Goal: Transaction & Acquisition: Purchase product/service

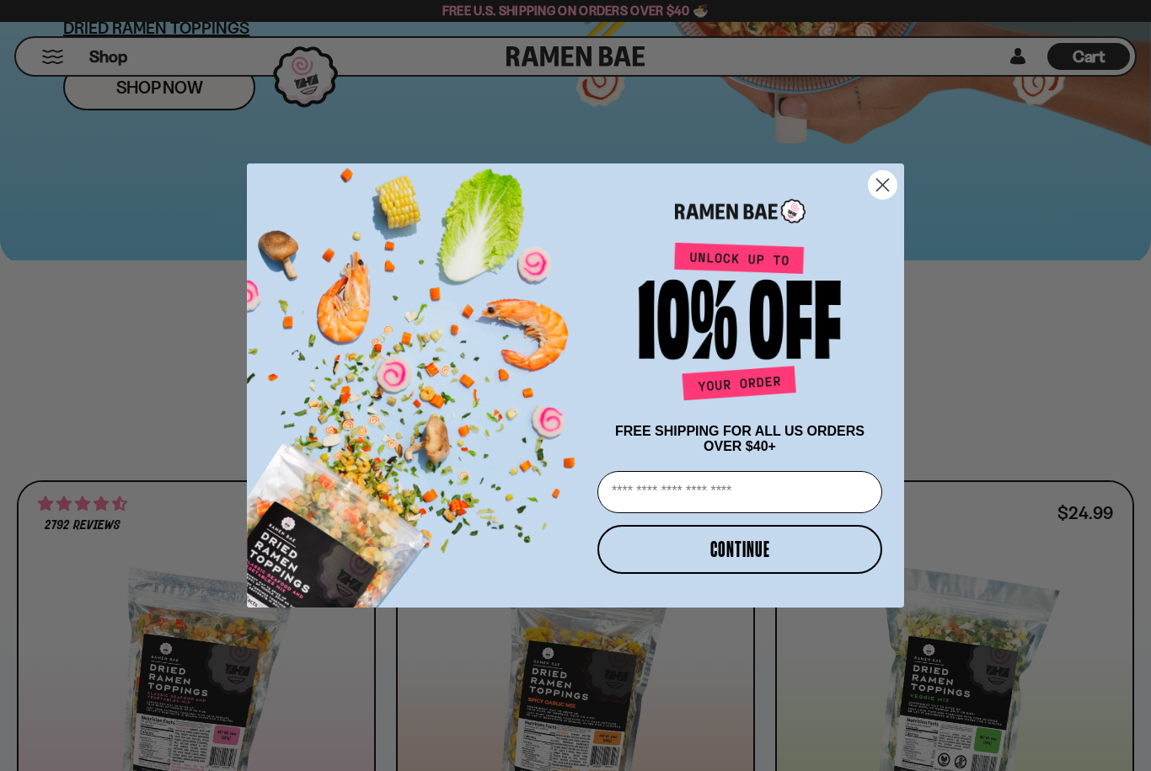
scroll to position [465, 0]
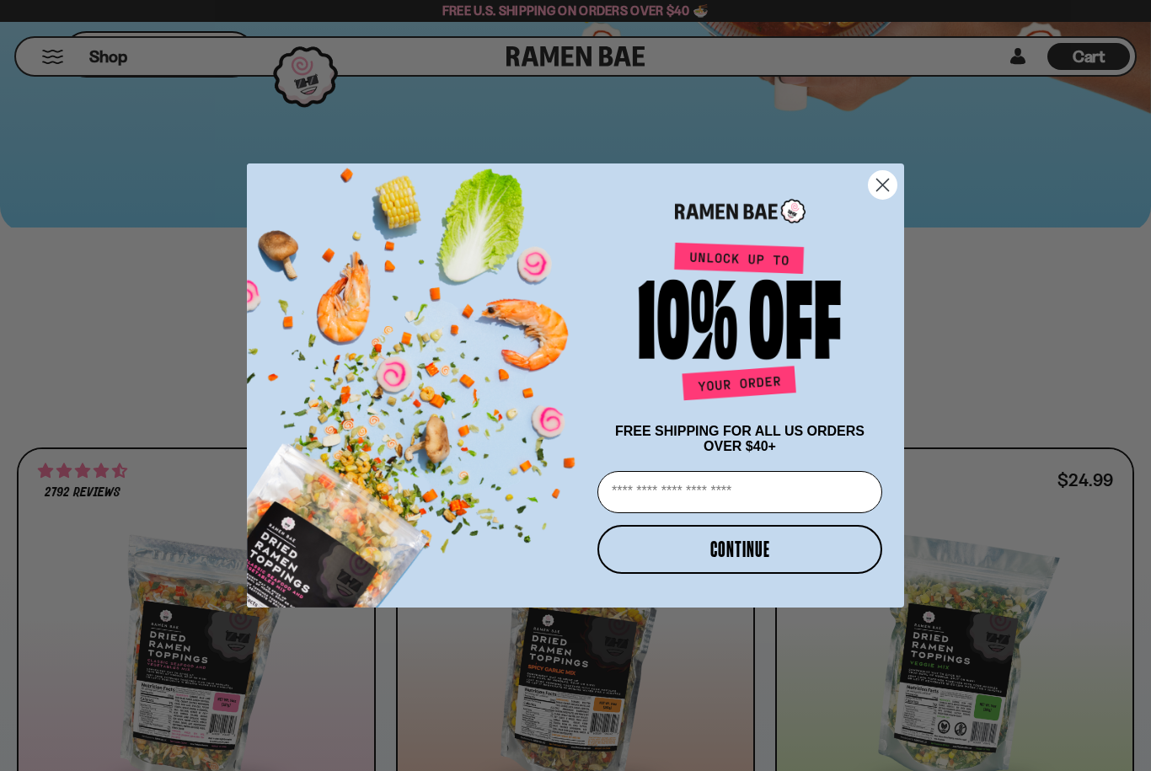
click at [645, 513] on input "Email" at bounding box center [739, 492] width 285 height 42
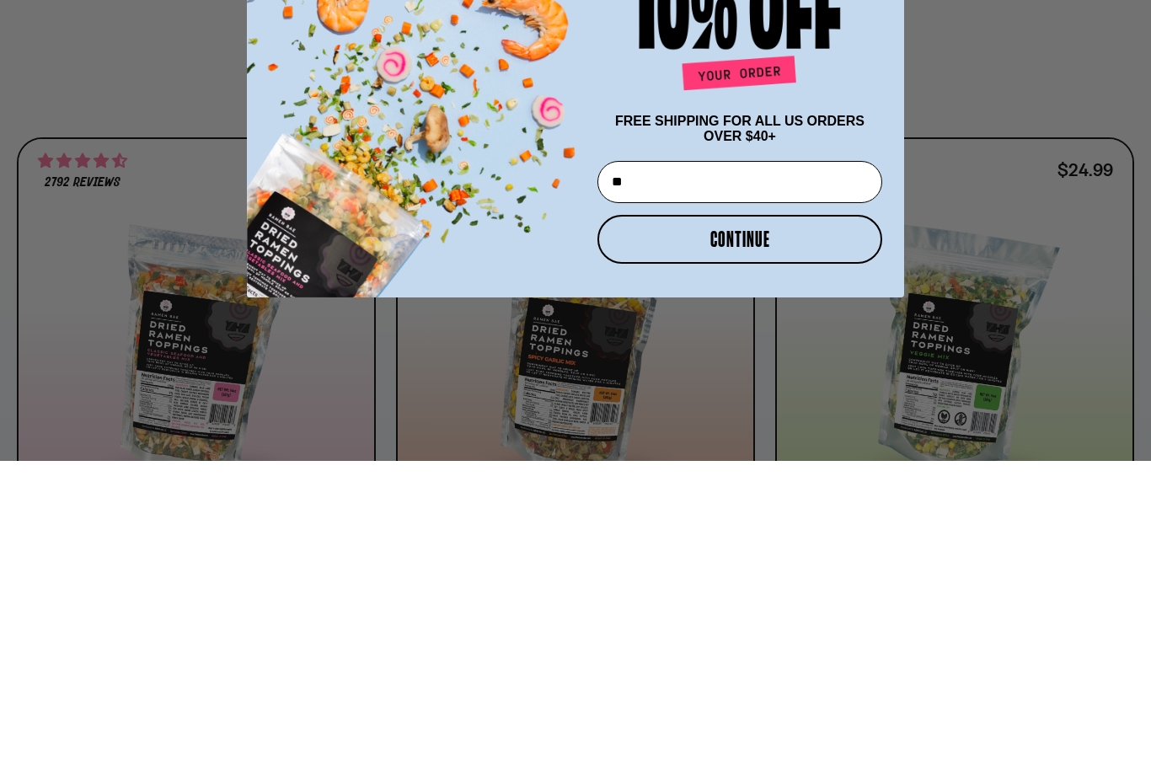
type input "*"
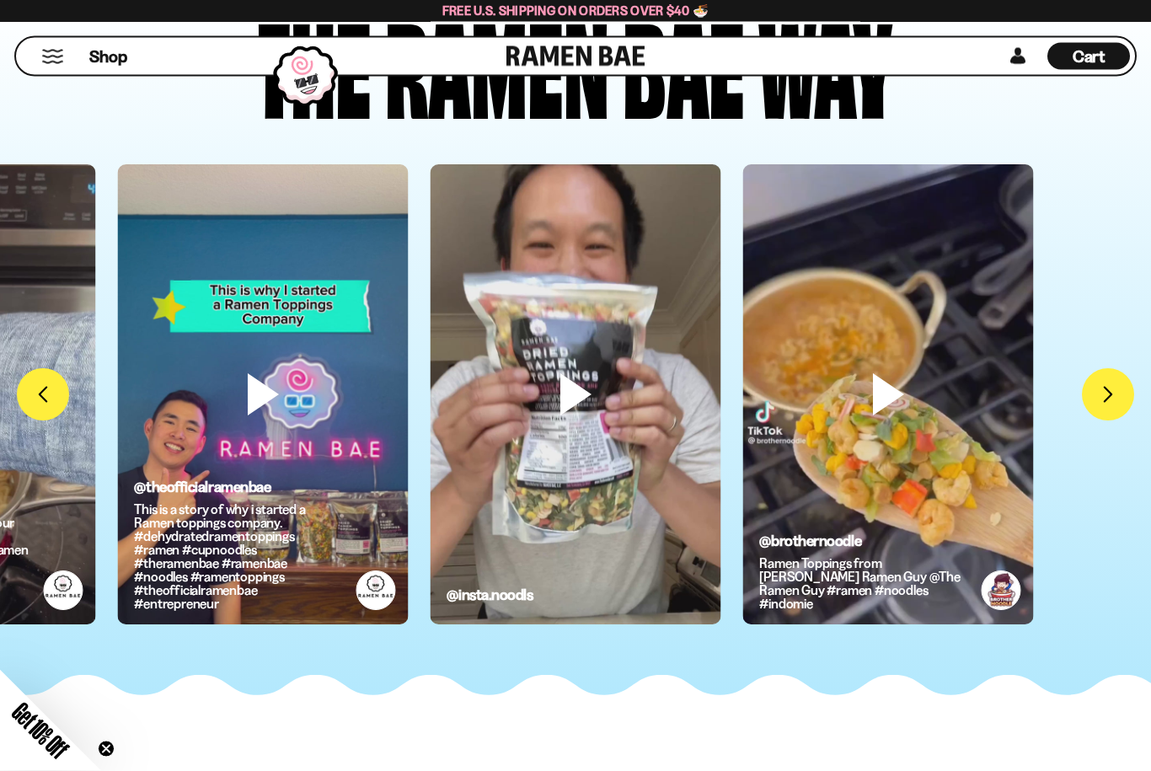
scroll to position [4127, 0]
click at [136, 538] on p "This is a story of why i started a Ramen toppings company. #dehydratedramentopp…" at bounding box center [237, 556] width 207 height 108
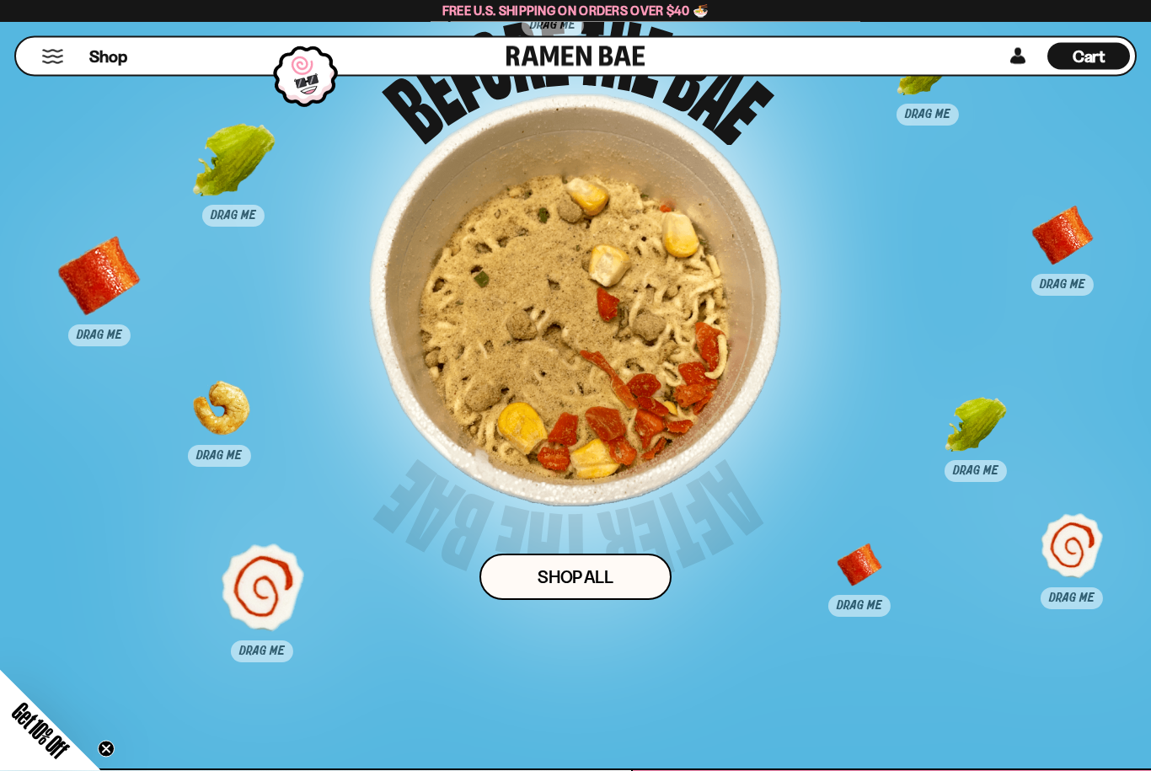
scroll to position [7690, 0]
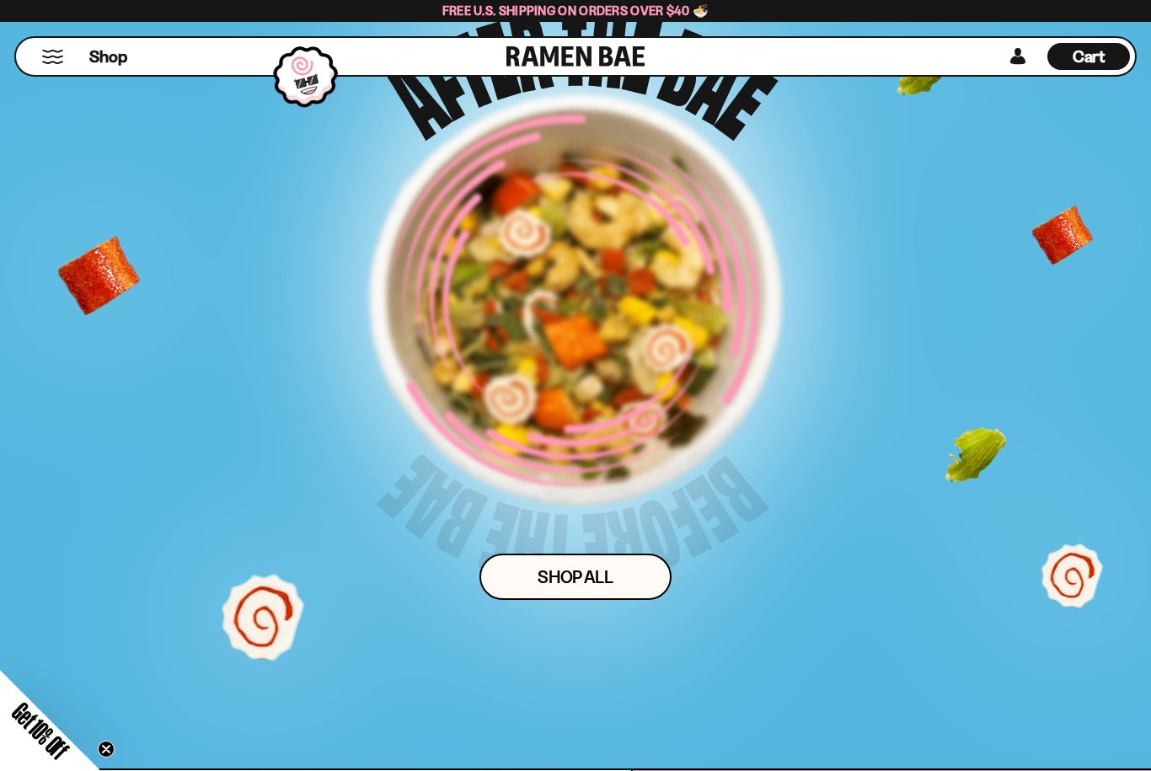
click at [479, 463] on div at bounding box center [575, 300] width 413 height 413
click at [495, 506] on div at bounding box center [575, 300] width 413 height 413
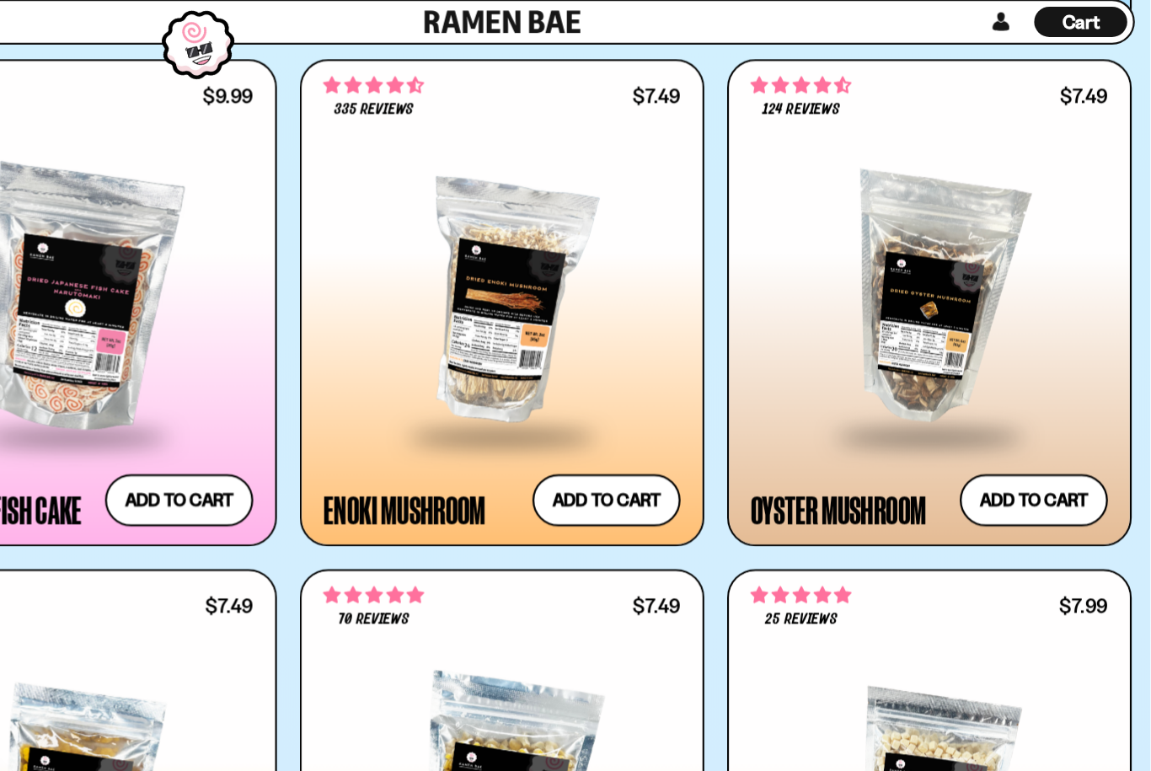
scroll to position [2180, 0]
click at [602, 457] on button "Add to cart Add — Regular price $7.49 Regular price Sale price $7.49 Unit price…" at bounding box center [667, 480] width 131 height 46
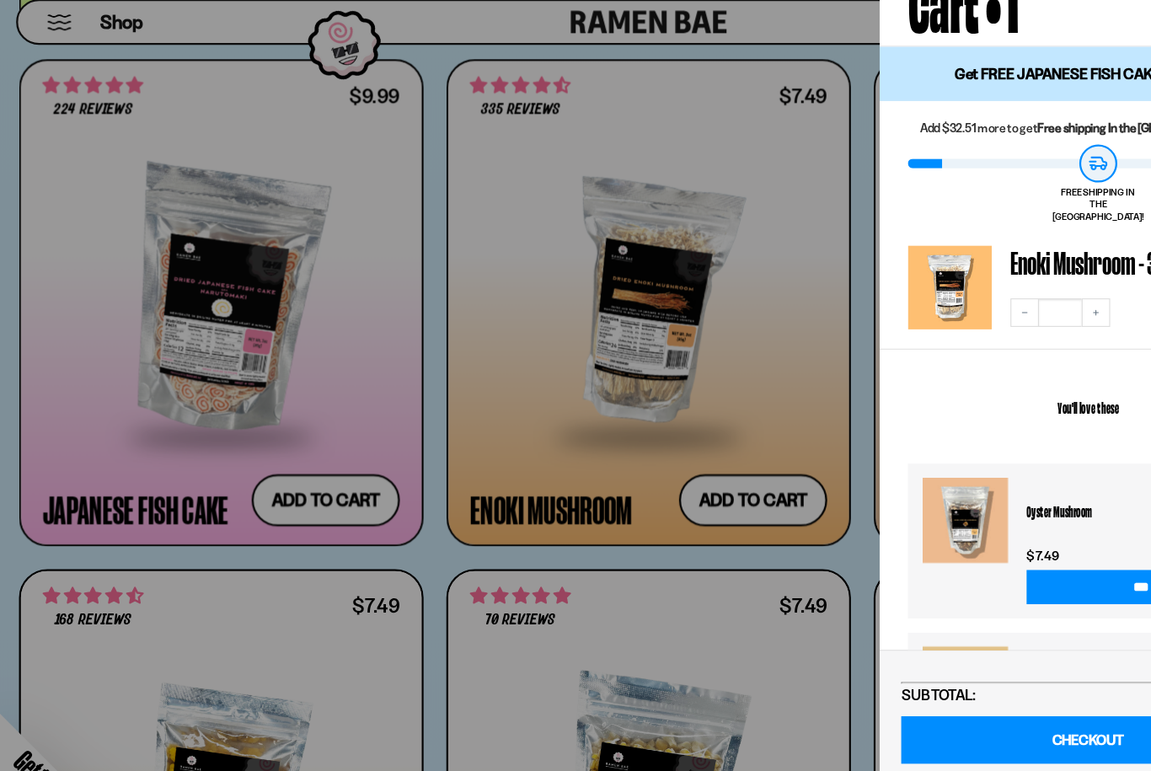
click at [292, 441] on div at bounding box center [575, 385] width 1151 height 771
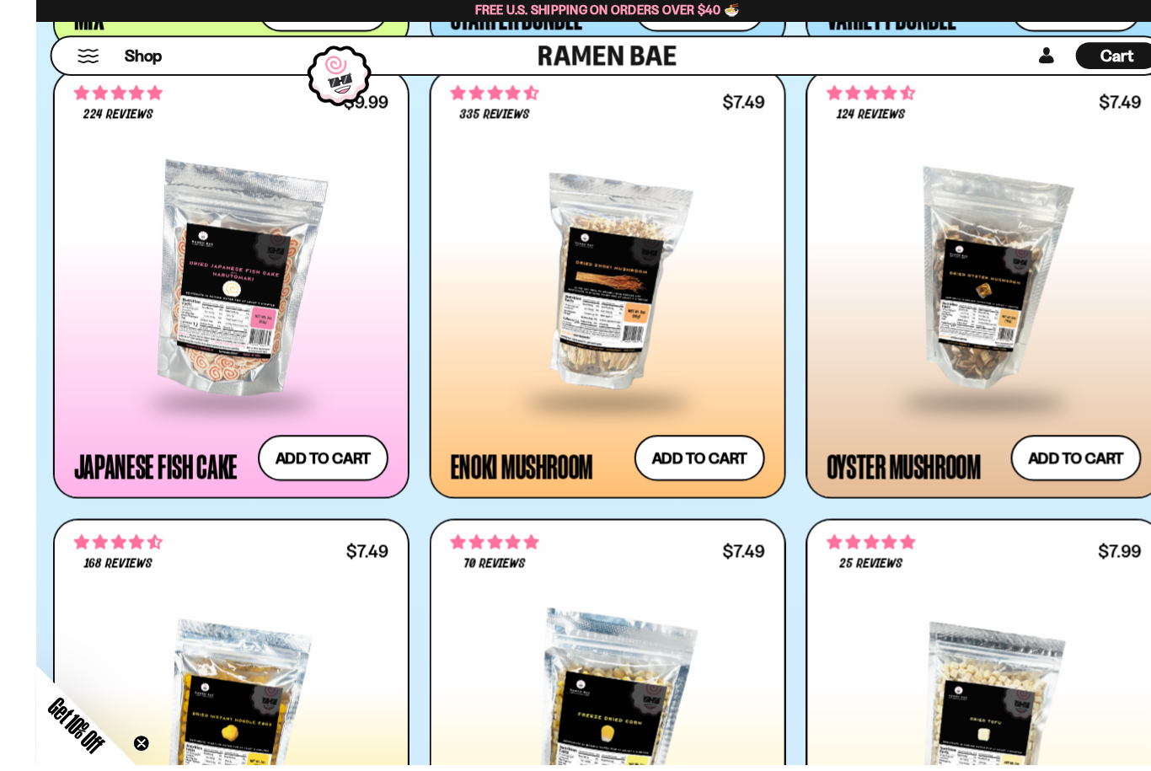
scroll to position [2222, 0]
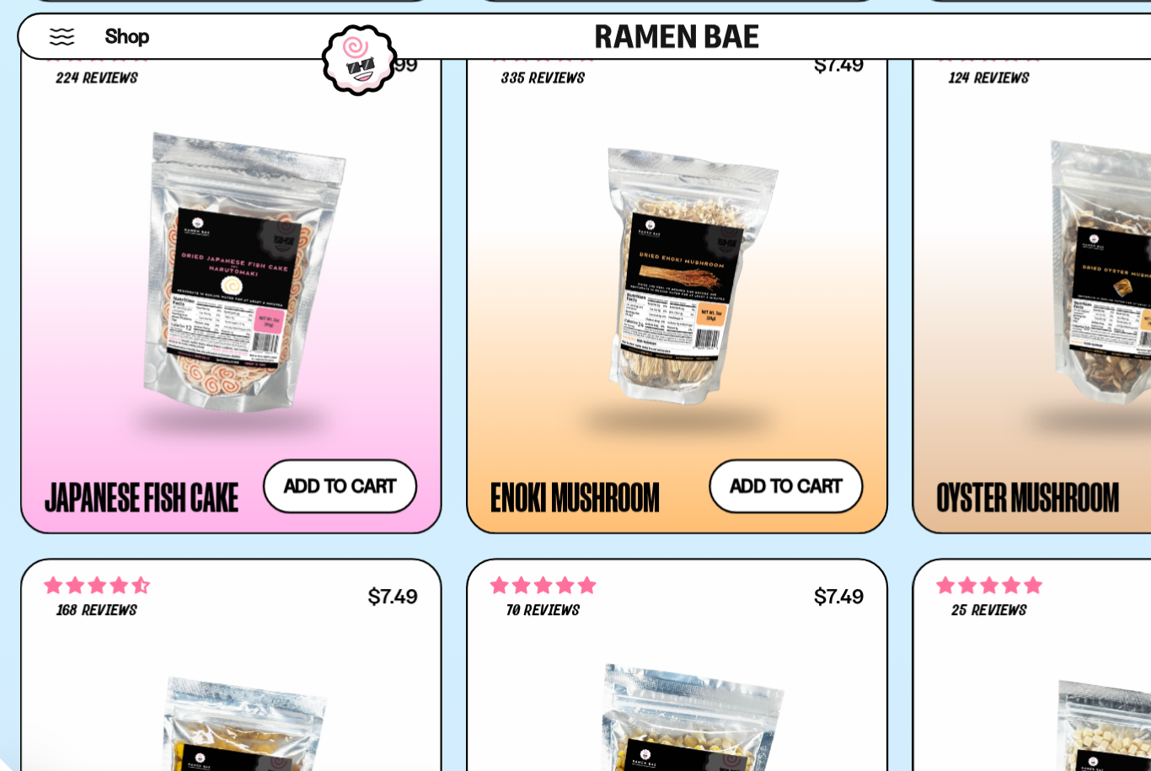
click at [265, 415] on button "Add to cart Add — Regular price $9.99 Regular price Sale price $9.99 Unit price…" at bounding box center [288, 438] width 131 height 46
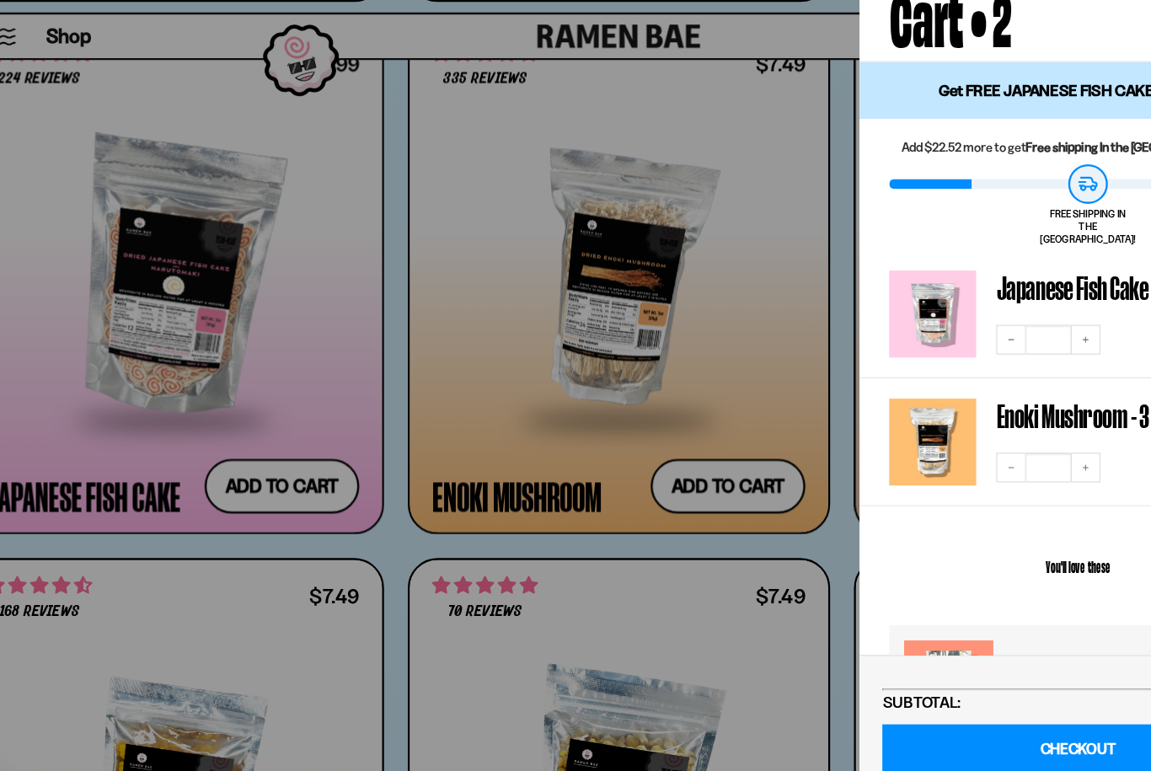
click at [291, 283] on div at bounding box center [575, 385] width 1151 height 771
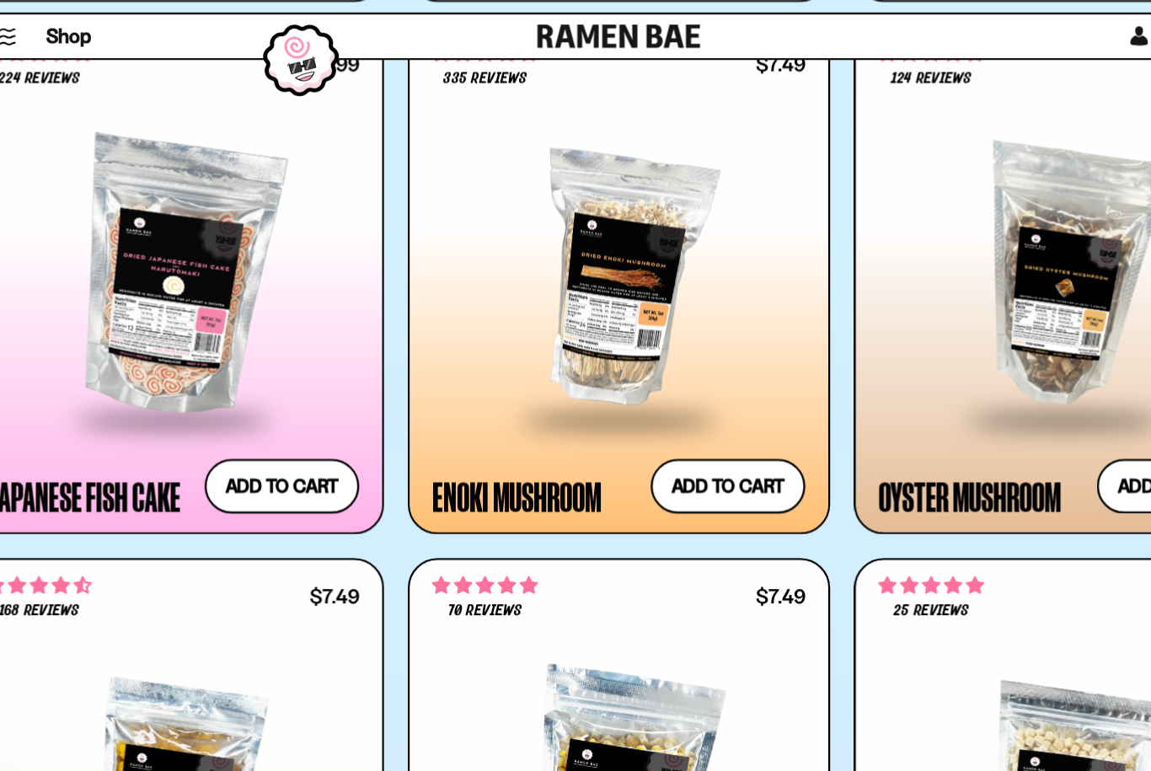
click at [340, 254] on div "2792 reviews $26.99 Classic Seafood Mix Add to cart Add — Regular price $26.99 …" at bounding box center [575, 263] width 1117 height 3145
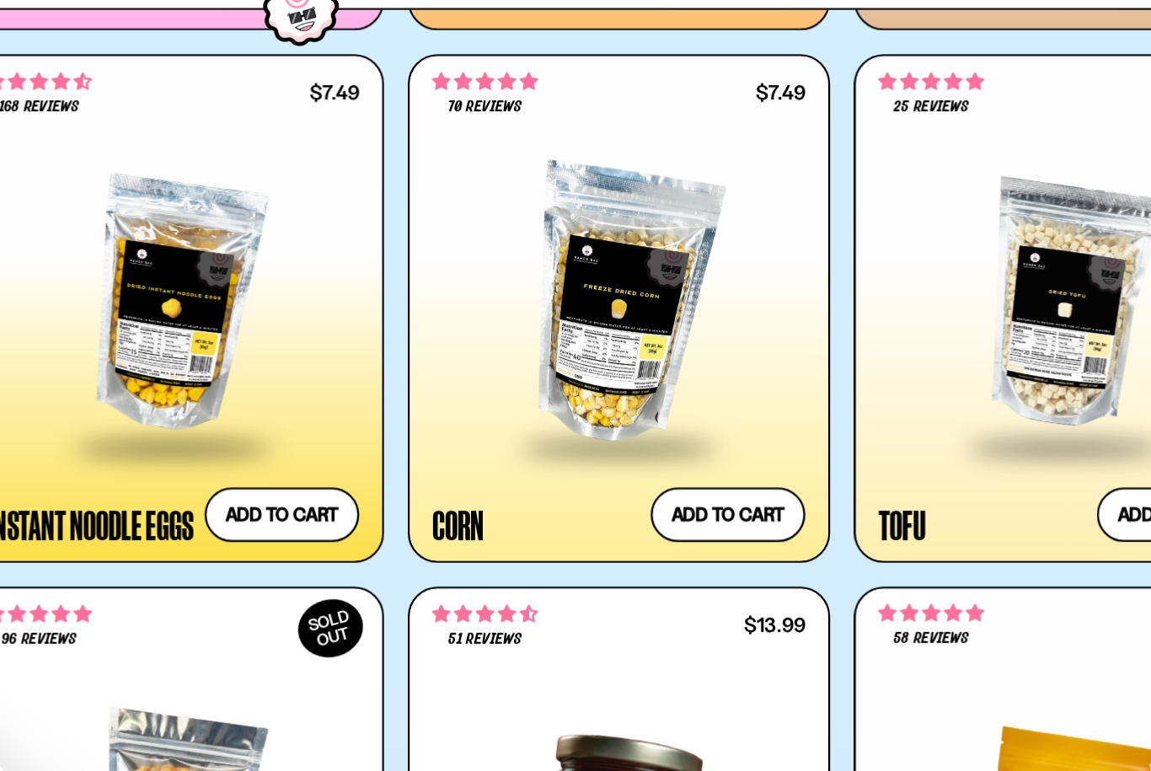
scroll to position [2606, 0]
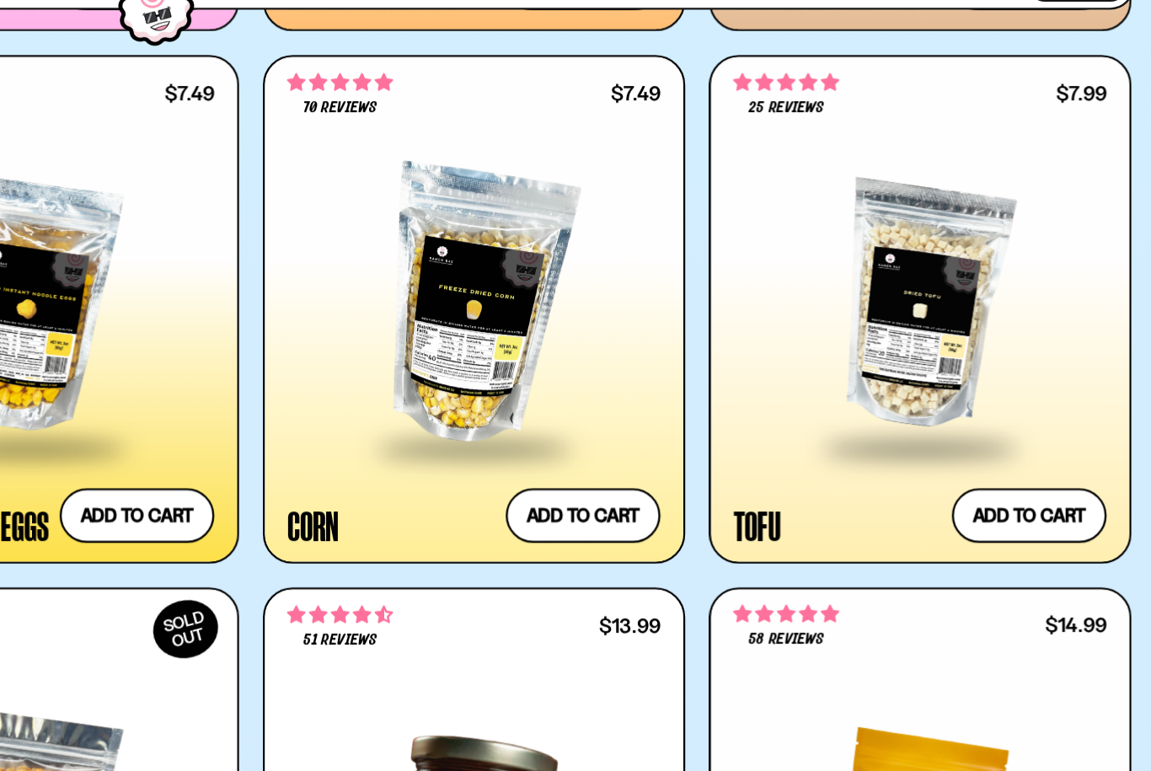
click at [982, 484] on button "Add to cart Add — Regular price $7.99 Regular price Sale price $7.99 Unit price…" at bounding box center [1047, 507] width 131 height 46
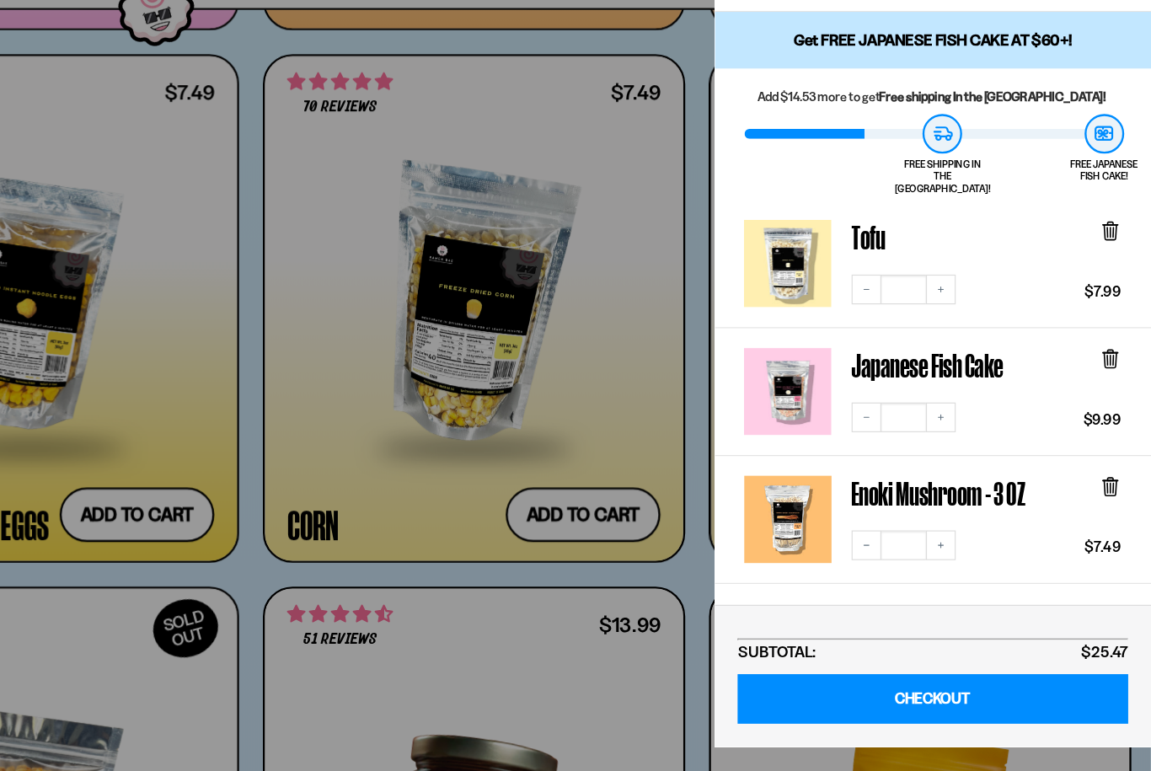
click at [254, 237] on div at bounding box center [575, 385] width 1151 height 771
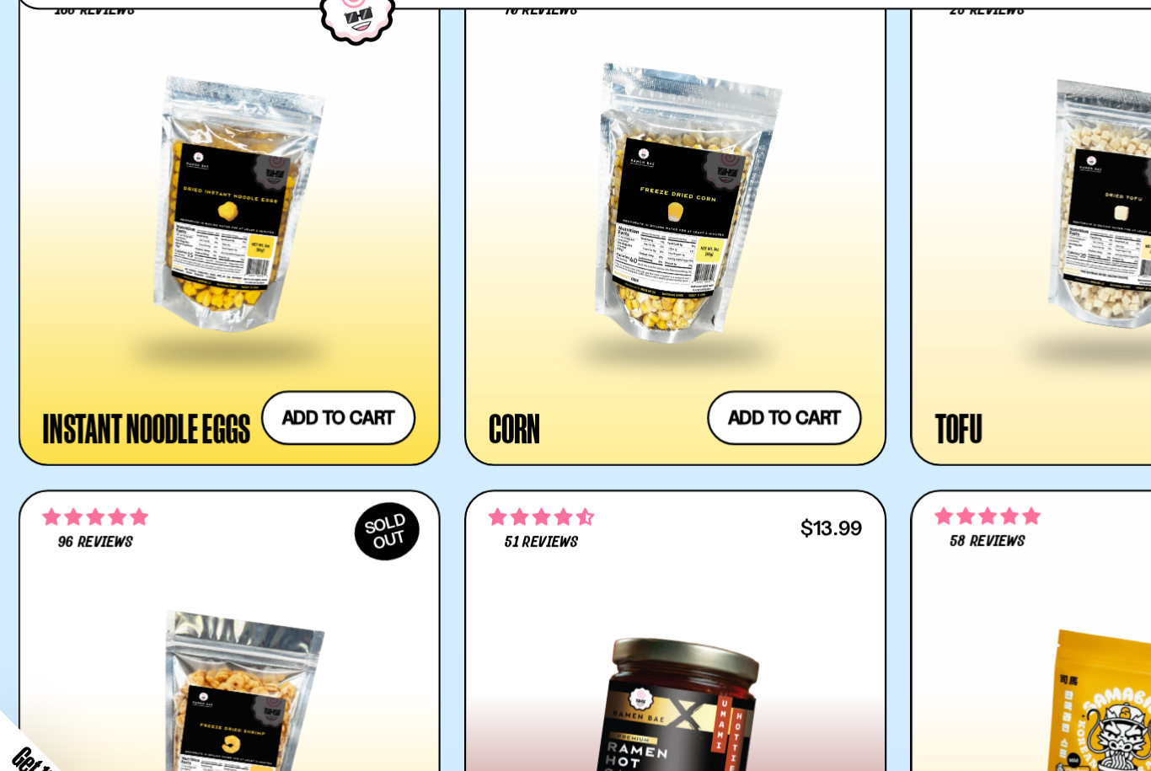
scroll to position [2691, 0]
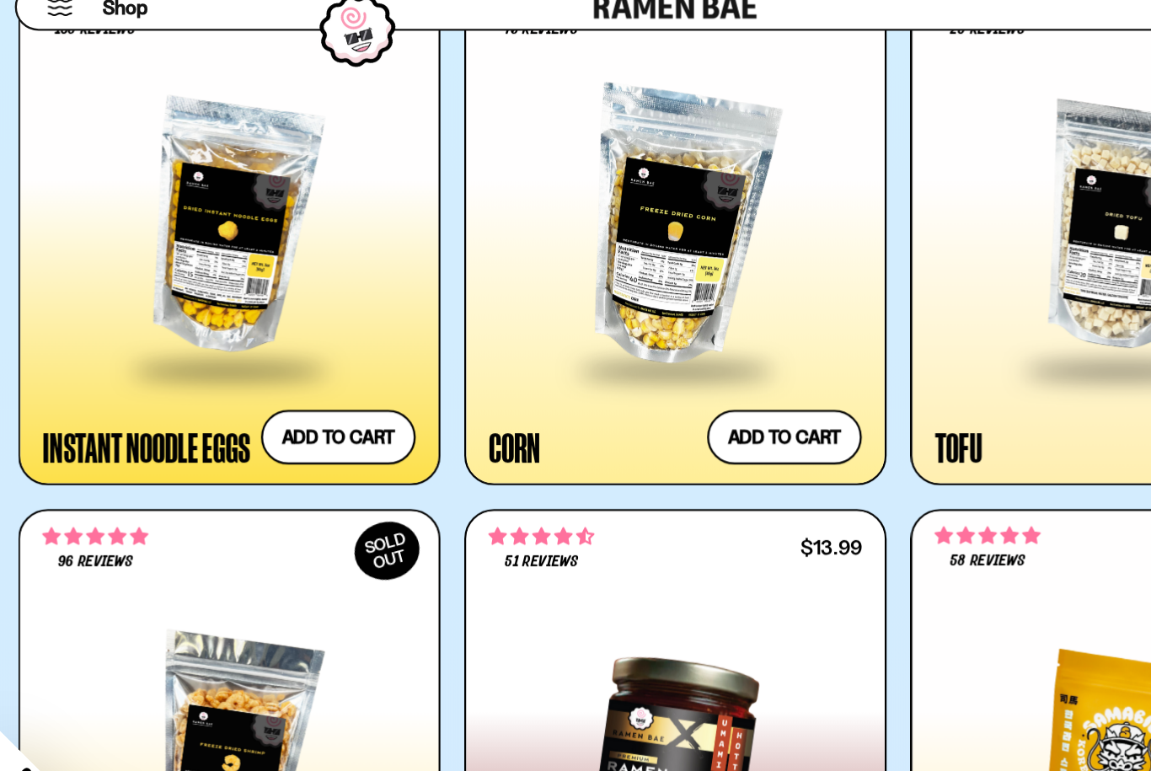
click at [191, 246] on div at bounding box center [196, 244] width 317 height 238
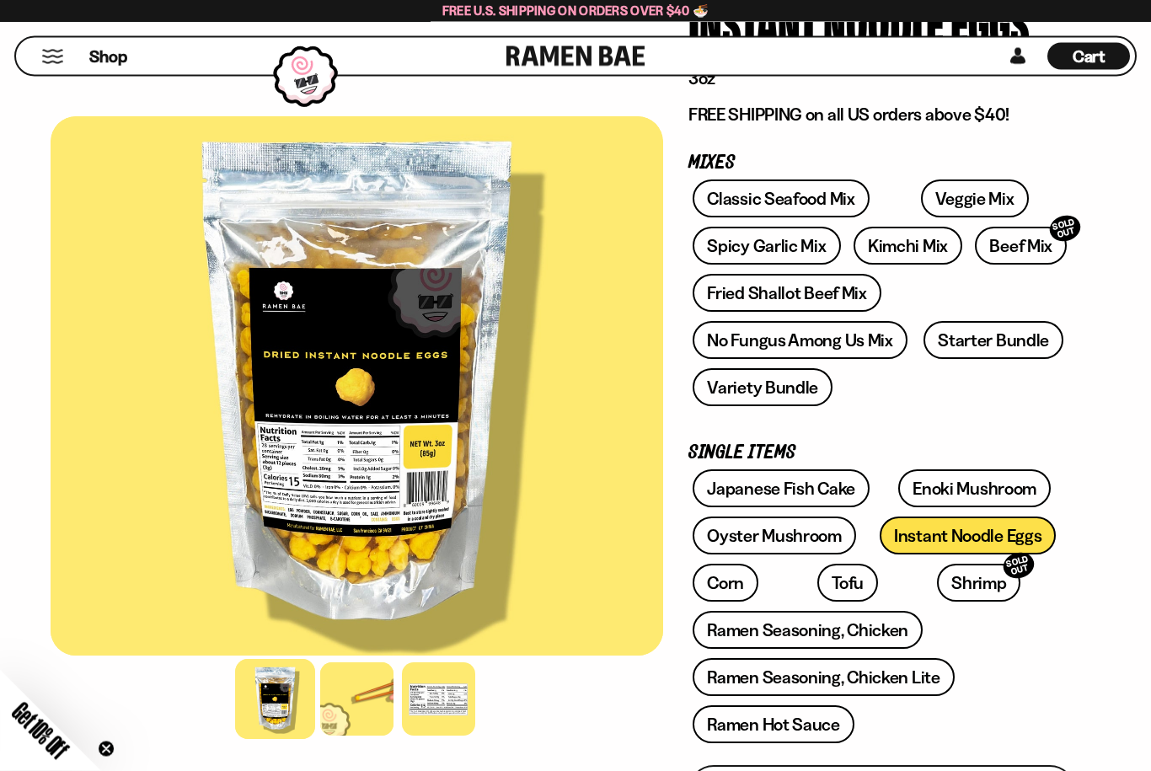
click at [284, 493] on div at bounding box center [357, 385] width 612 height 539
click at [433, 704] on div at bounding box center [438, 698] width 73 height 73
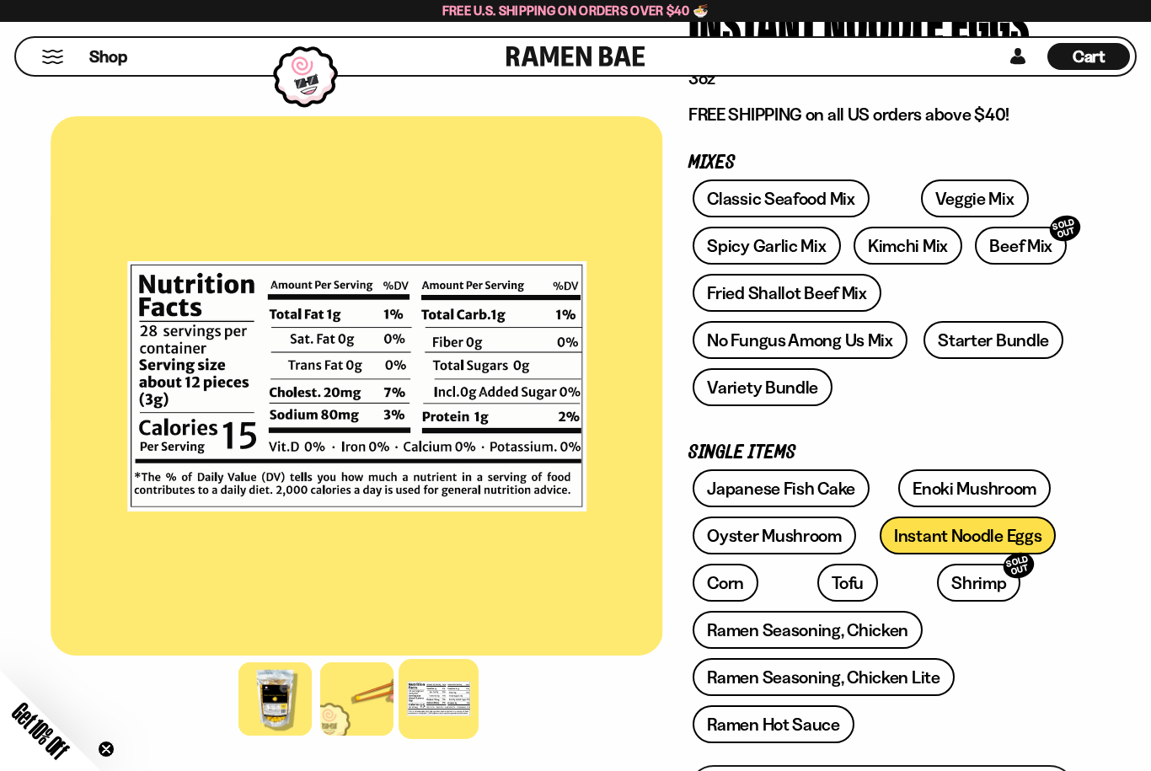
click at [348, 690] on div at bounding box center [356, 698] width 73 height 73
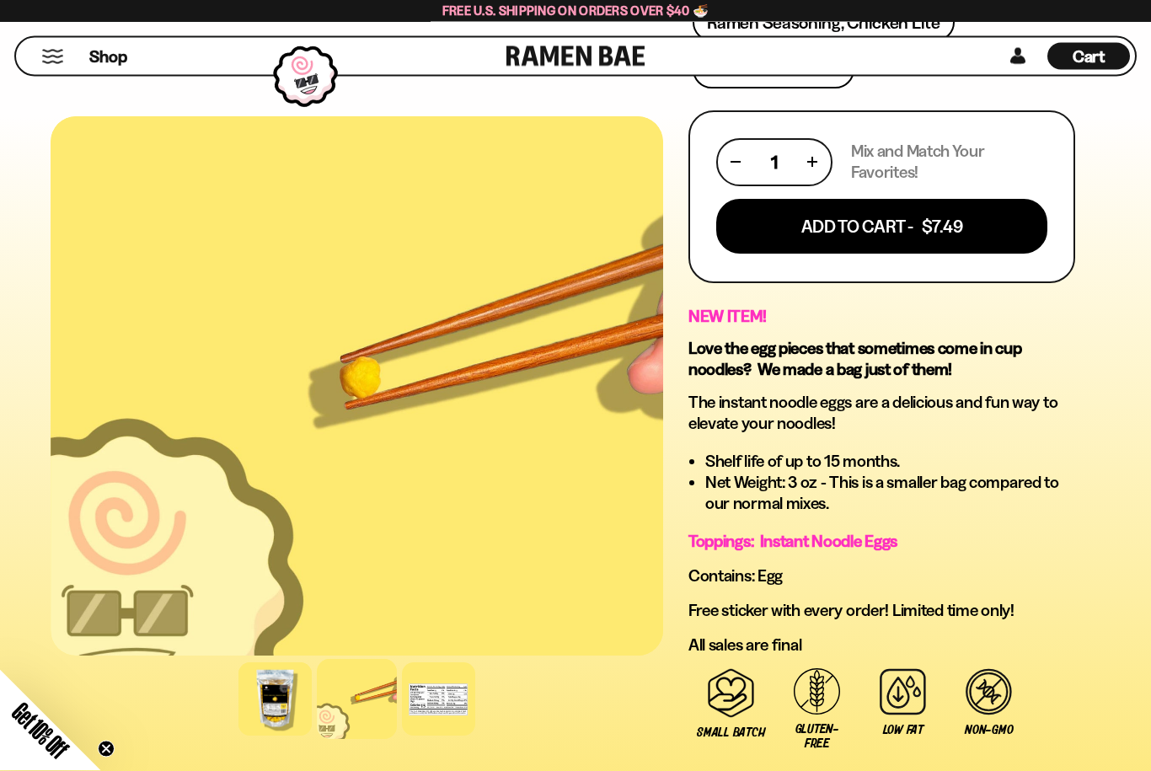
scroll to position [844, 0]
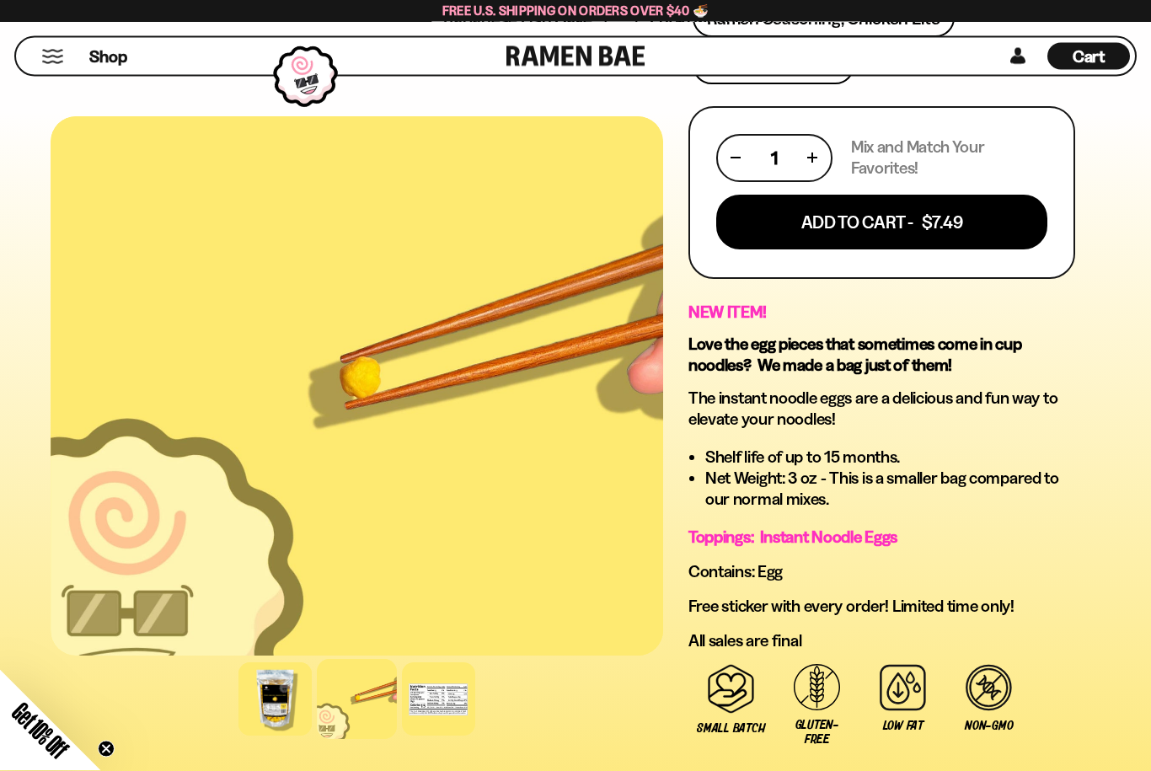
click at [297, 463] on div at bounding box center [357, 385] width 612 height 539
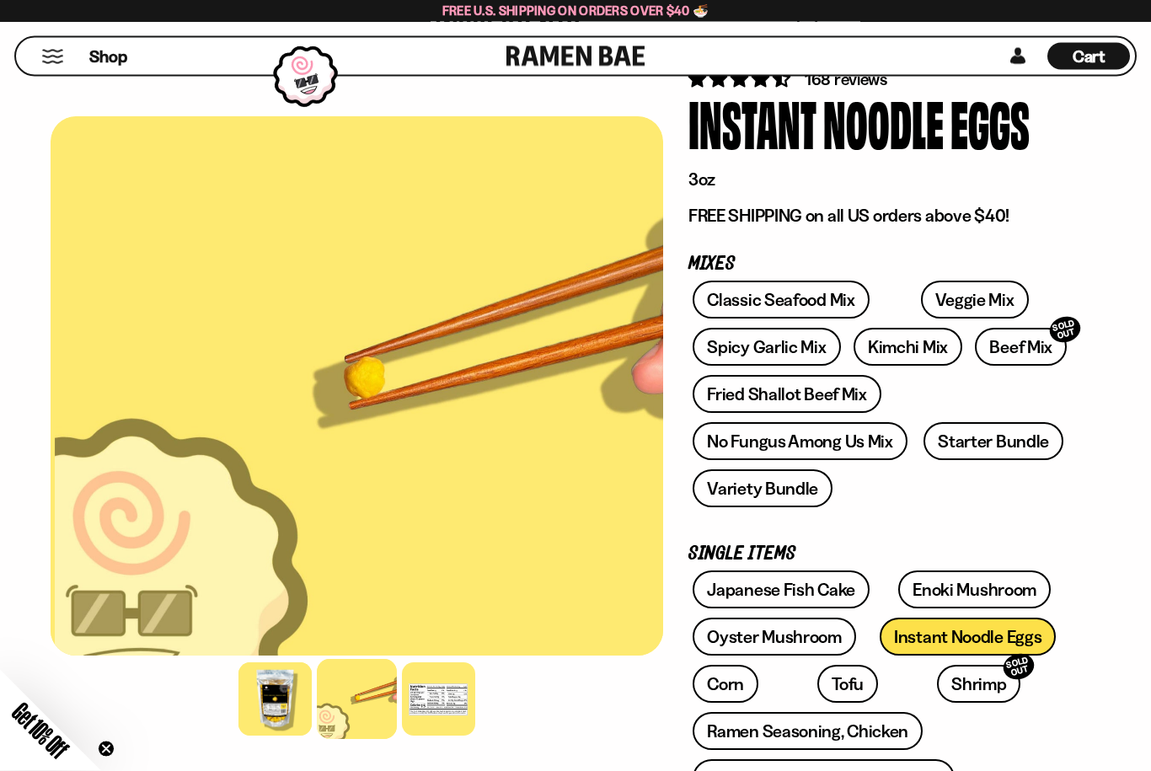
scroll to position [0, 0]
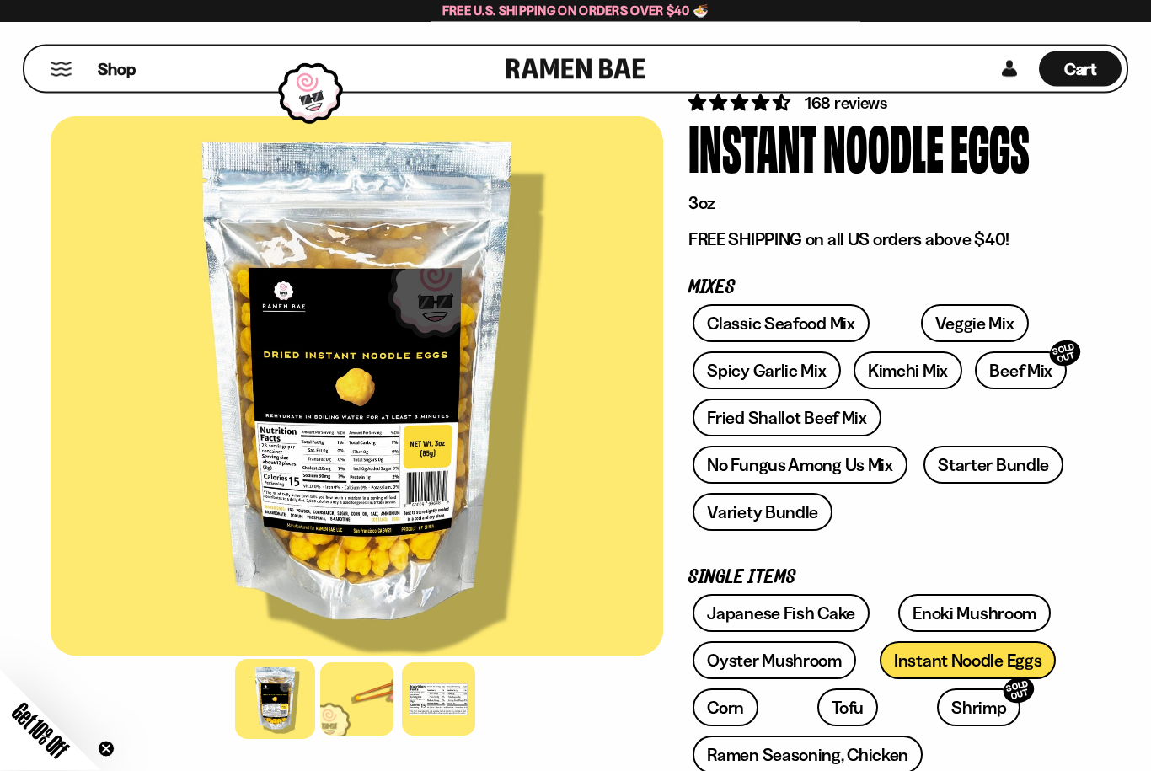
scroll to position [60, 0]
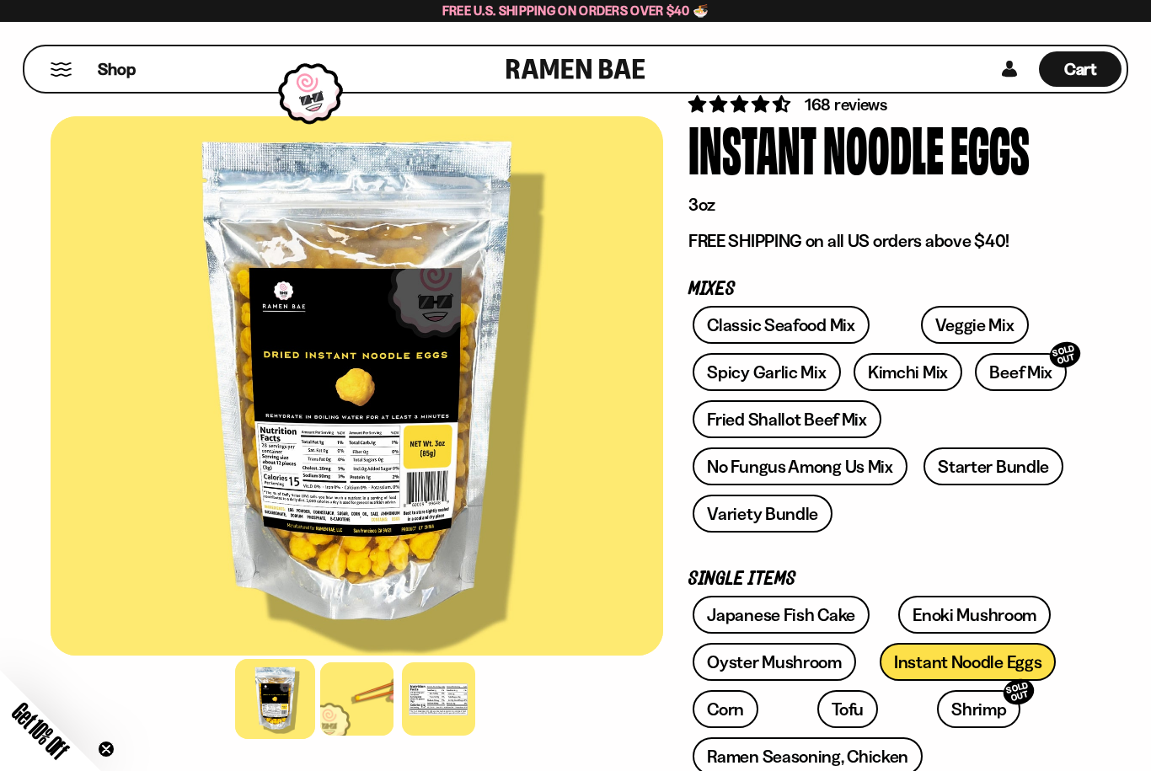
click at [62, 74] on button "Mobile Menu Trigger" at bounding box center [61, 69] width 23 height 14
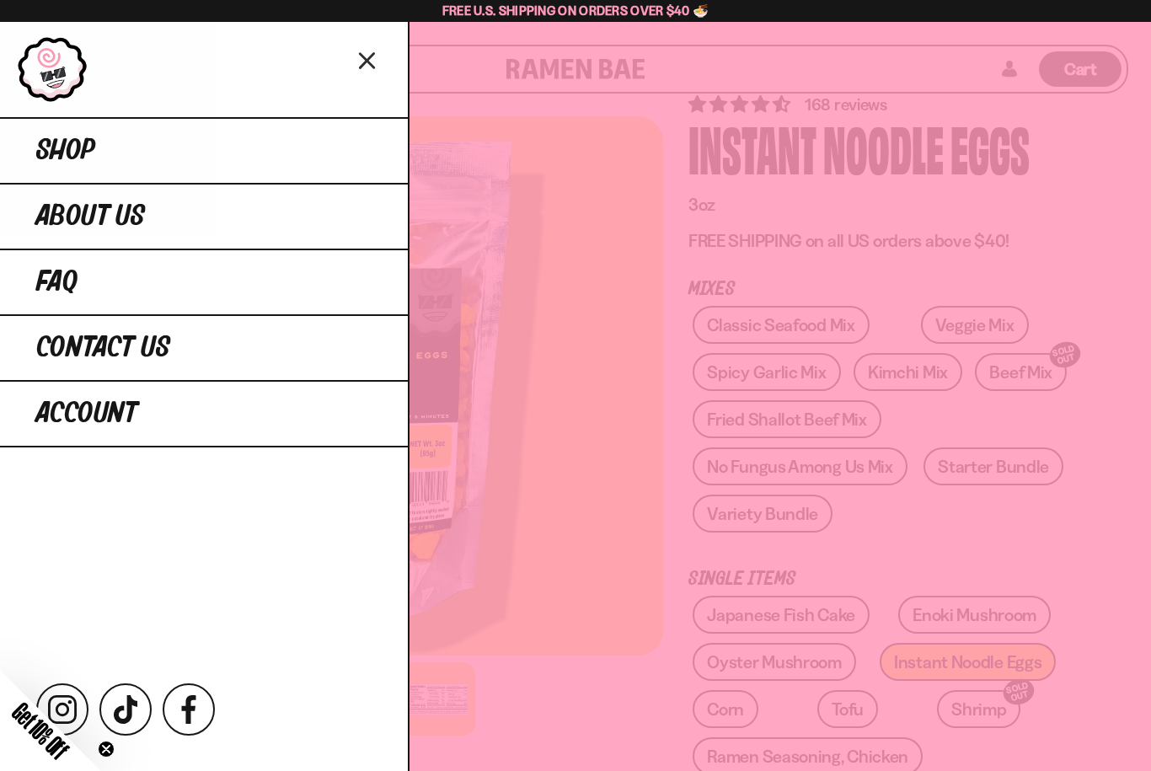
click at [42, 156] on span "Shop" at bounding box center [65, 151] width 59 height 30
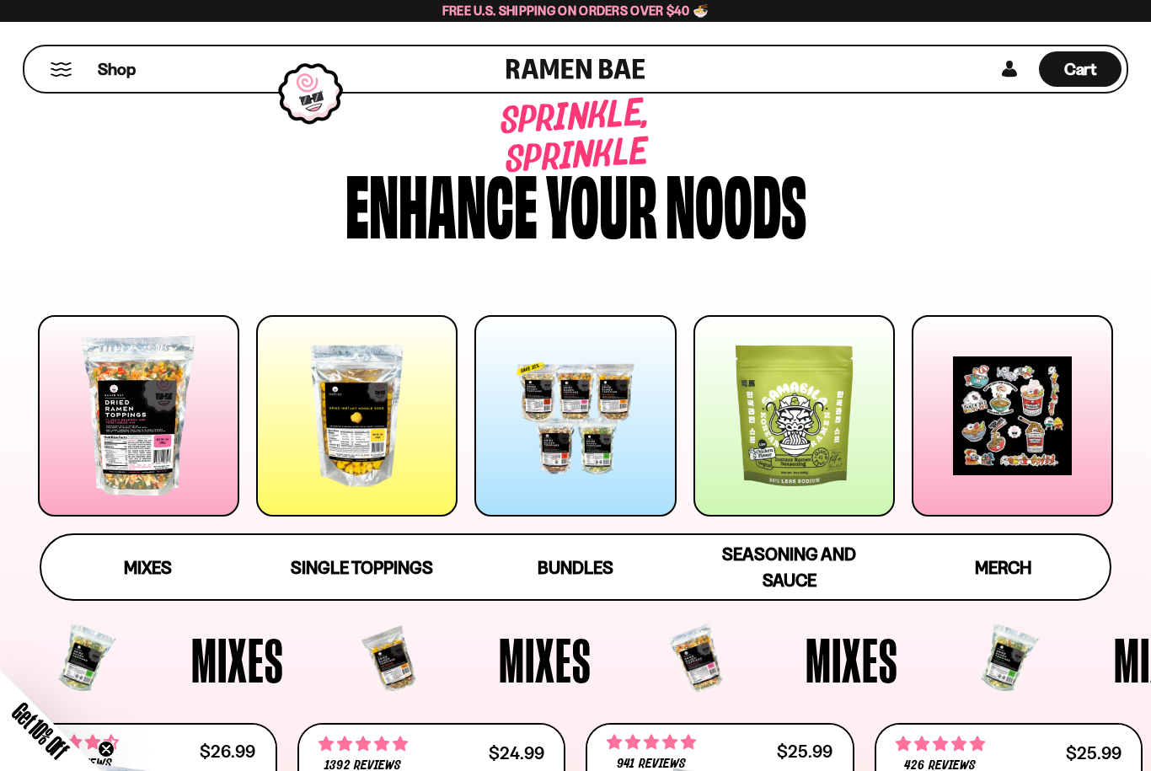
click at [757, 434] on div at bounding box center [793, 415] width 201 height 201
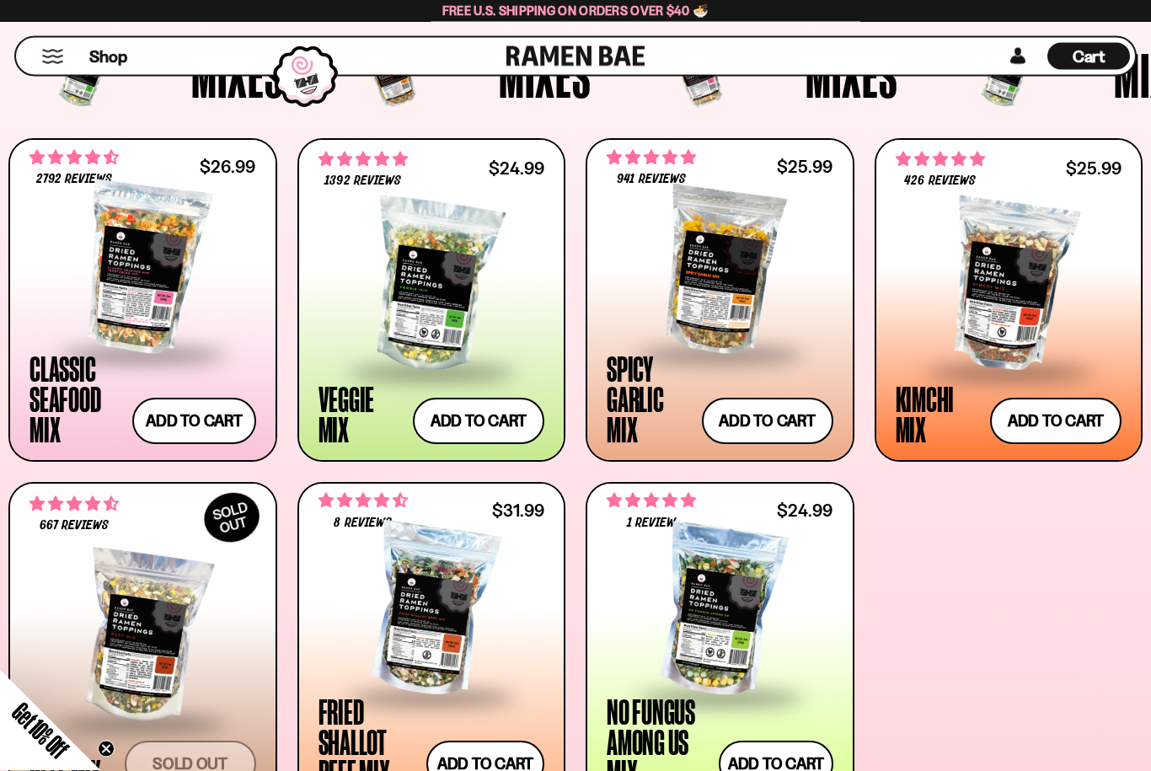
scroll to position [604, 0]
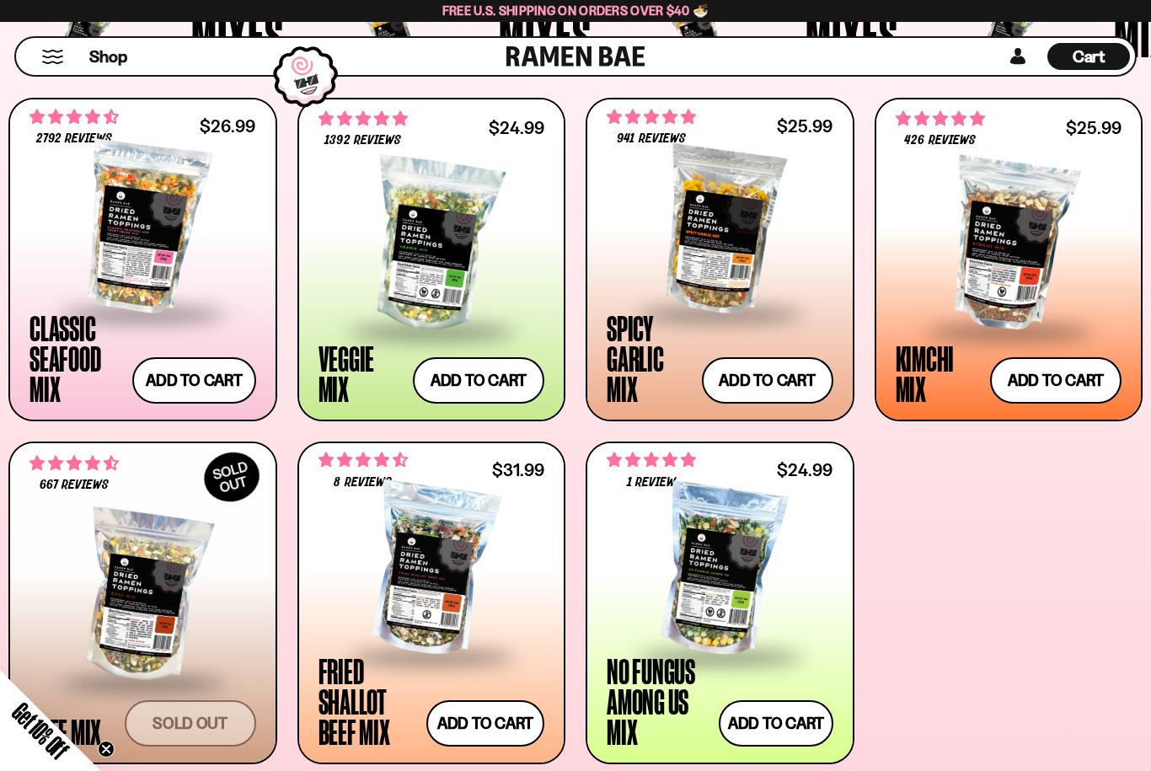
click at [238, 565] on div at bounding box center [142, 596] width 227 height 168
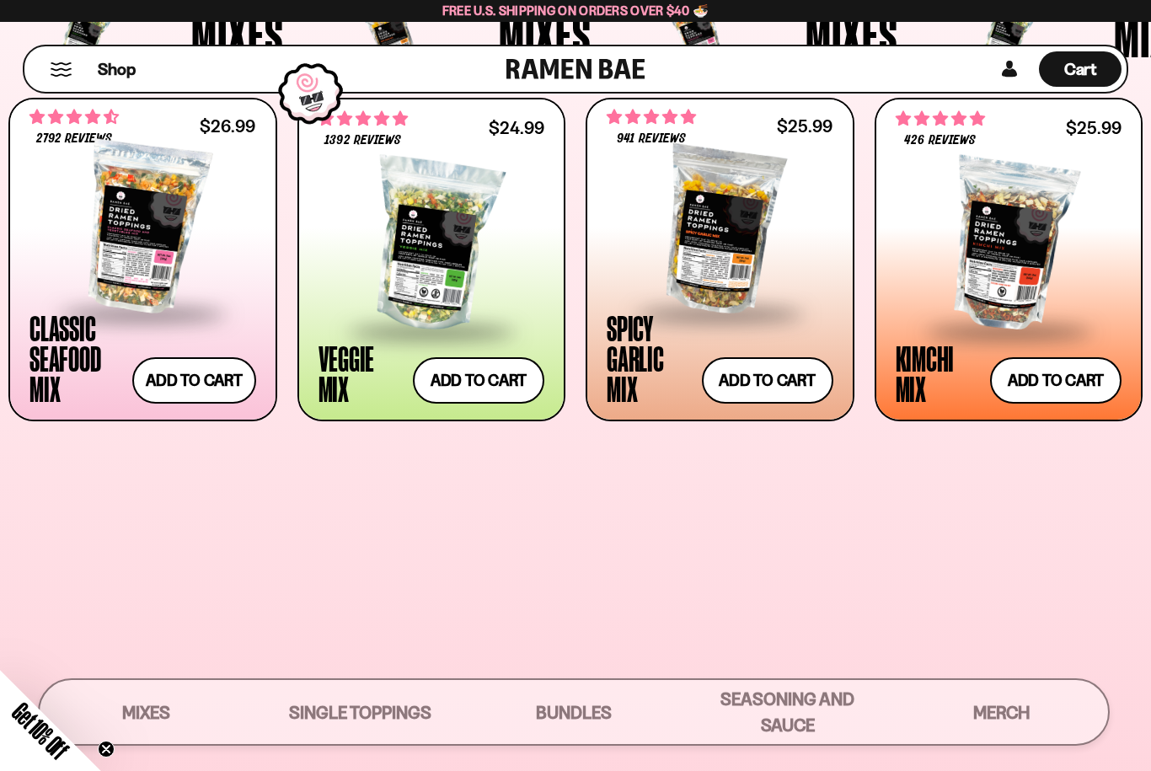
scroll to position [736, 0]
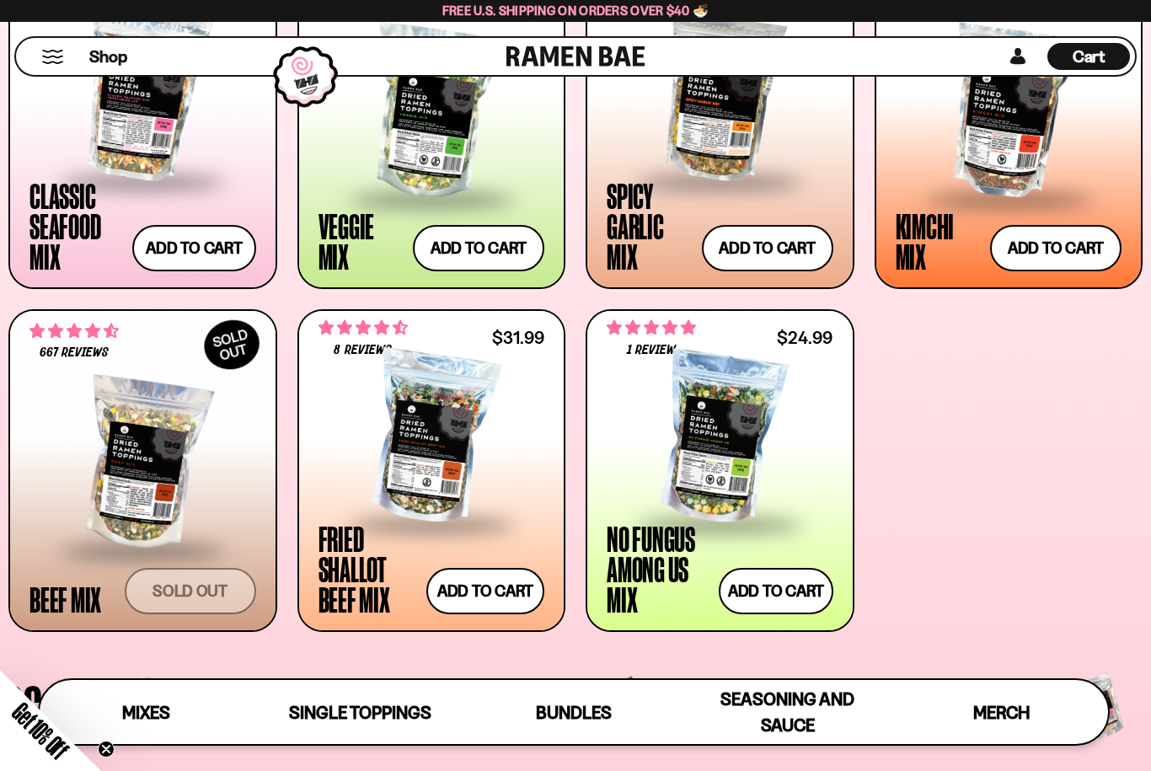
click at [415, 474] on div at bounding box center [431, 438] width 227 height 168
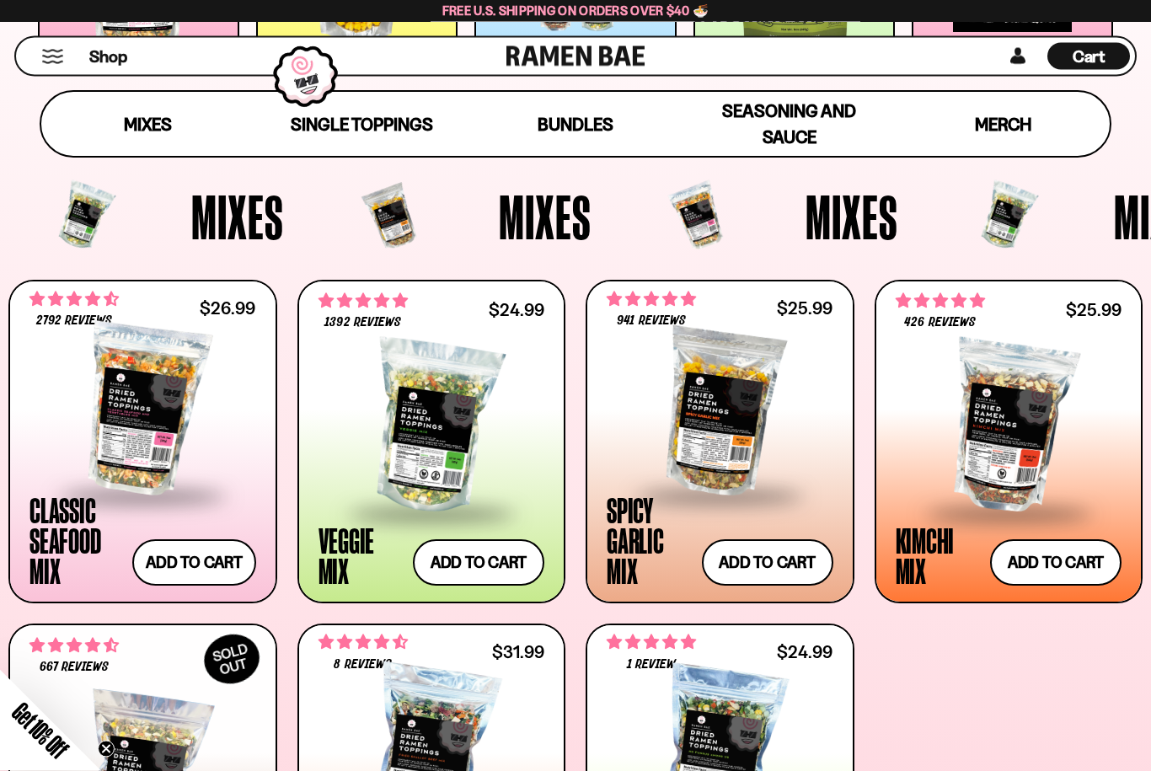
scroll to position [443, 0]
click at [718, 469] on span at bounding box center [720, 496] width 206 height 59
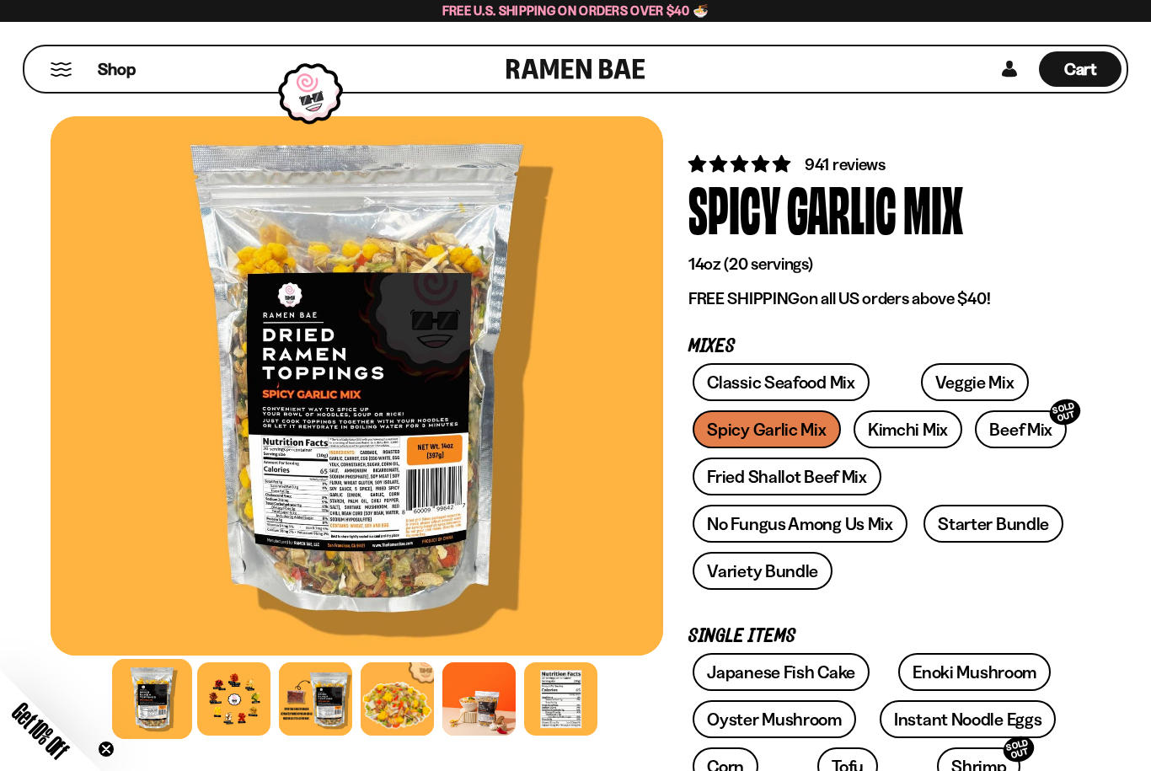
click at [231, 702] on div at bounding box center [233, 698] width 73 height 73
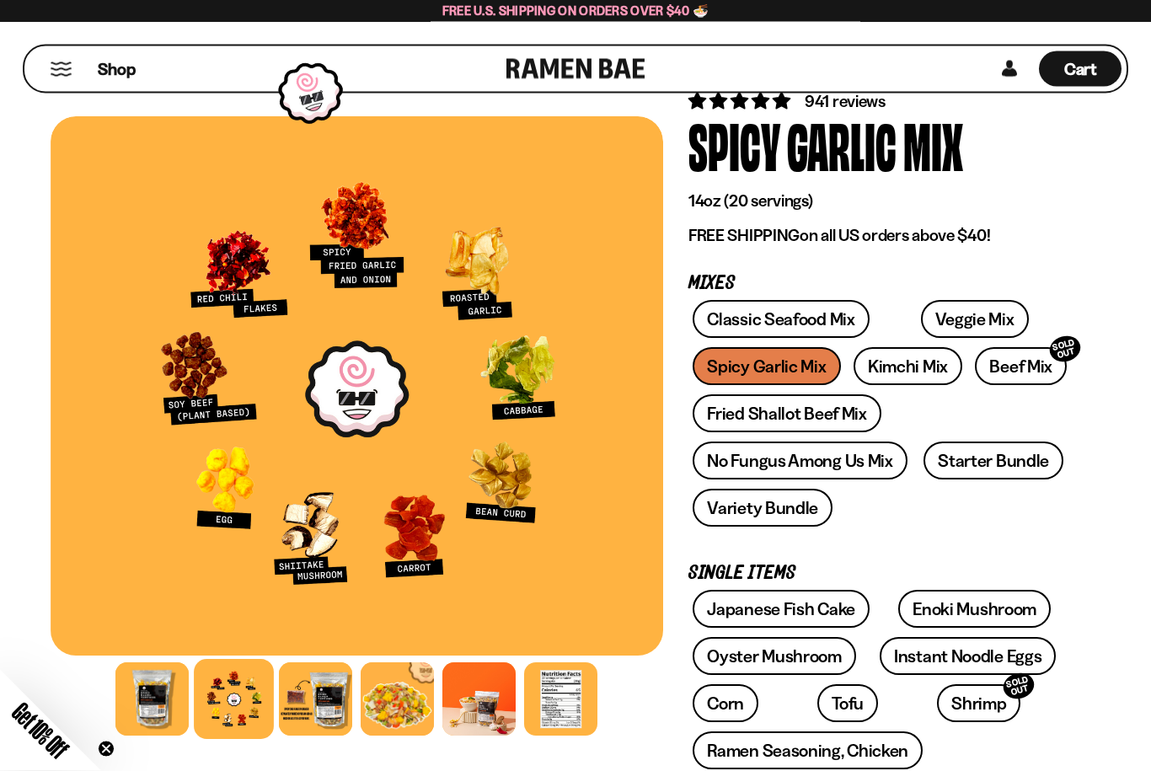
scroll to position [63, 0]
click at [720, 463] on link "No Fungus Among Us Mix" at bounding box center [800, 460] width 214 height 38
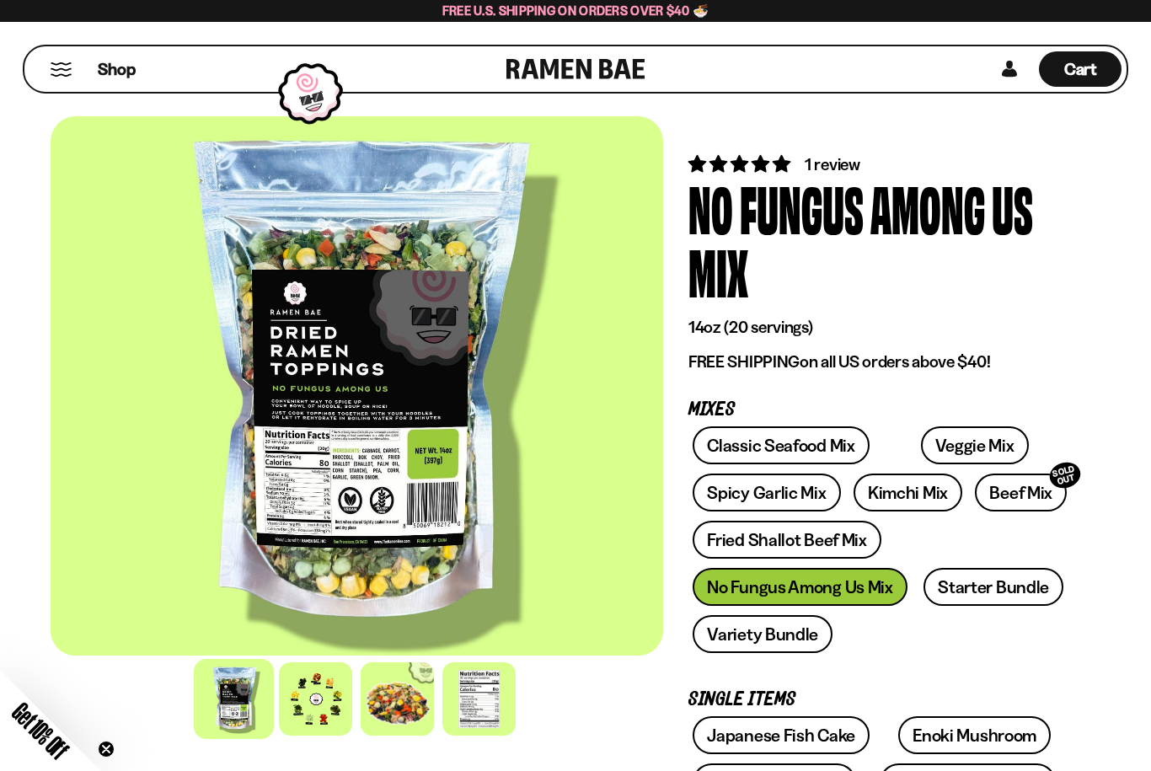
click at [308, 702] on div at bounding box center [315, 698] width 73 height 73
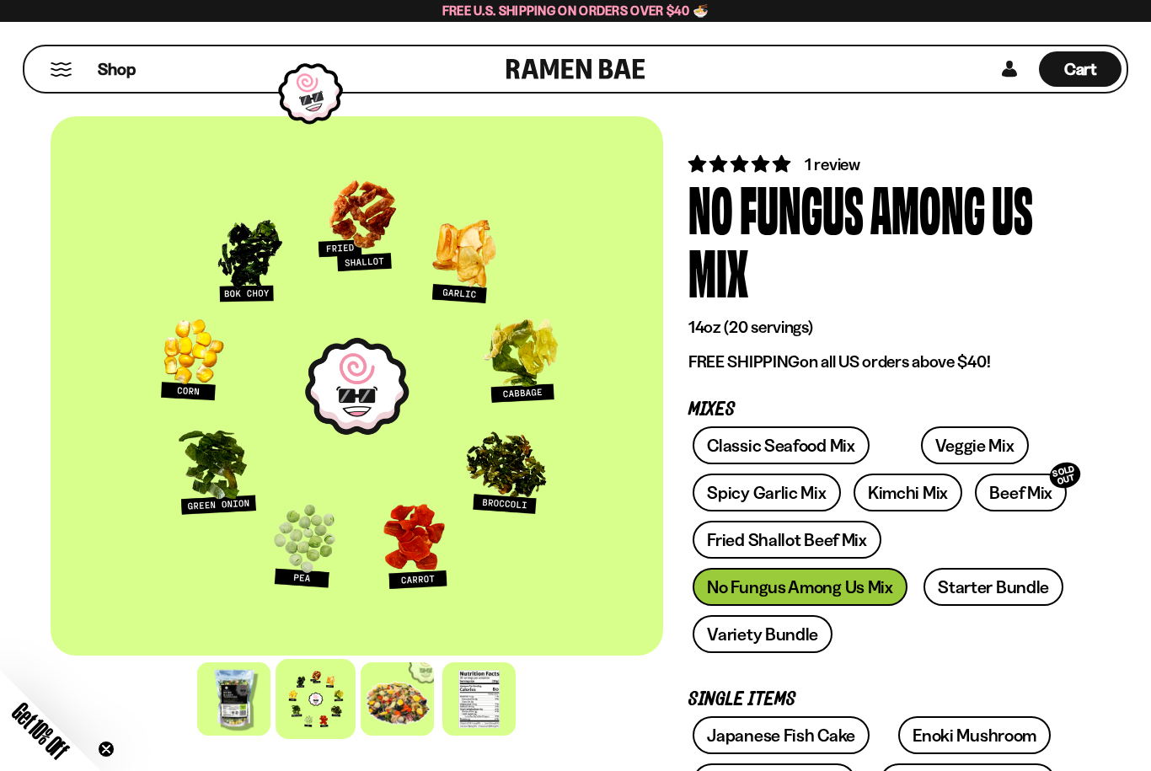
click at [380, 693] on div at bounding box center [397, 698] width 73 height 73
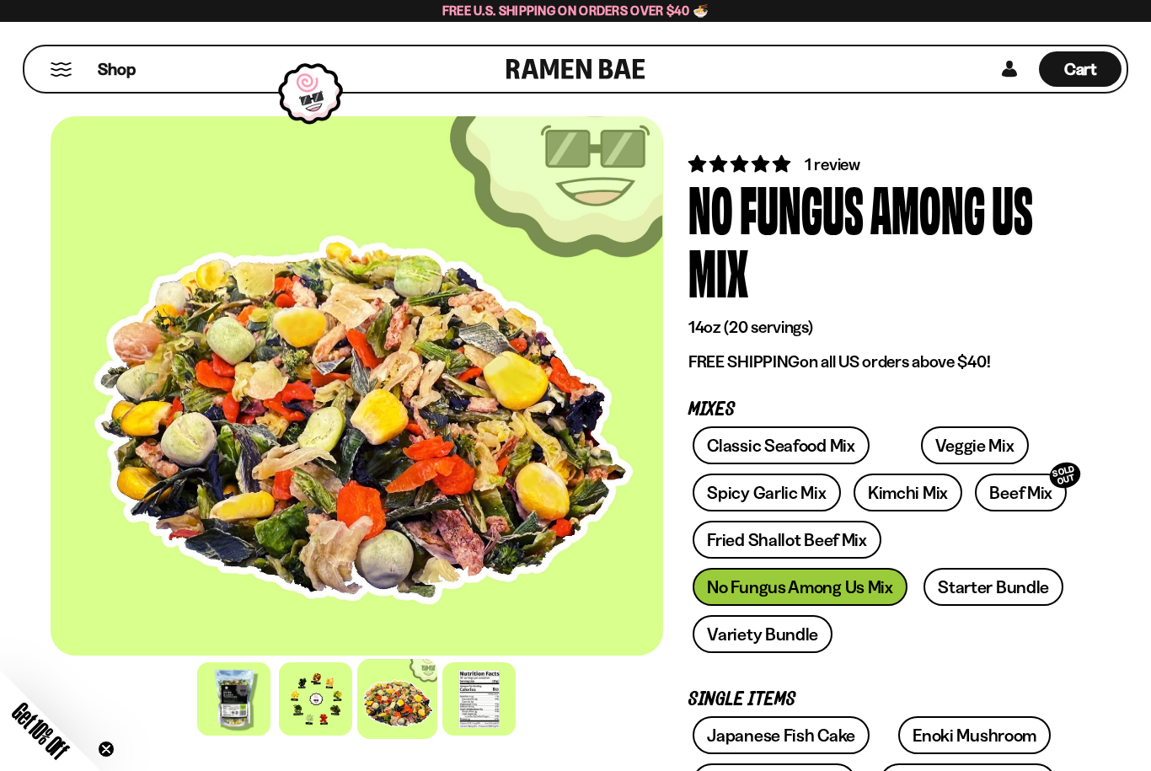
click at [307, 699] on div at bounding box center [315, 698] width 73 height 73
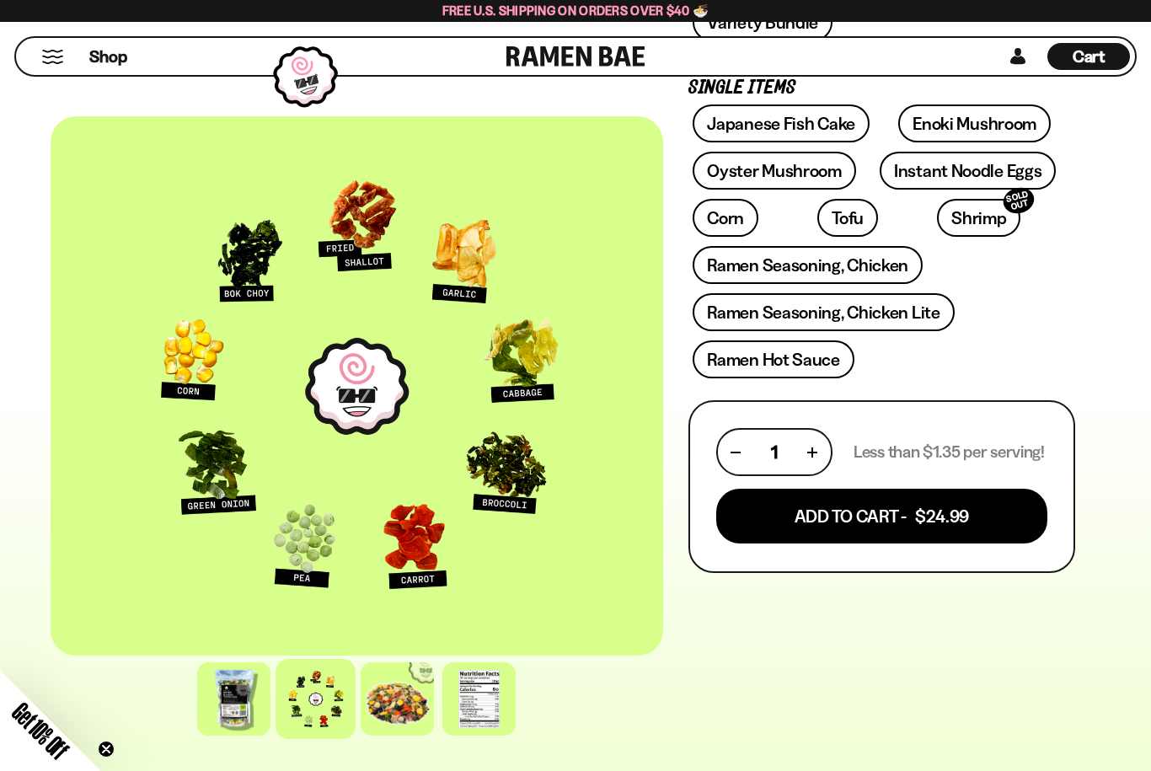
scroll to position [611, 0]
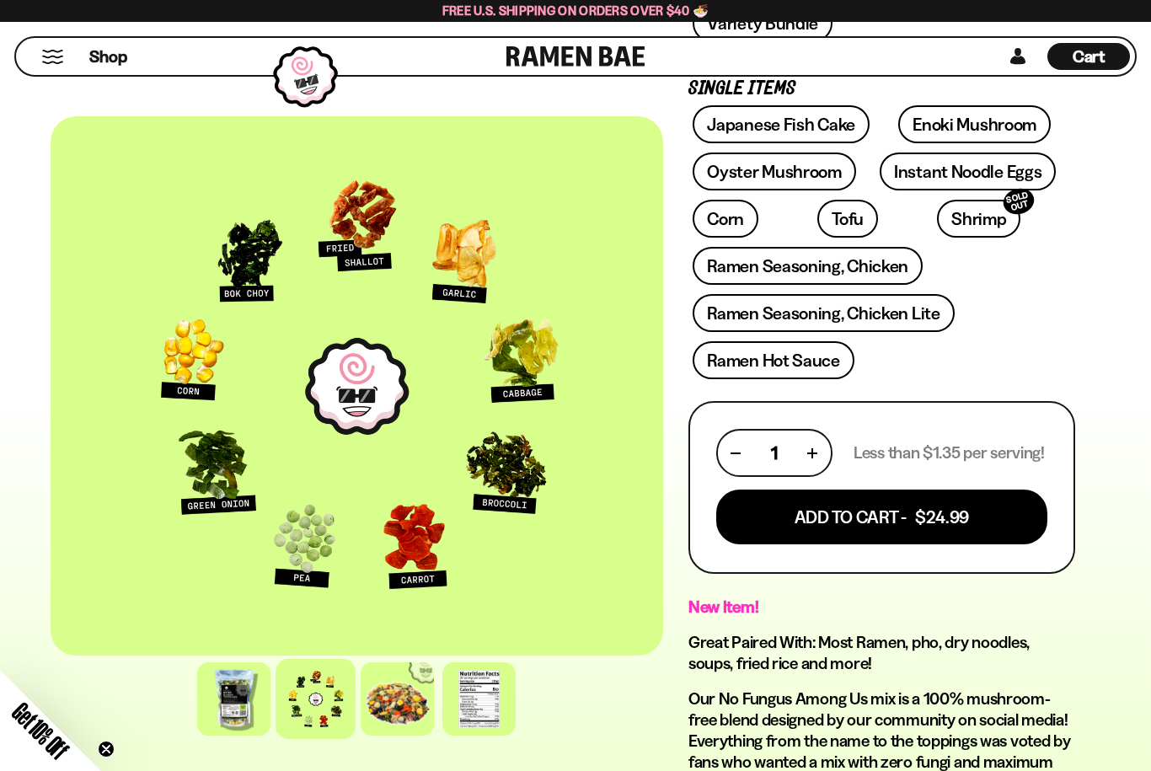
click at [773, 516] on button "Add To Cart - $24.99" at bounding box center [881, 516] width 331 height 55
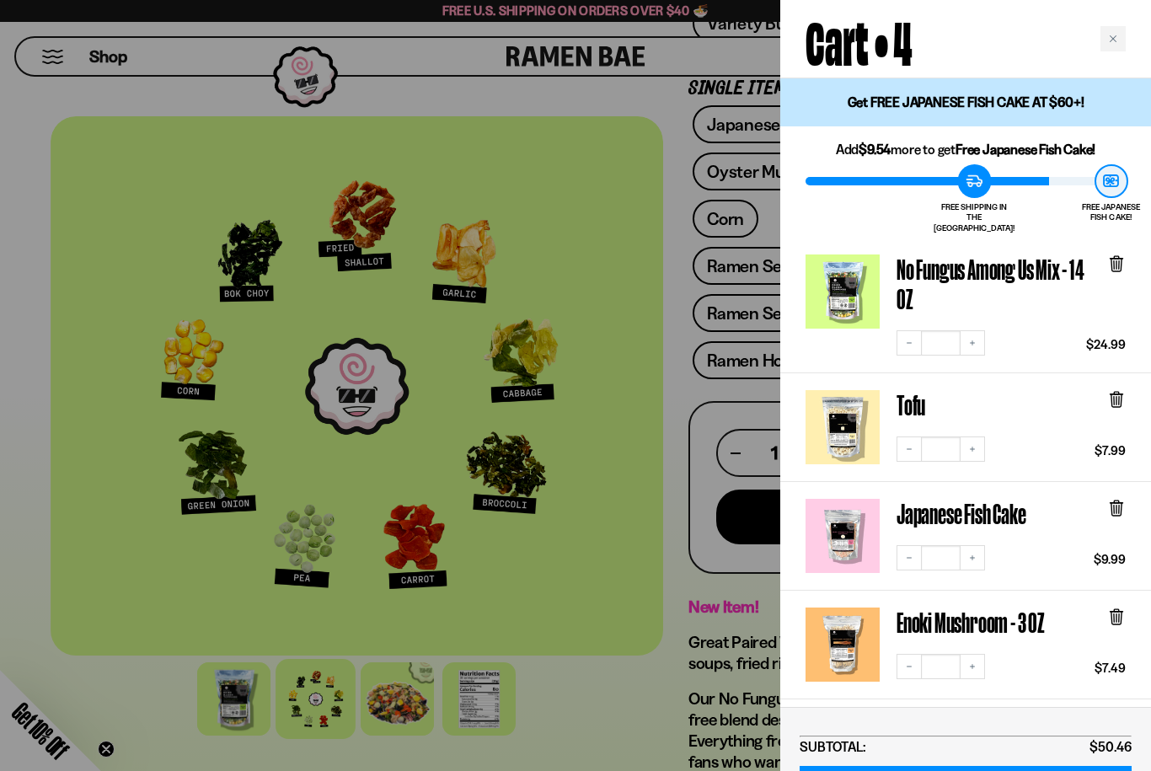
click at [566, 718] on div at bounding box center [575, 385] width 1151 height 771
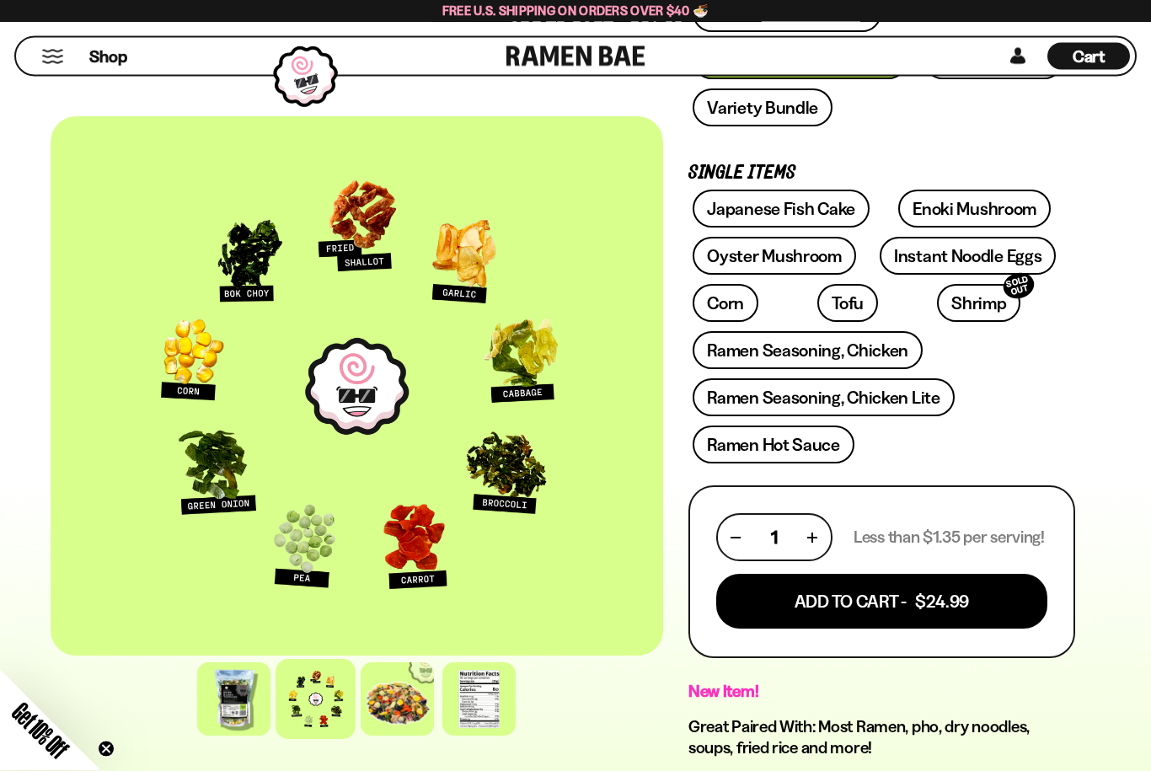
scroll to position [527, 0]
click at [1080, 71] on link "Cart D0381C2F-513E-4F90-8A41-6F0A75DCBAAA" at bounding box center [1088, 56] width 83 height 37
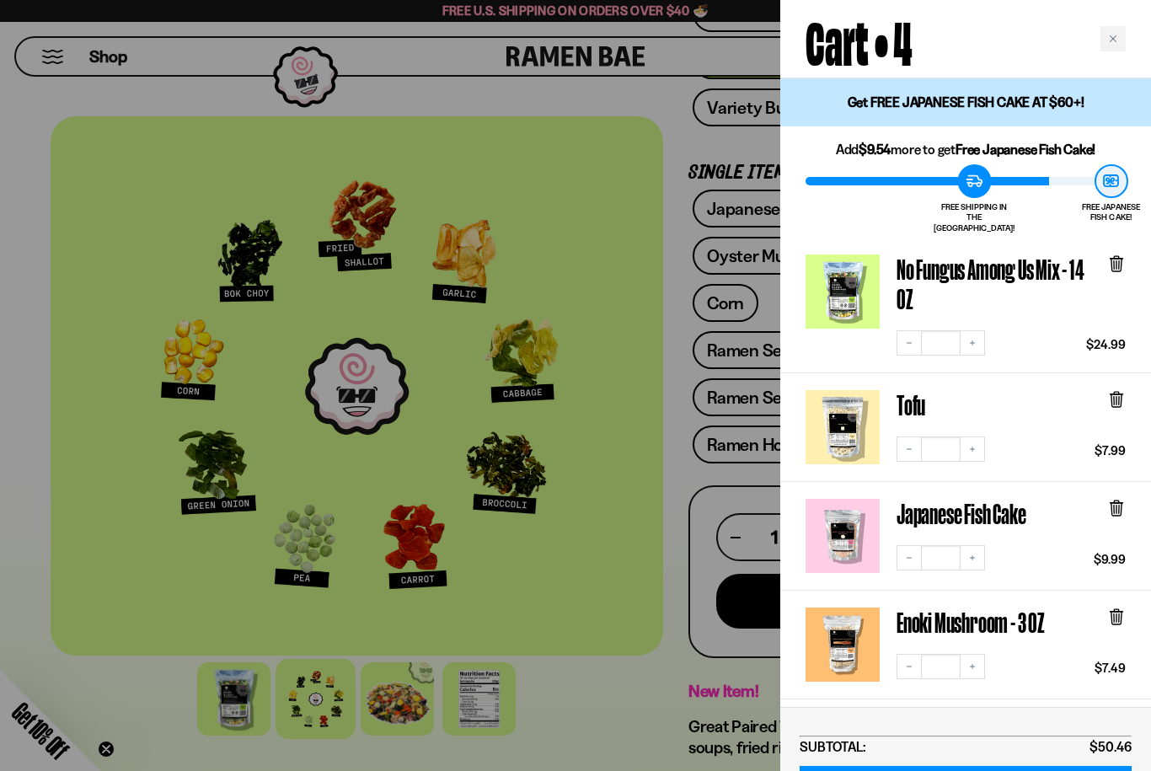
click at [471, 705] on div at bounding box center [575, 385] width 1151 height 771
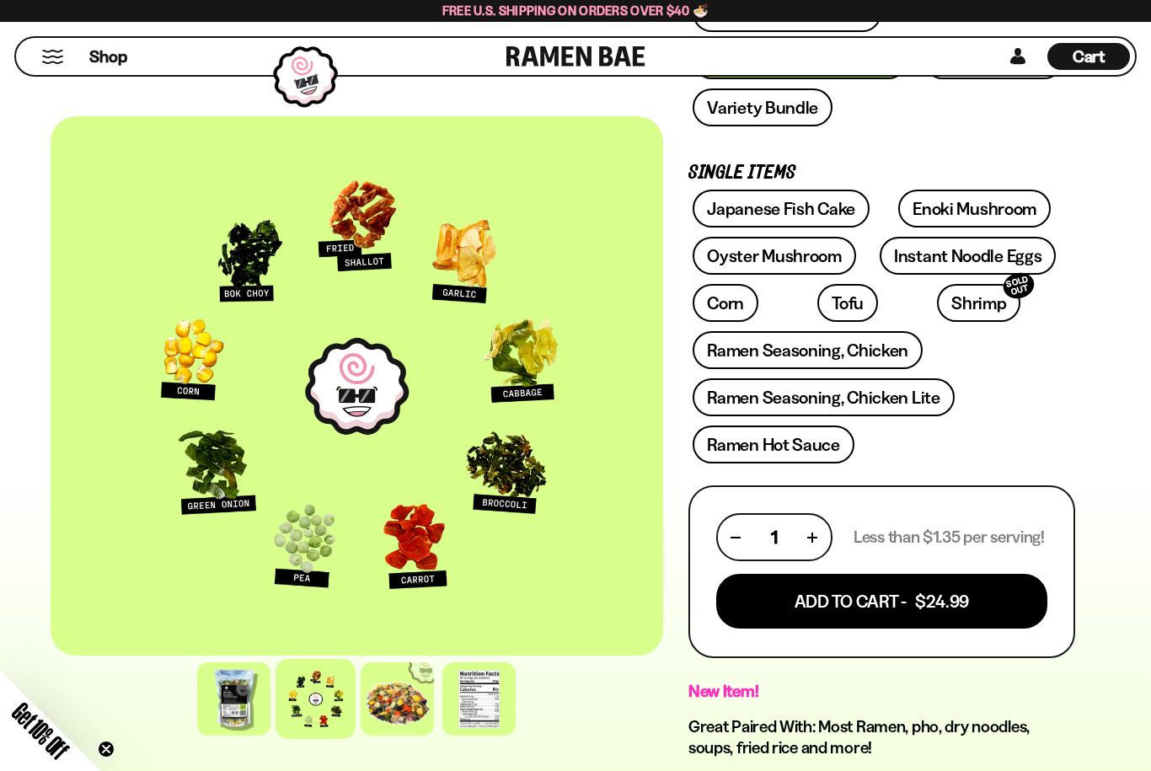
click at [473, 704] on div at bounding box center [478, 698] width 73 height 73
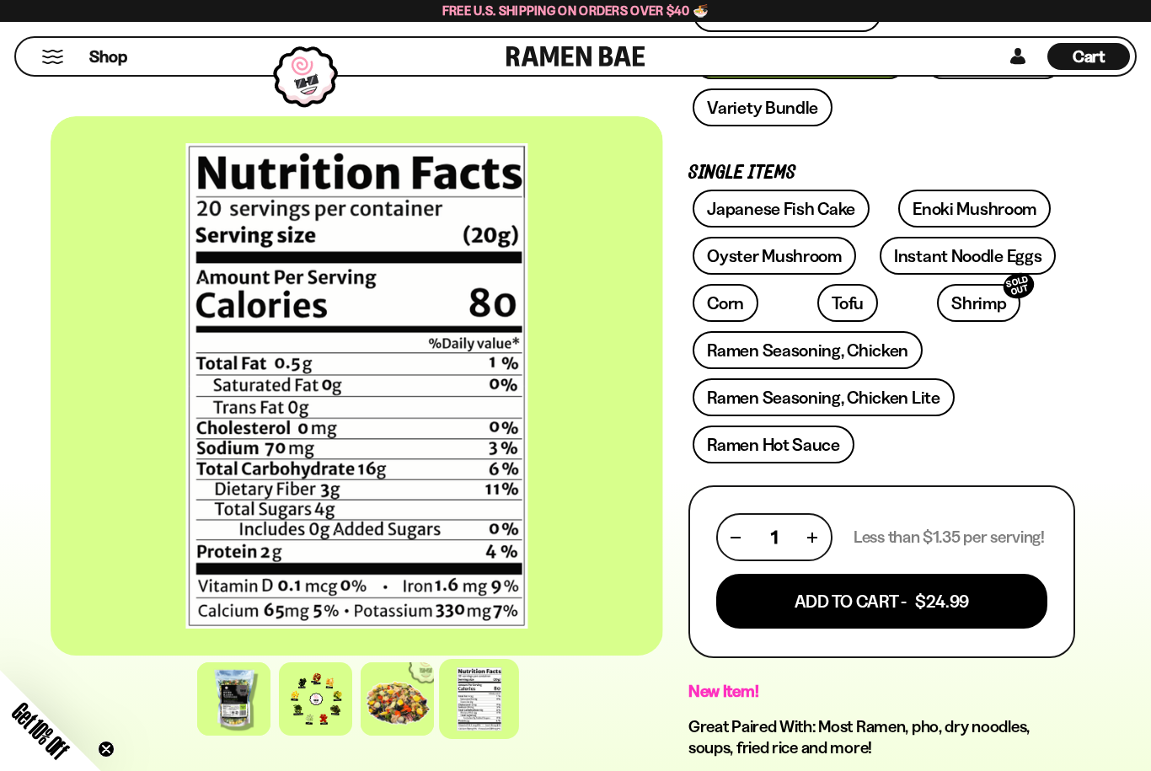
click at [136, 477] on div at bounding box center [357, 385] width 612 height 539
click at [577, 494] on div at bounding box center [357, 385] width 612 height 539
click at [725, 216] on link "Japanese Fish Cake" at bounding box center [781, 209] width 177 height 38
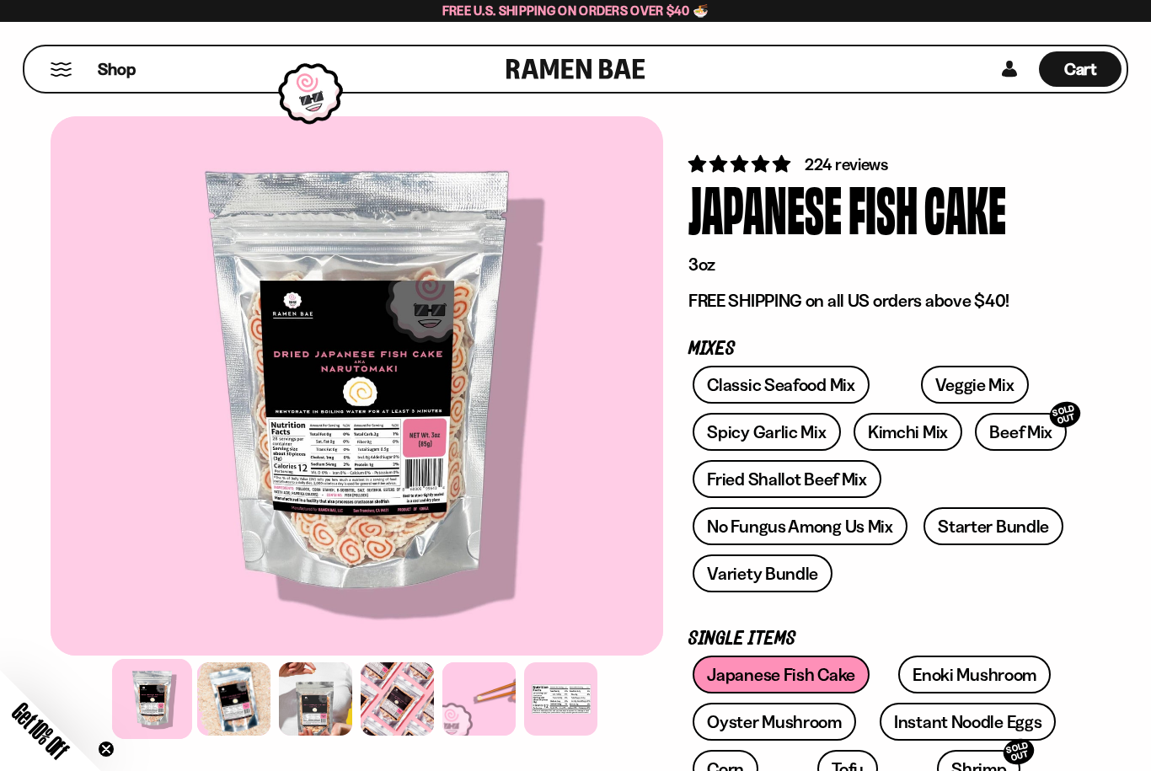
click at [124, 73] on span "Shop" at bounding box center [117, 69] width 38 height 23
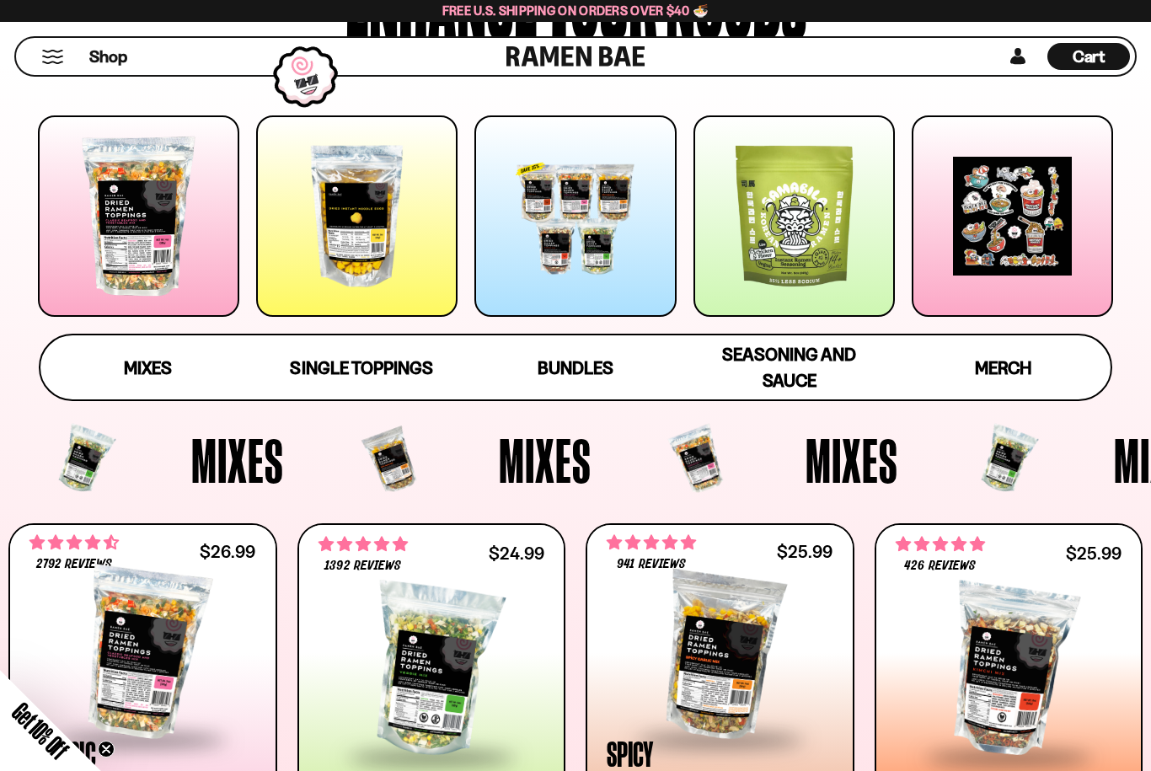
scroll to position [199, 0]
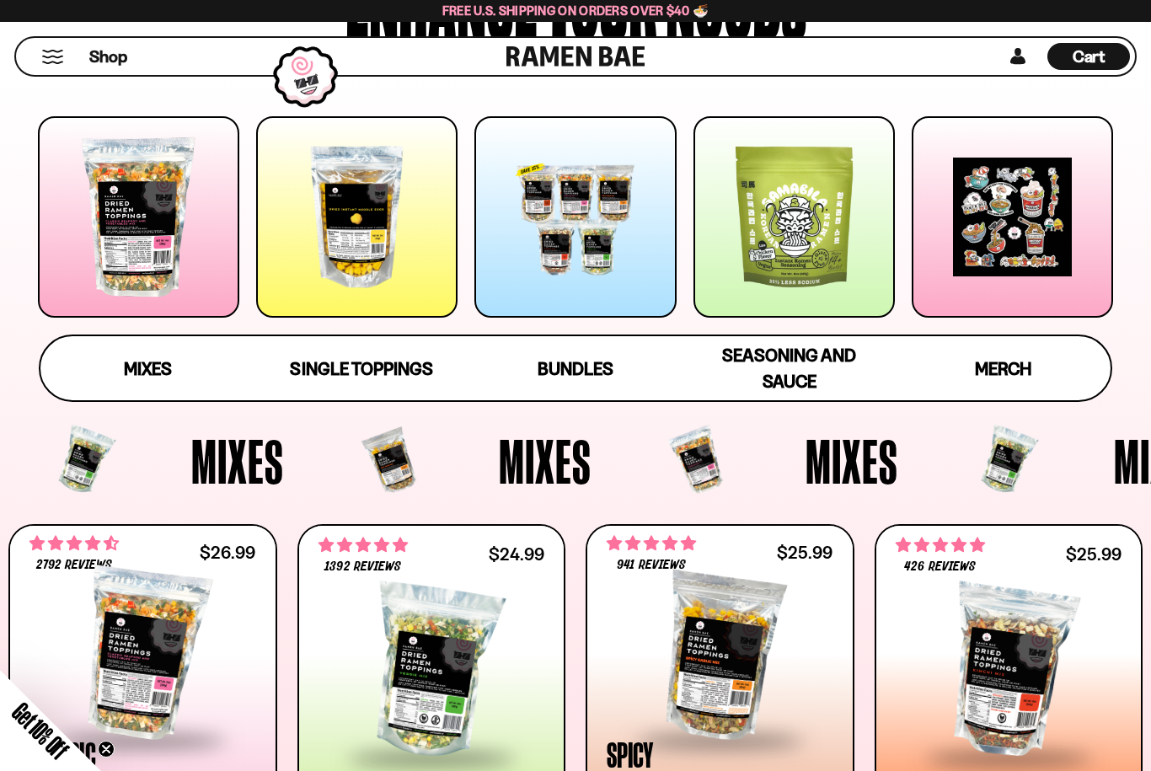
click at [116, 229] on div at bounding box center [138, 216] width 201 height 201
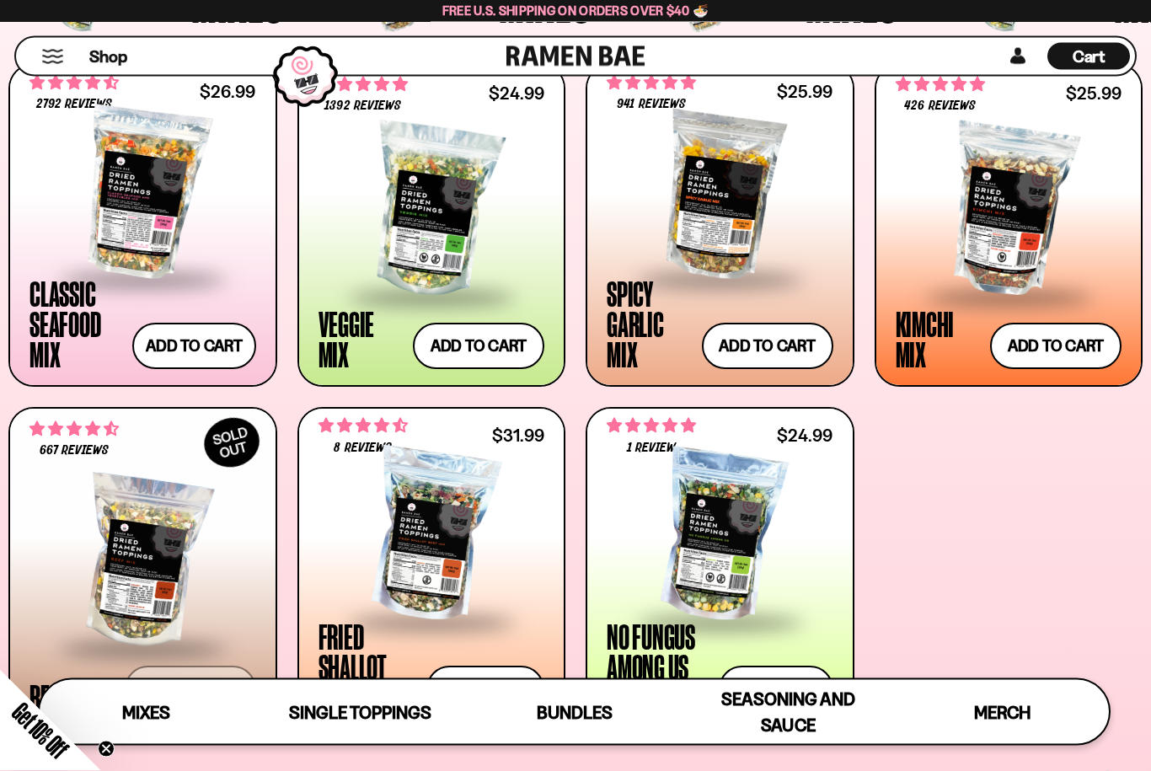
scroll to position [639, 0]
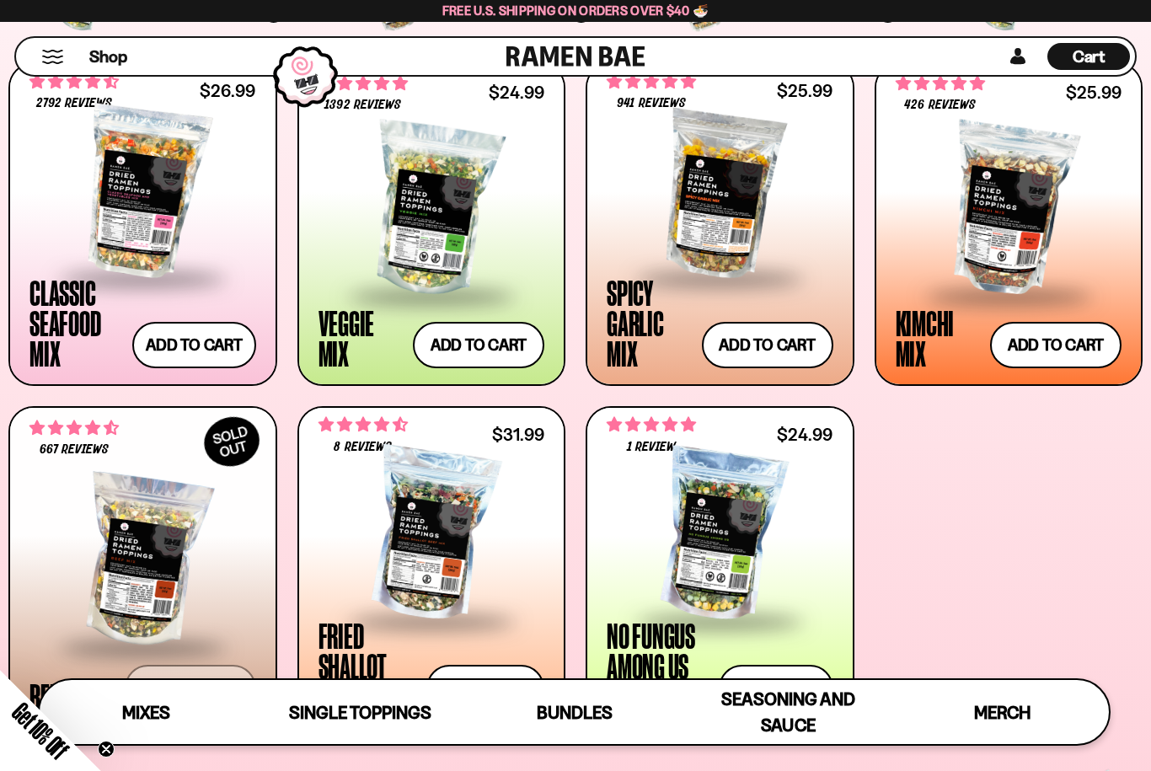
click at [406, 248] on div at bounding box center [431, 210] width 227 height 168
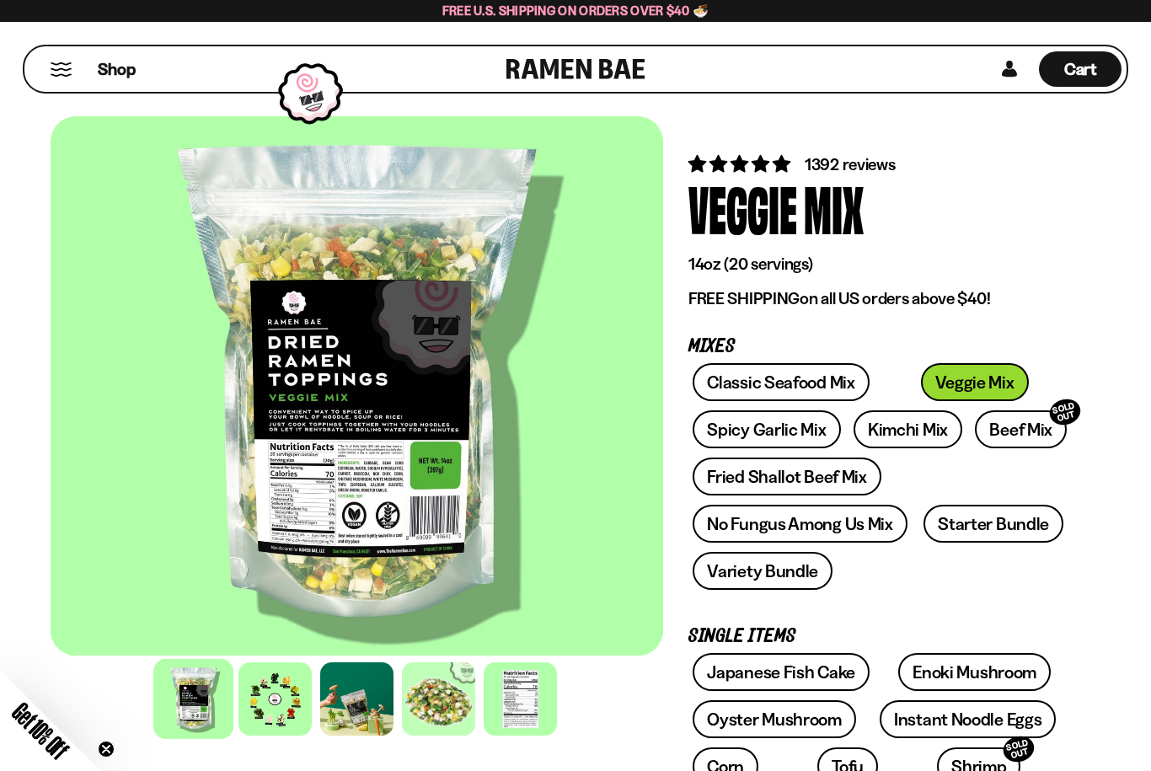
click at [268, 711] on div at bounding box center [274, 698] width 73 height 73
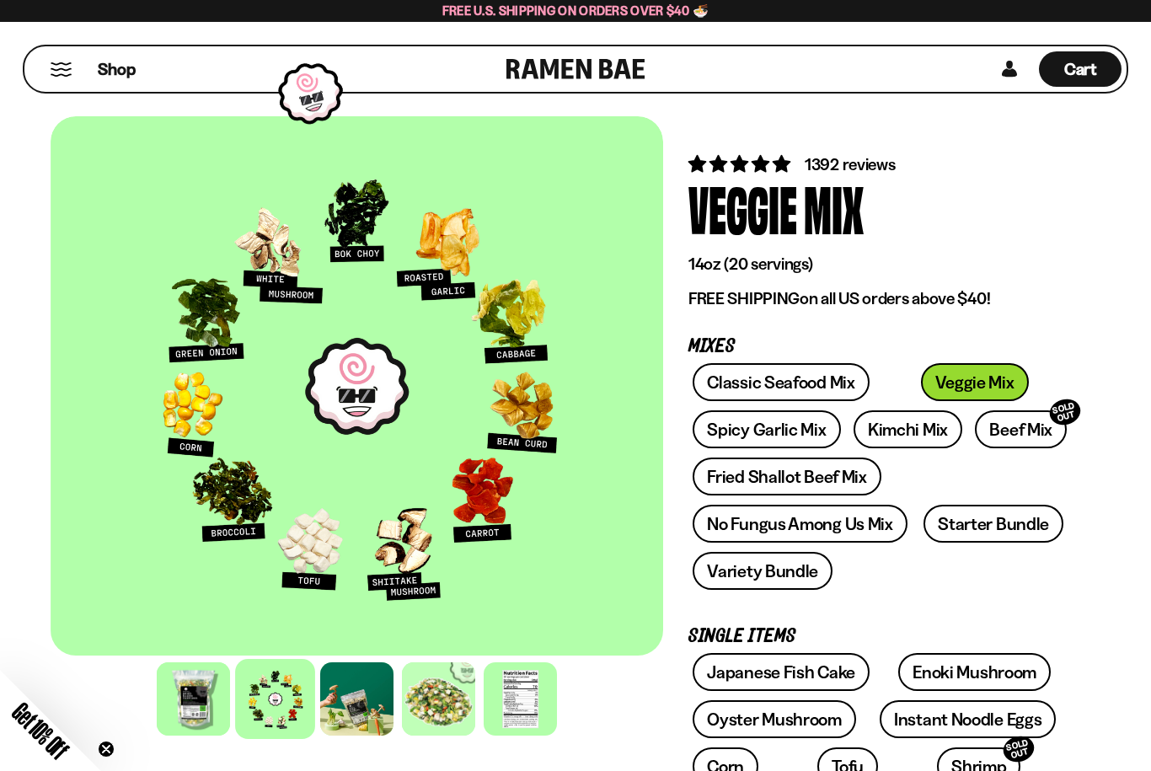
click at [517, 685] on div at bounding box center [520, 698] width 73 height 73
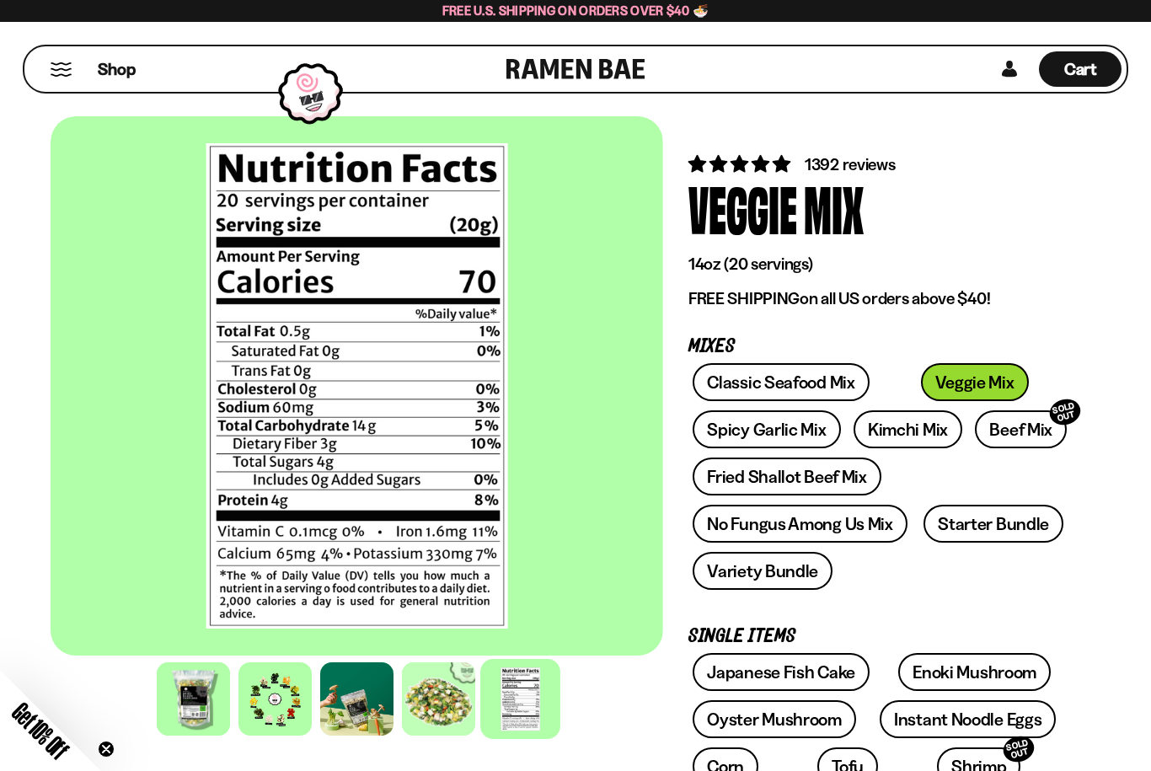
click at [271, 709] on div at bounding box center [274, 698] width 73 height 73
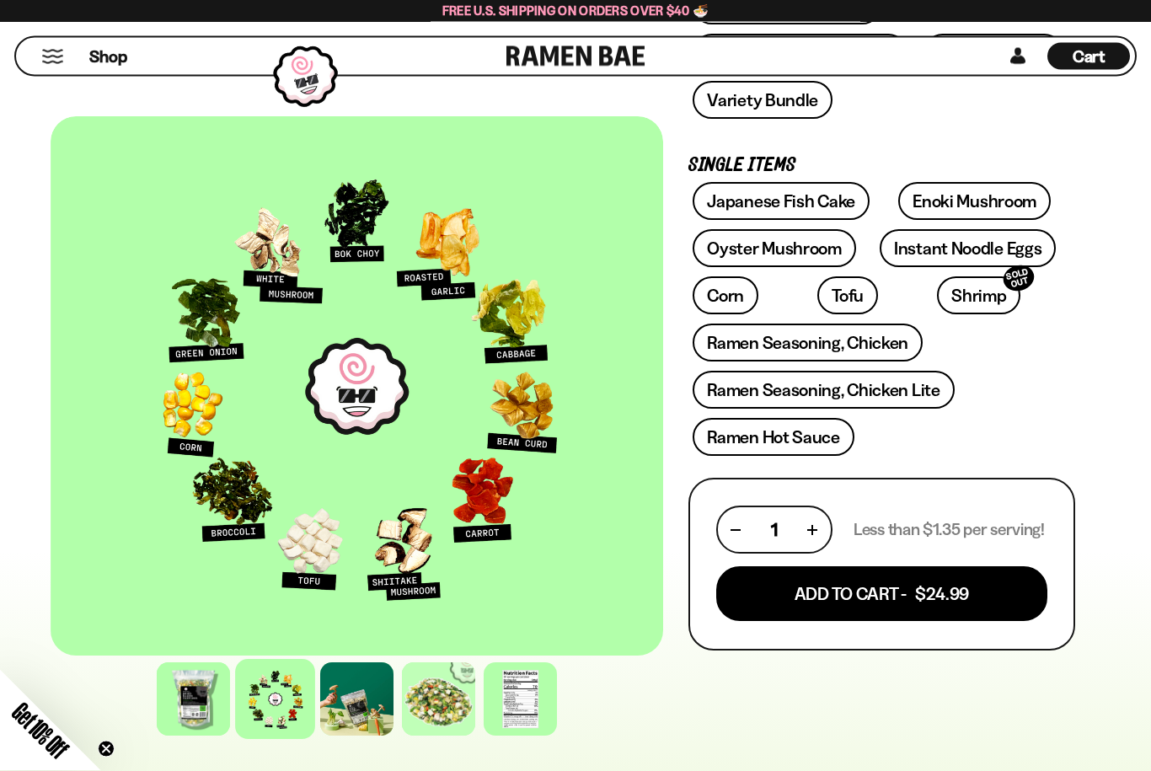
scroll to position [460, 0]
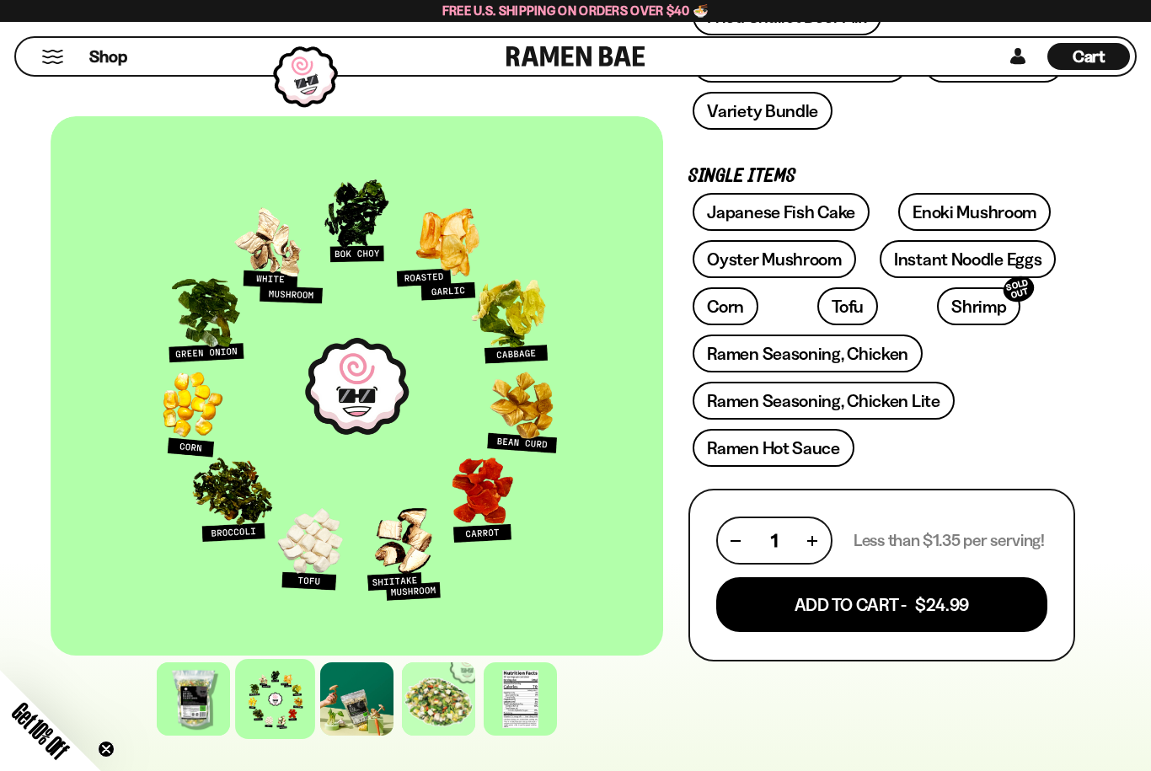
click at [820, 604] on button "Add To Cart - $24.99" at bounding box center [881, 604] width 331 height 55
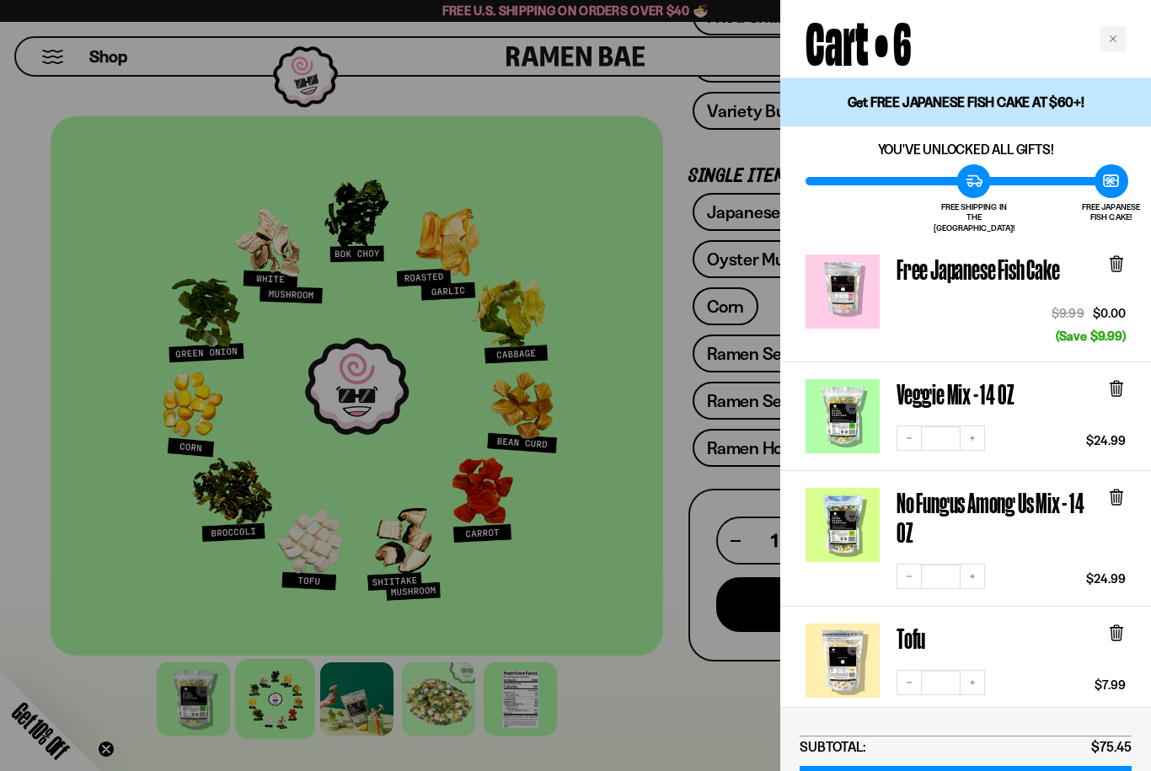
click at [1121, 492] on icon at bounding box center [1116, 498] width 10 height 13
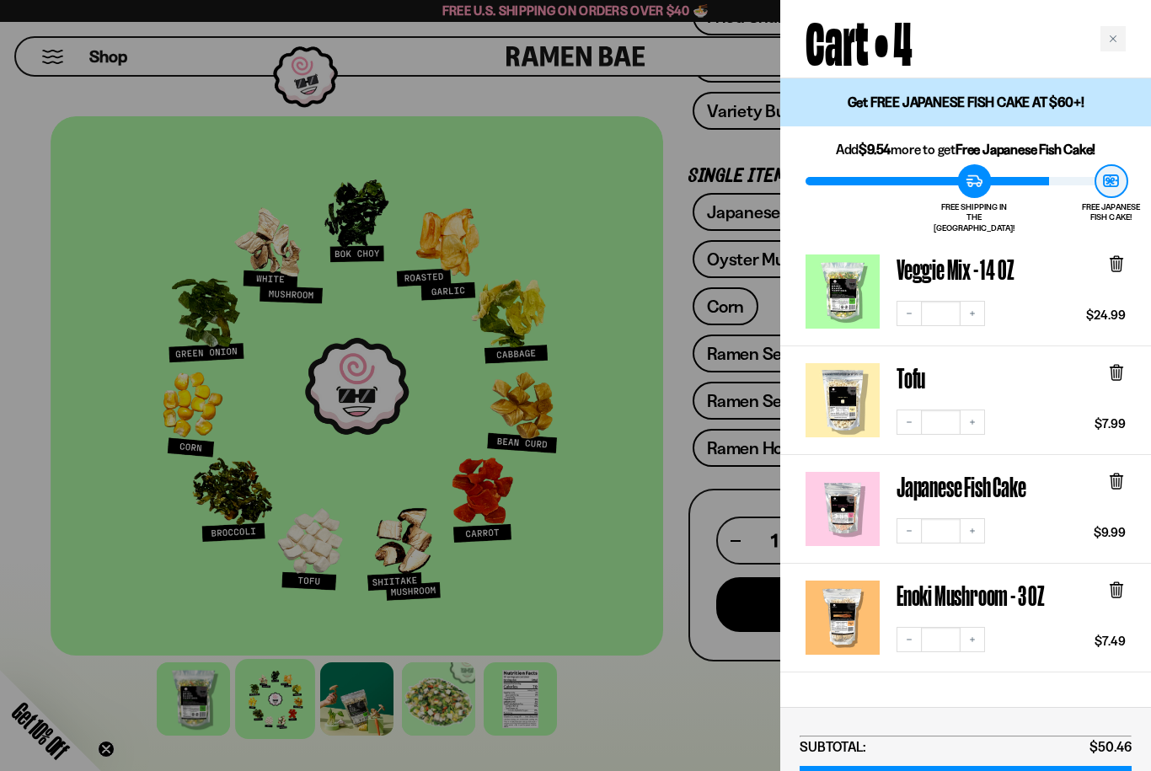
click at [1116, 365] on icon at bounding box center [1116, 371] width 5 height 13
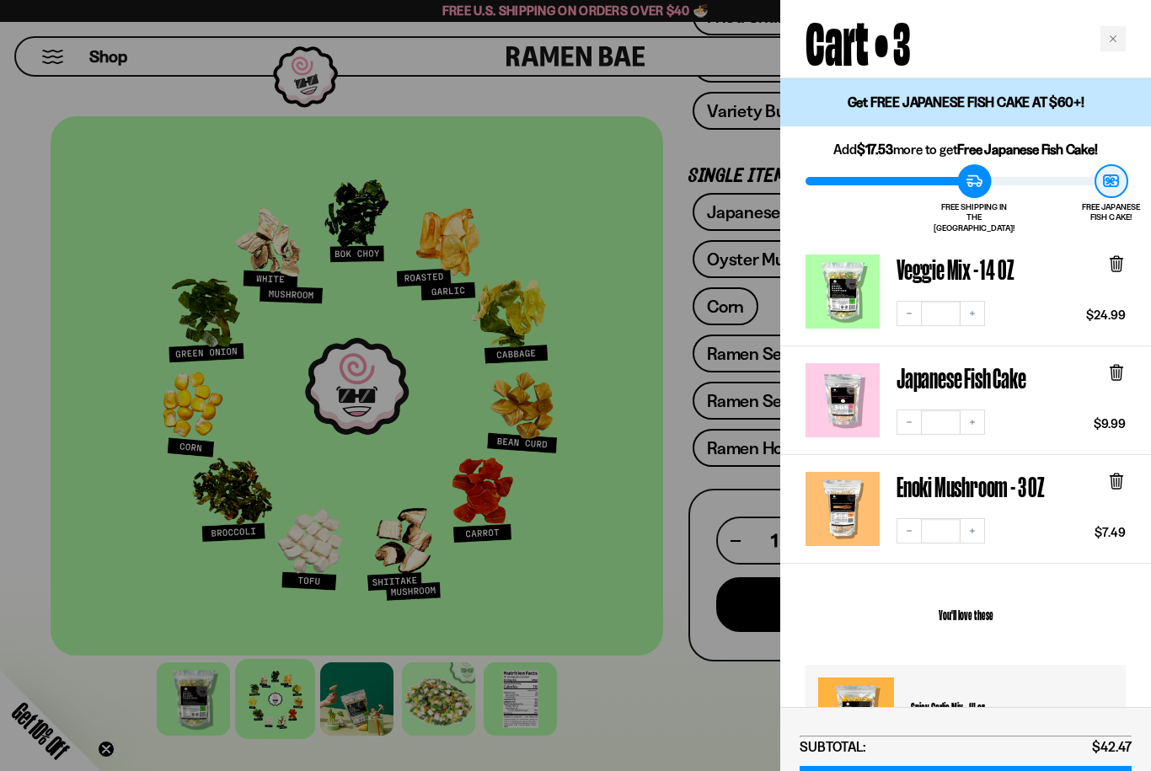
click at [1114, 473] on icon at bounding box center [1116, 479] width 5 height 13
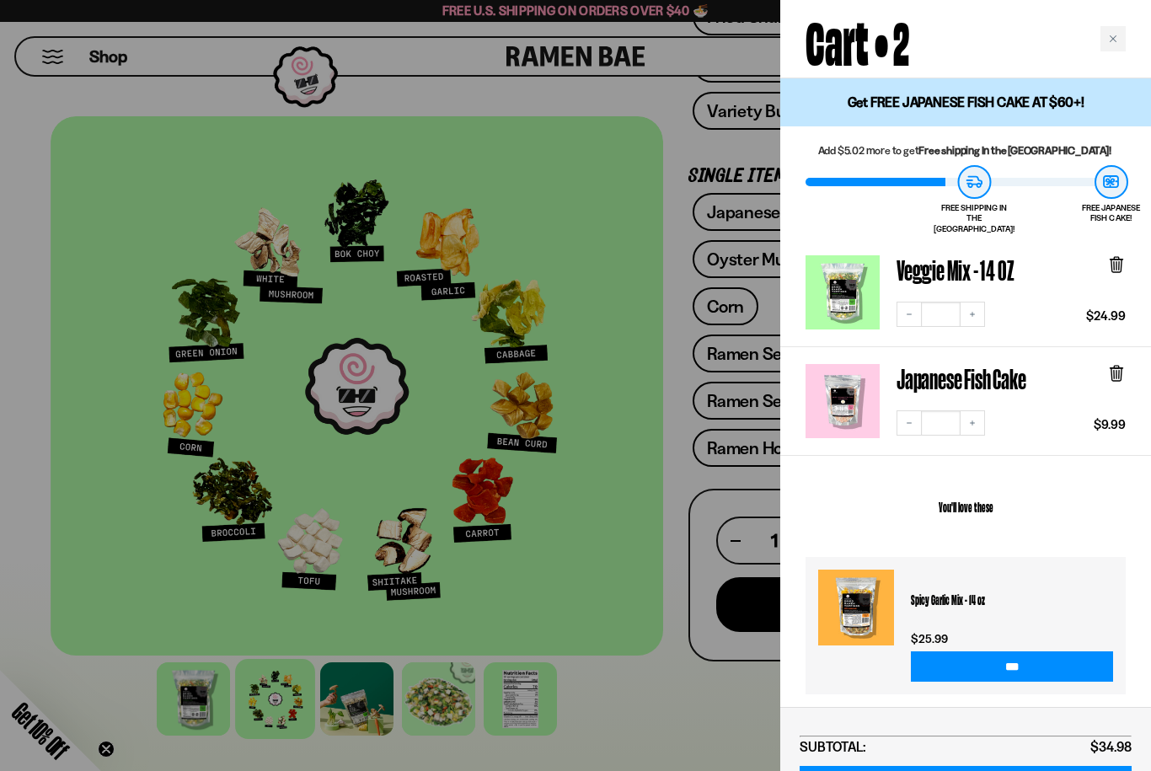
click at [618, 701] on div at bounding box center [575, 385] width 1151 height 771
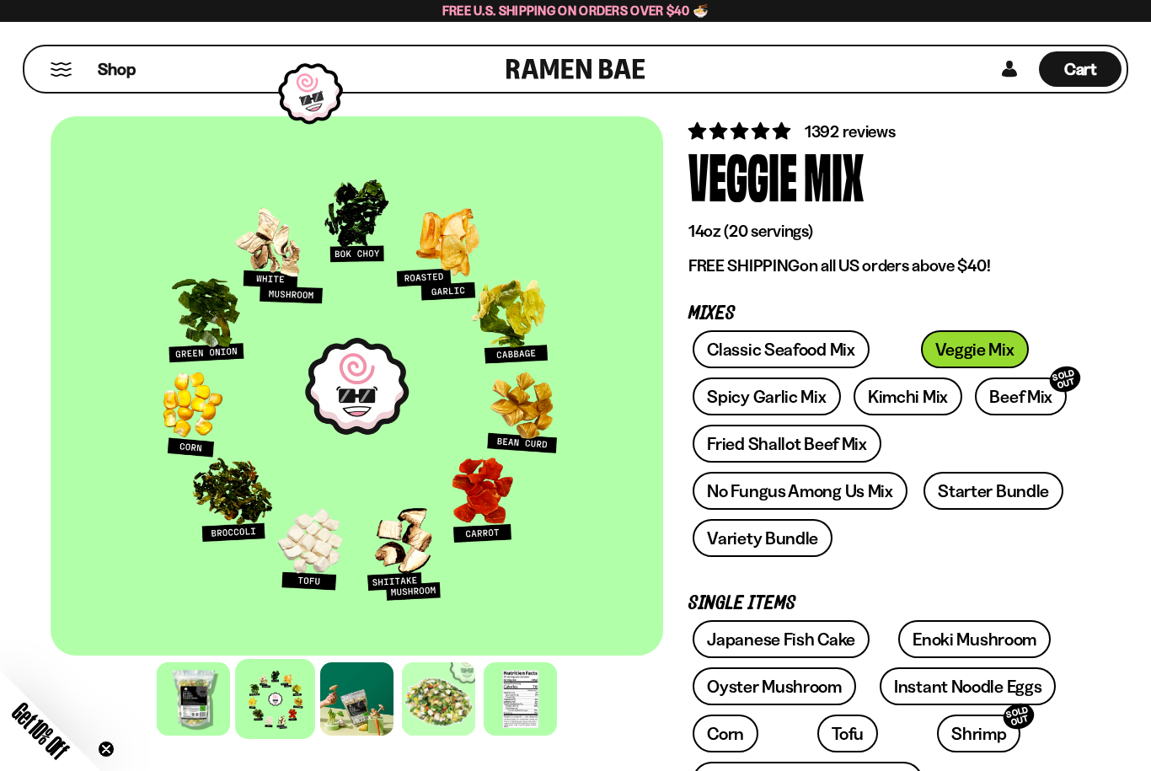
scroll to position [0, 0]
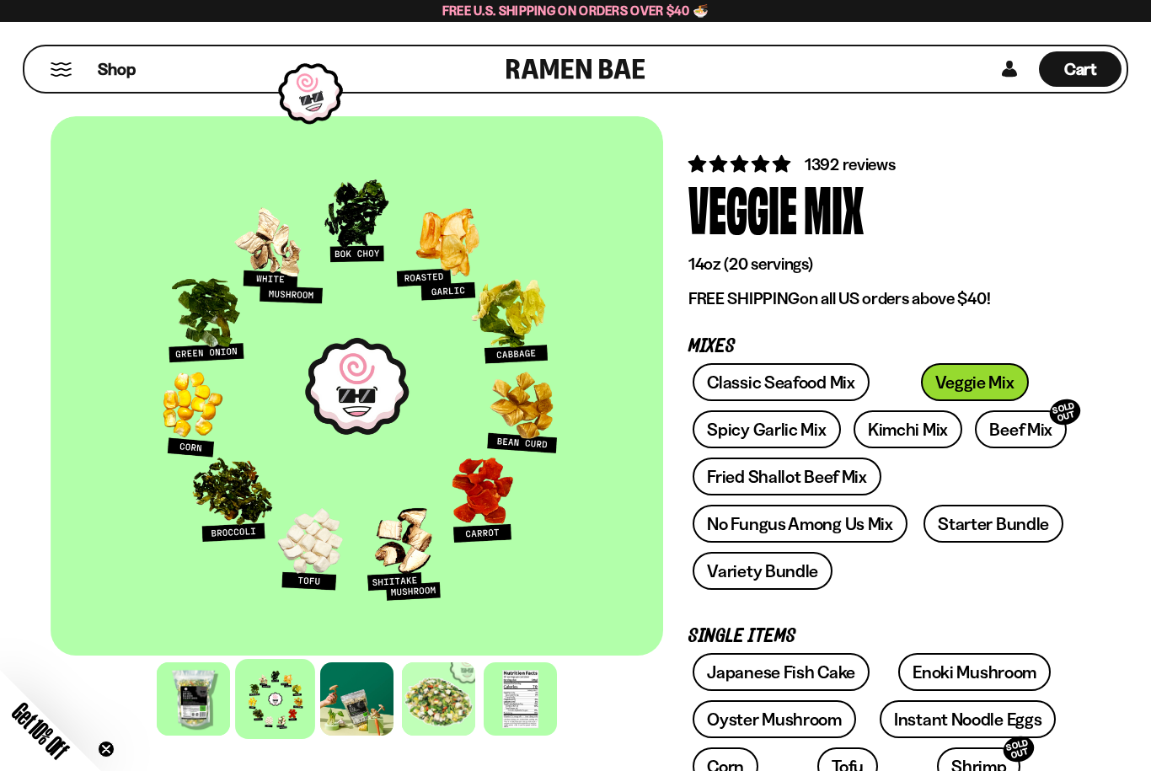
click at [114, 73] on span "Shop" at bounding box center [117, 69] width 38 height 23
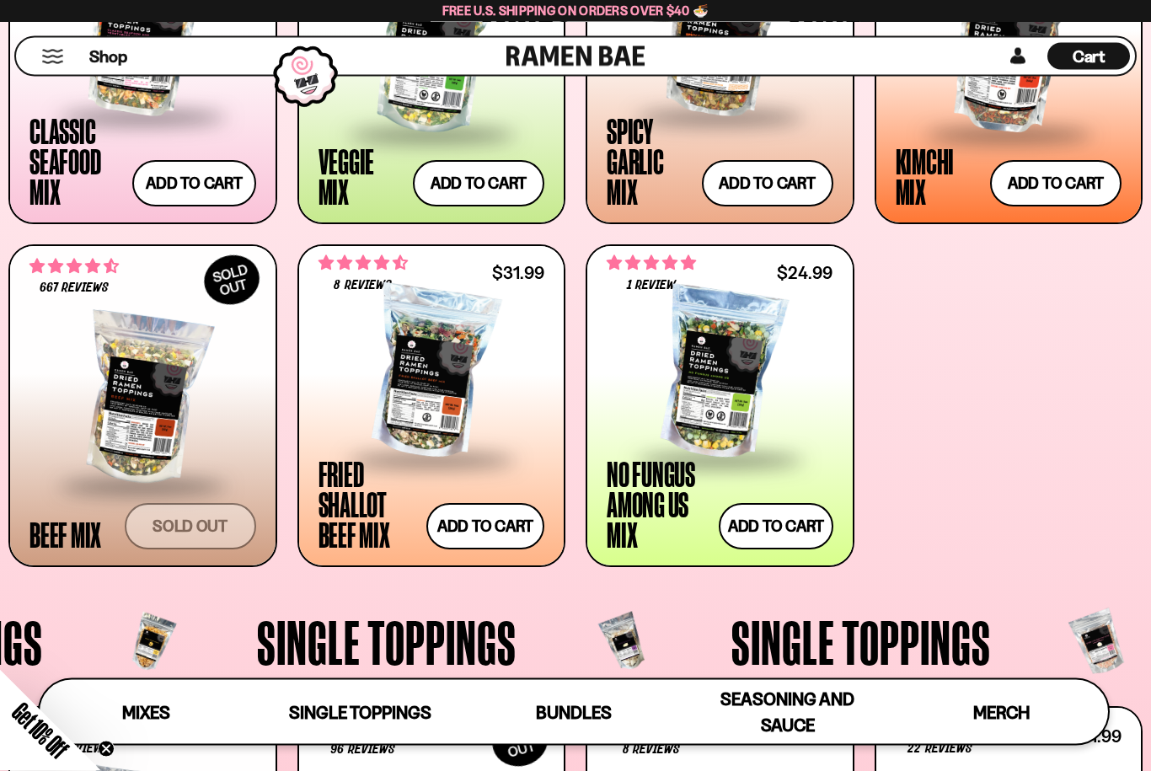
scroll to position [802, 0]
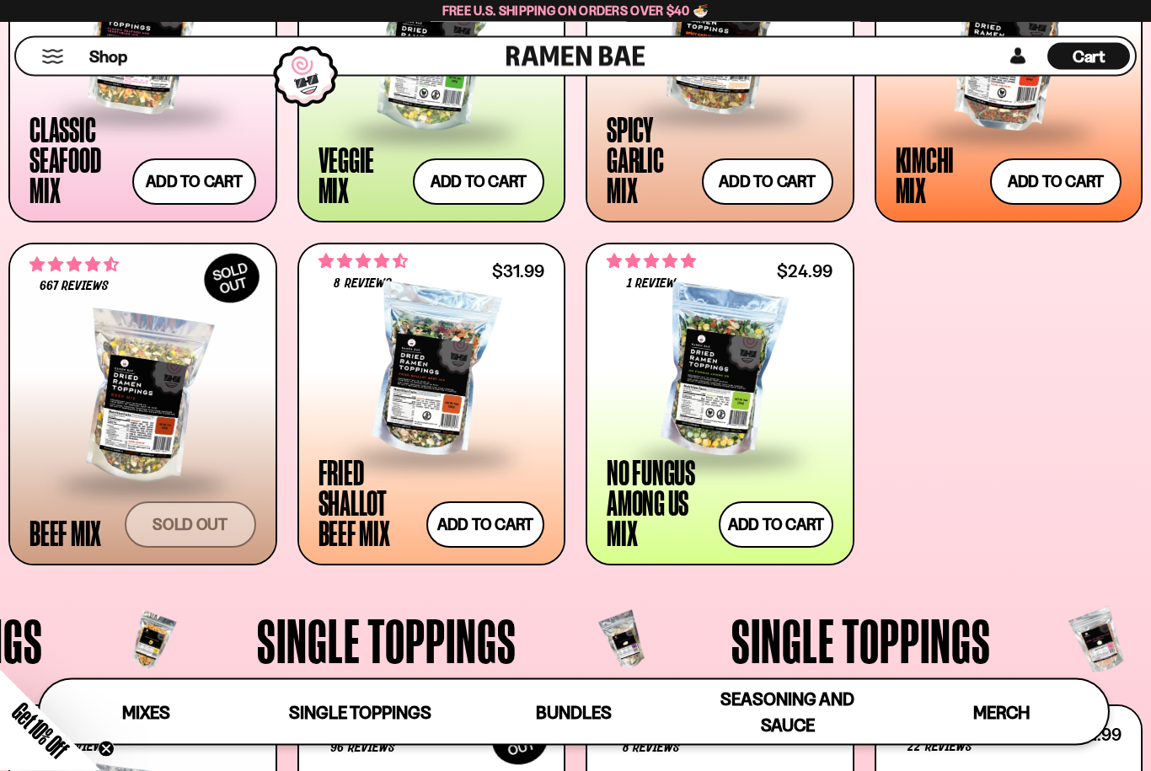
click at [432, 433] on span at bounding box center [432, 460] width 206 height 59
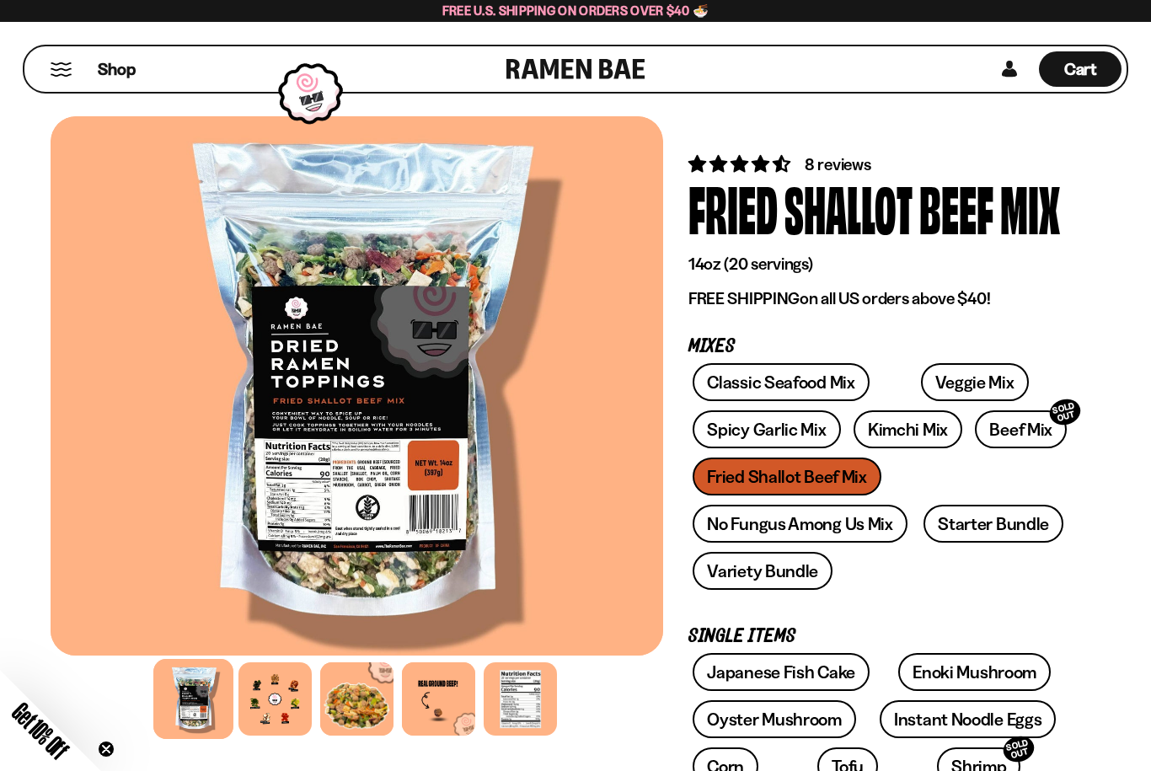
click at [522, 697] on div at bounding box center [520, 698] width 73 height 73
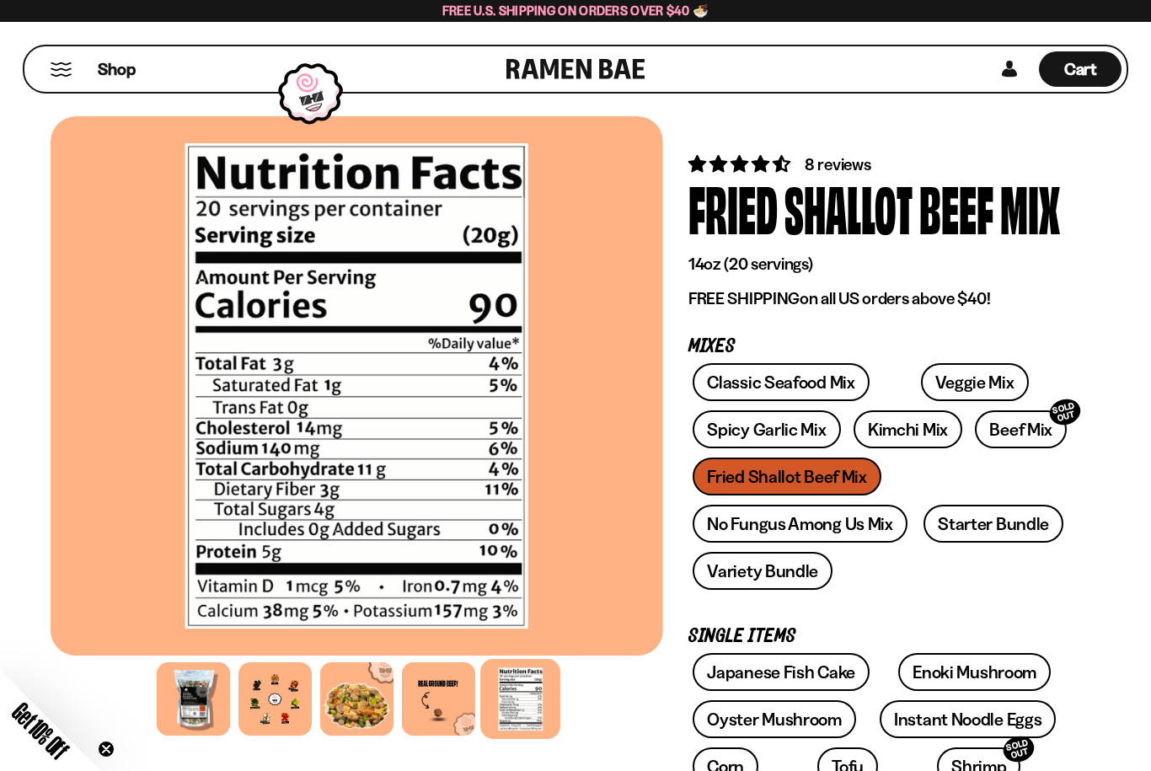
click at [261, 697] on div at bounding box center [274, 698] width 73 height 73
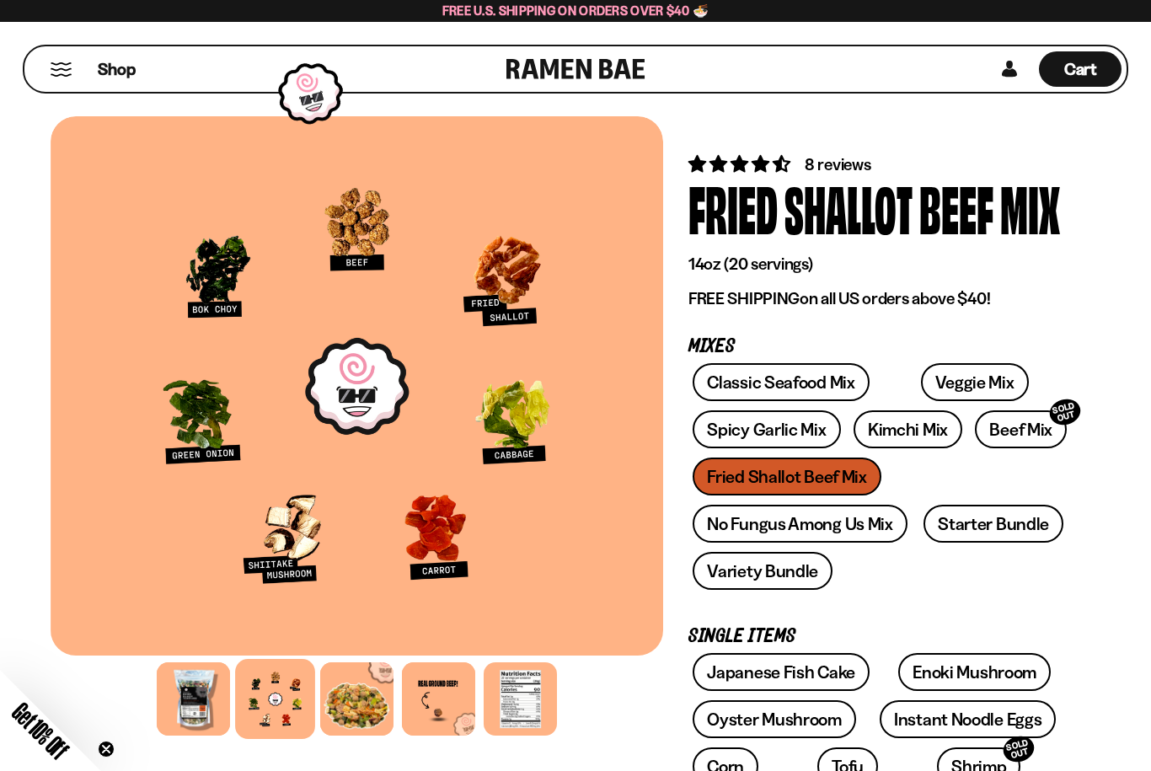
click at [582, 707] on div at bounding box center [357, 699] width 612 height 82
click at [587, 696] on div at bounding box center [357, 699] width 612 height 82
click at [923, 395] on link "Veggie Mix" at bounding box center [975, 382] width 108 height 38
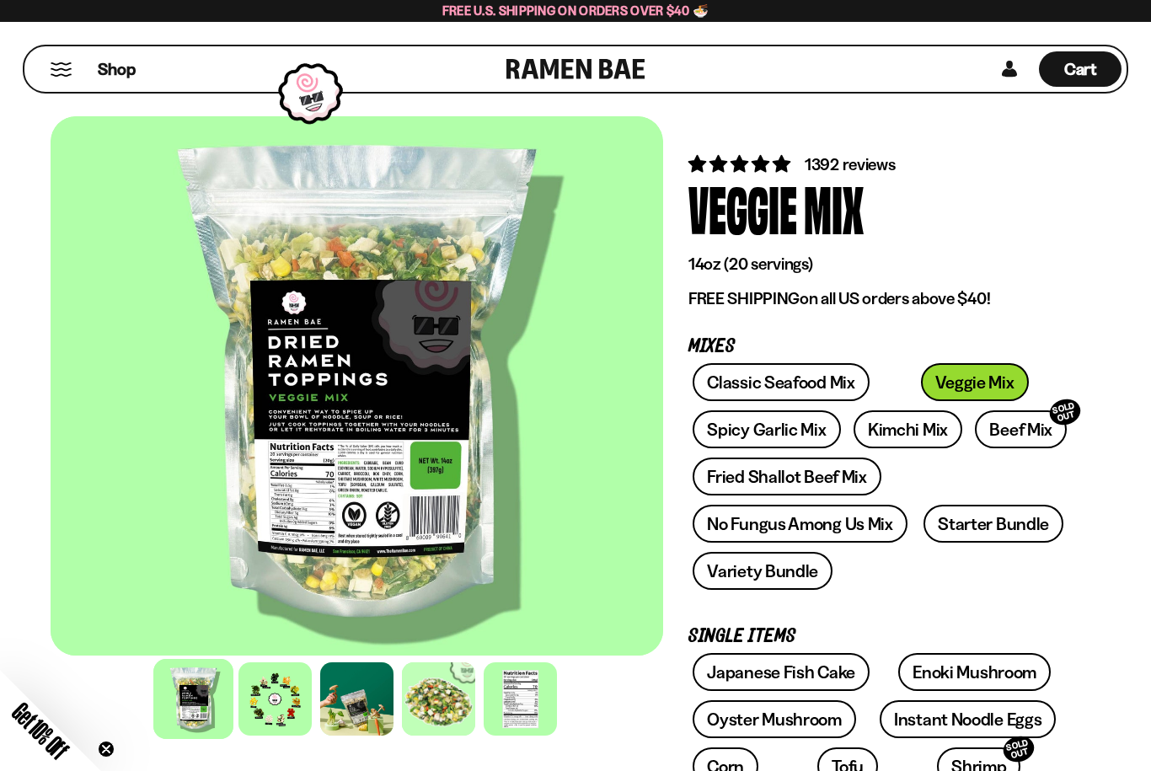
click at [90, 70] on div "Shop" at bounding box center [267, 68] width 477 height 45
click at [111, 72] on span "Shop" at bounding box center [117, 69] width 38 height 23
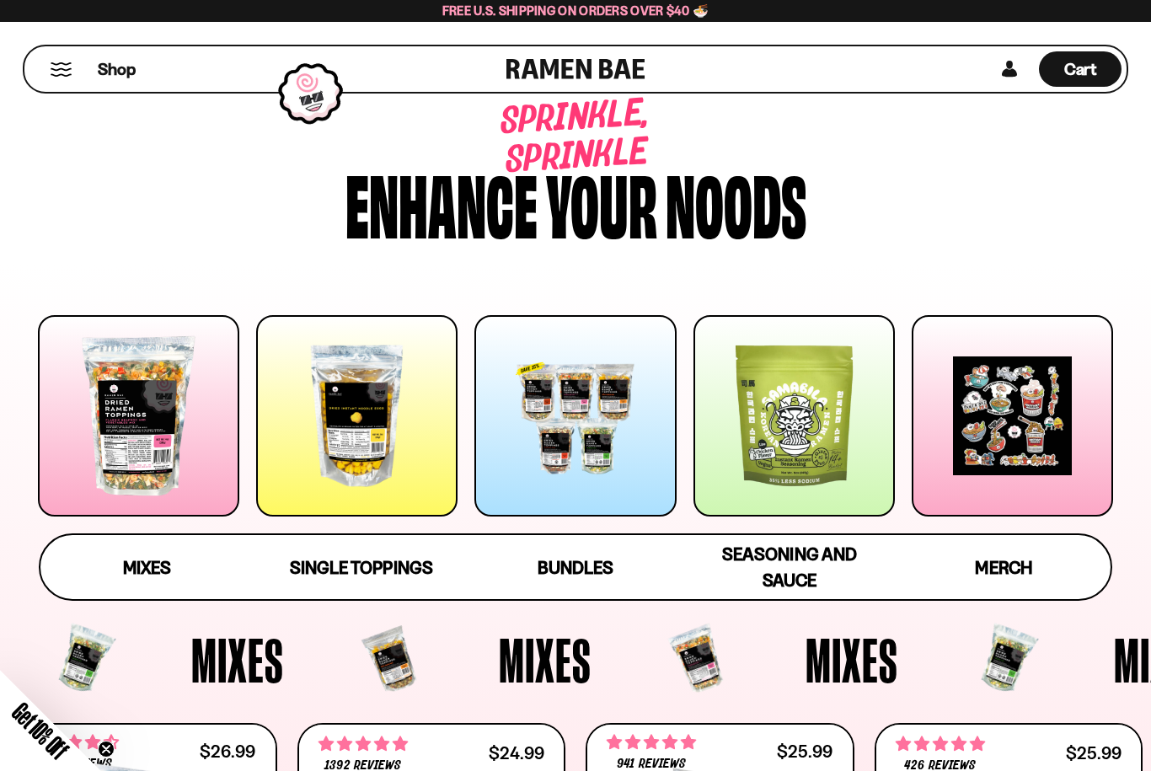
click at [145, 495] on div at bounding box center [138, 415] width 201 height 201
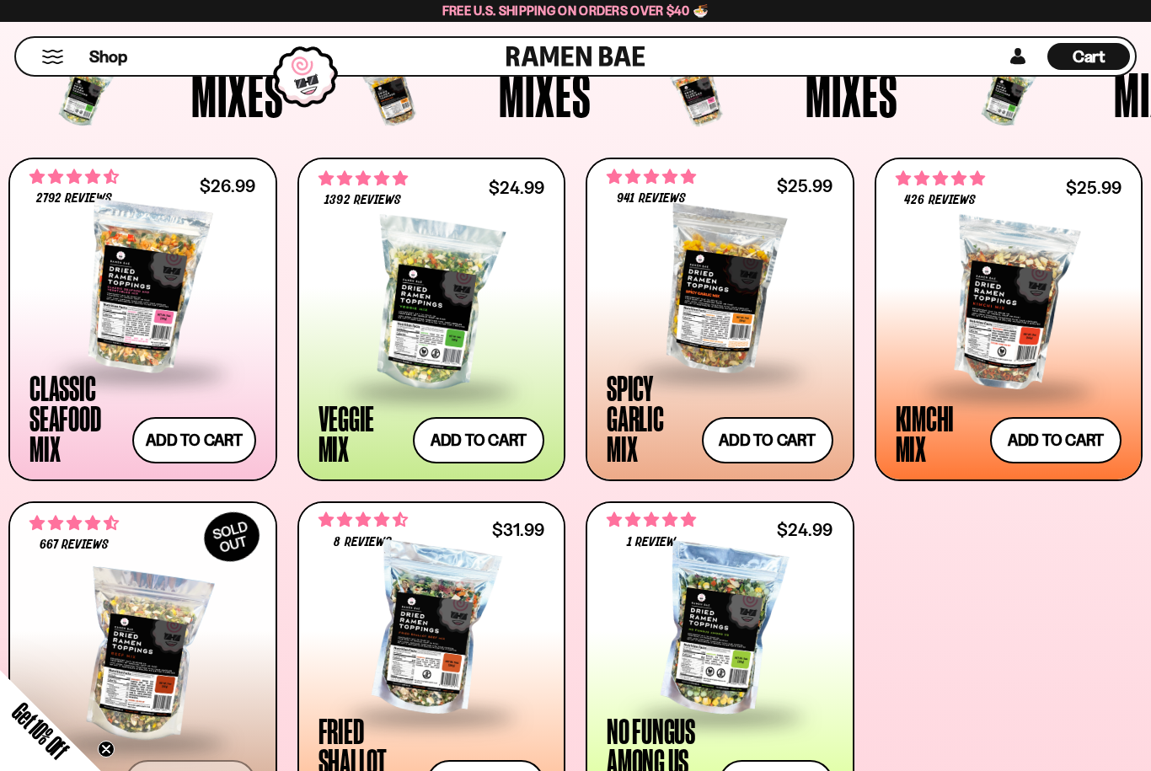
scroll to position [706, 0]
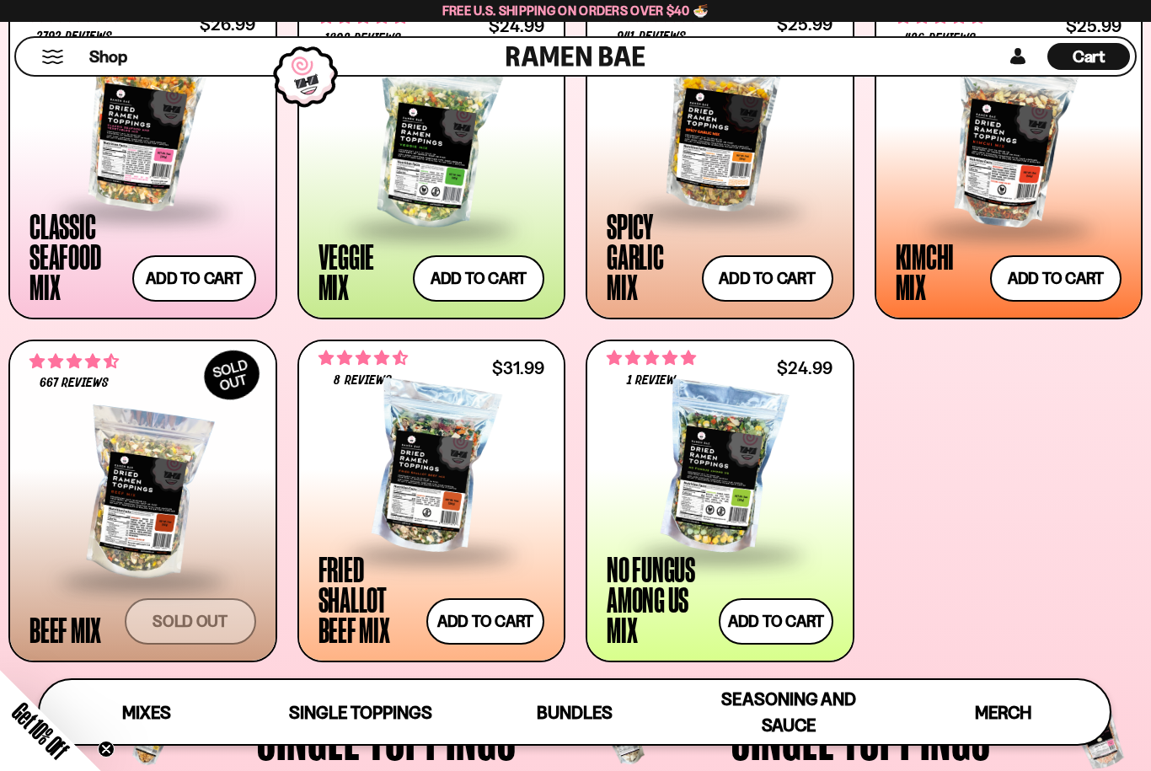
click at [119, 169] on div at bounding box center [142, 125] width 227 height 168
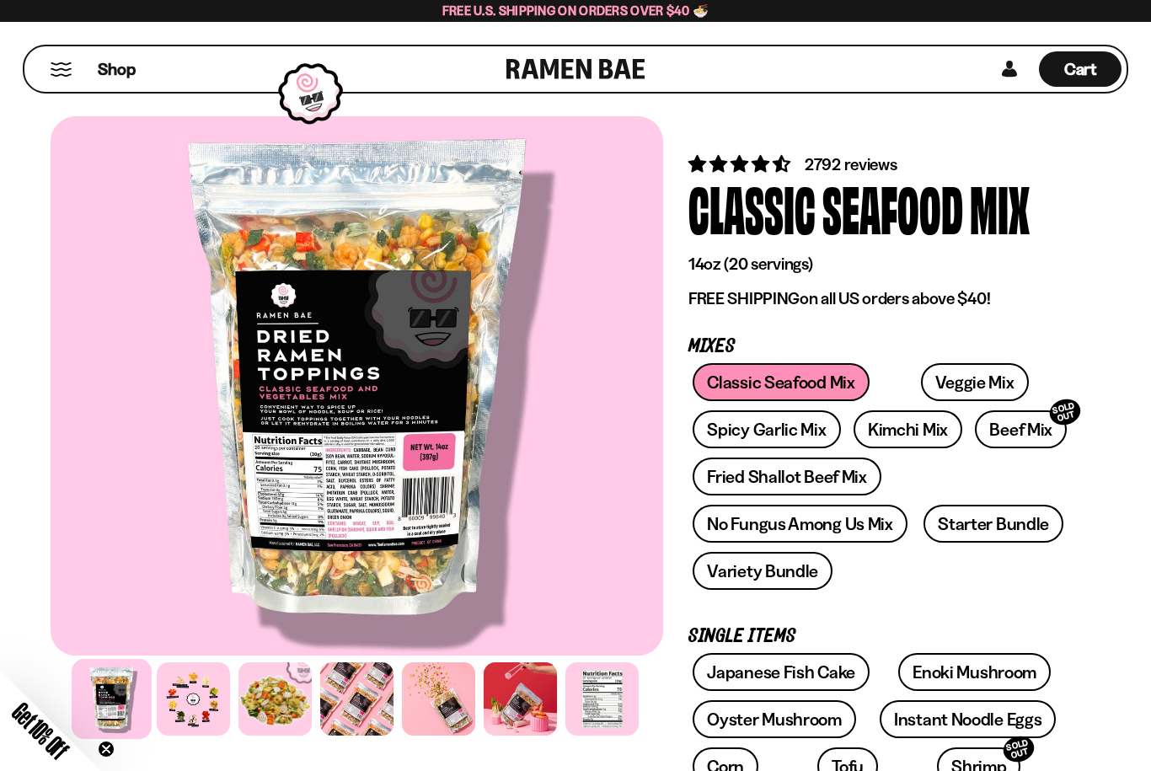
click at [606, 709] on div at bounding box center [601, 698] width 73 height 73
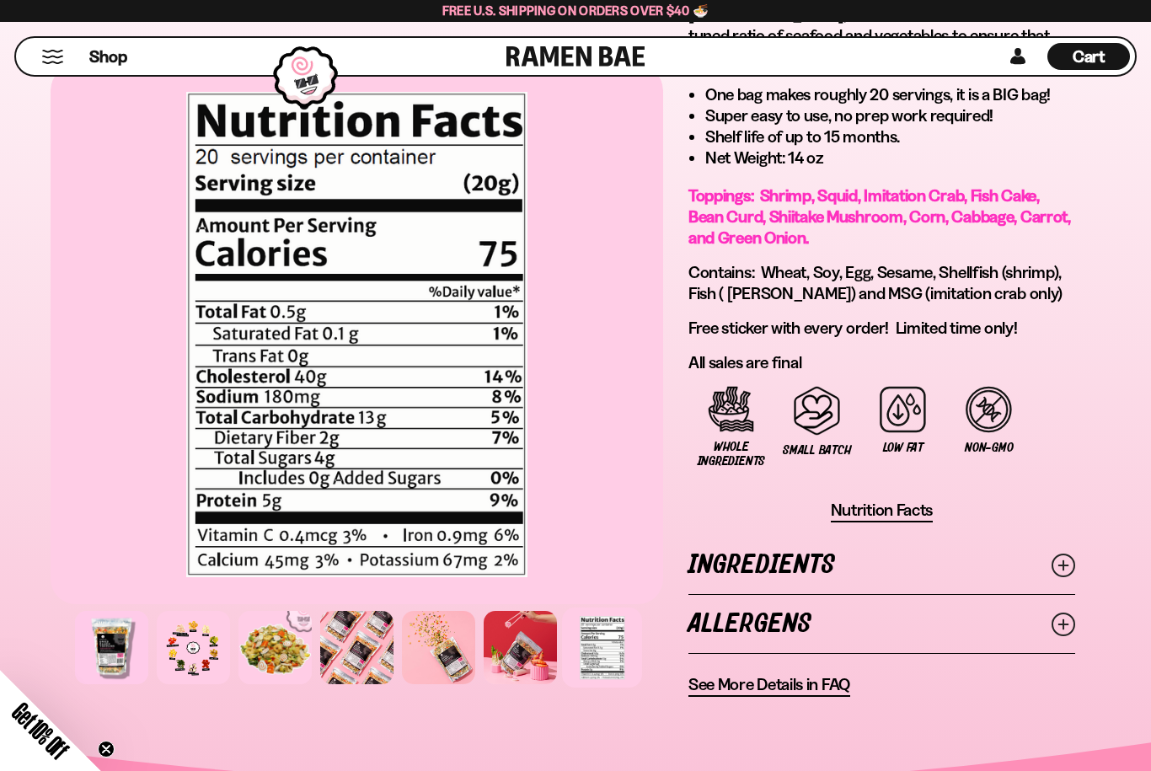
scroll to position [1216, 0]
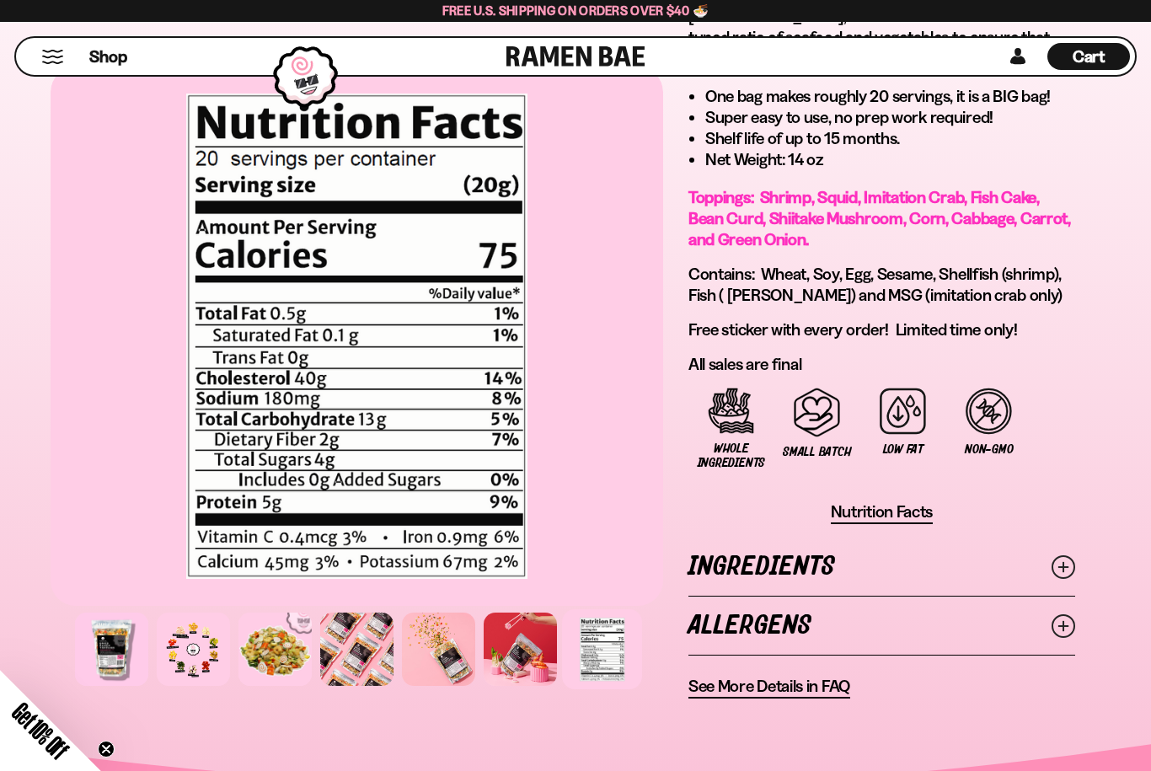
click at [342, 635] on div at bounding box center [356, 648] width 73 height 73
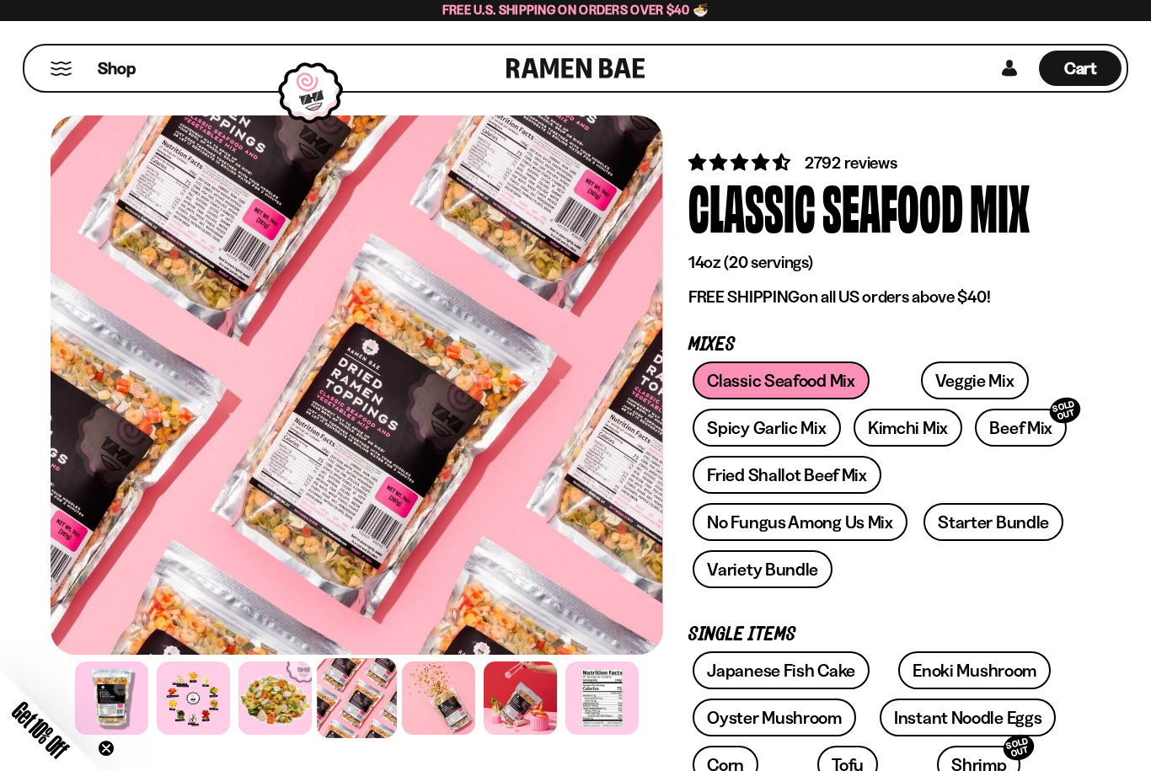
scroll to position [48, 0]
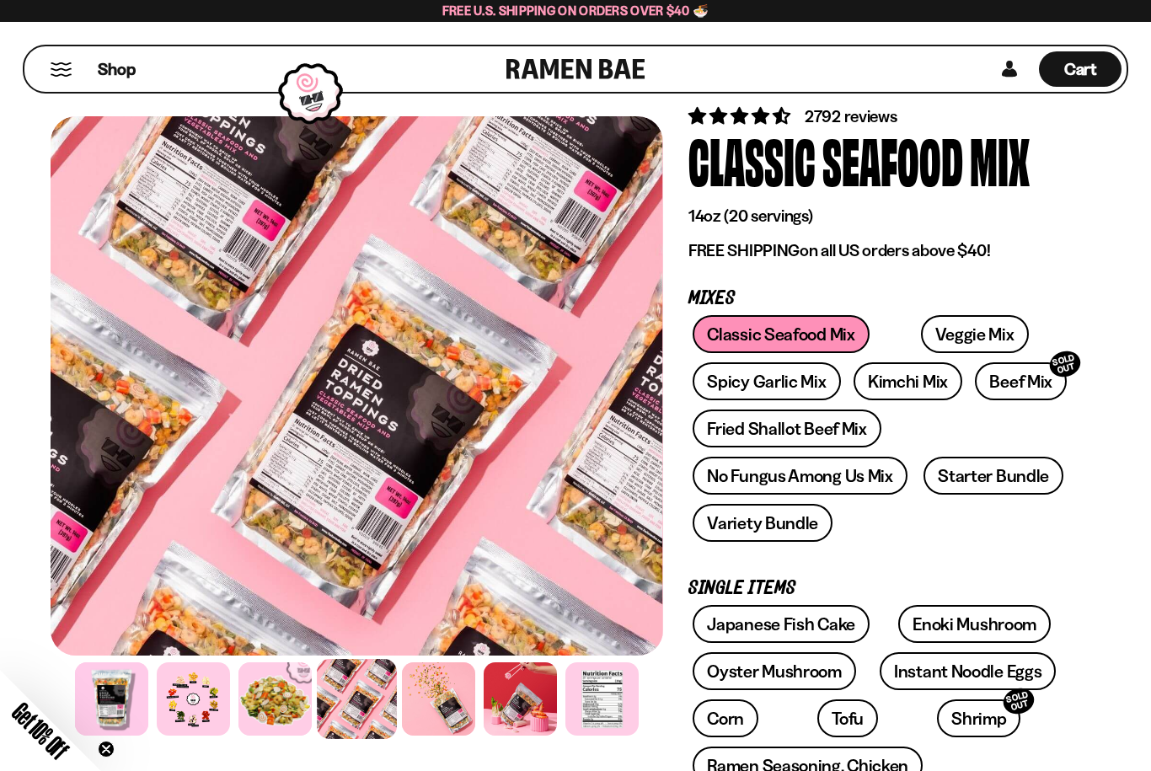
click at [597, 698] on div at bounding box center [601, 698] width 73 height 73
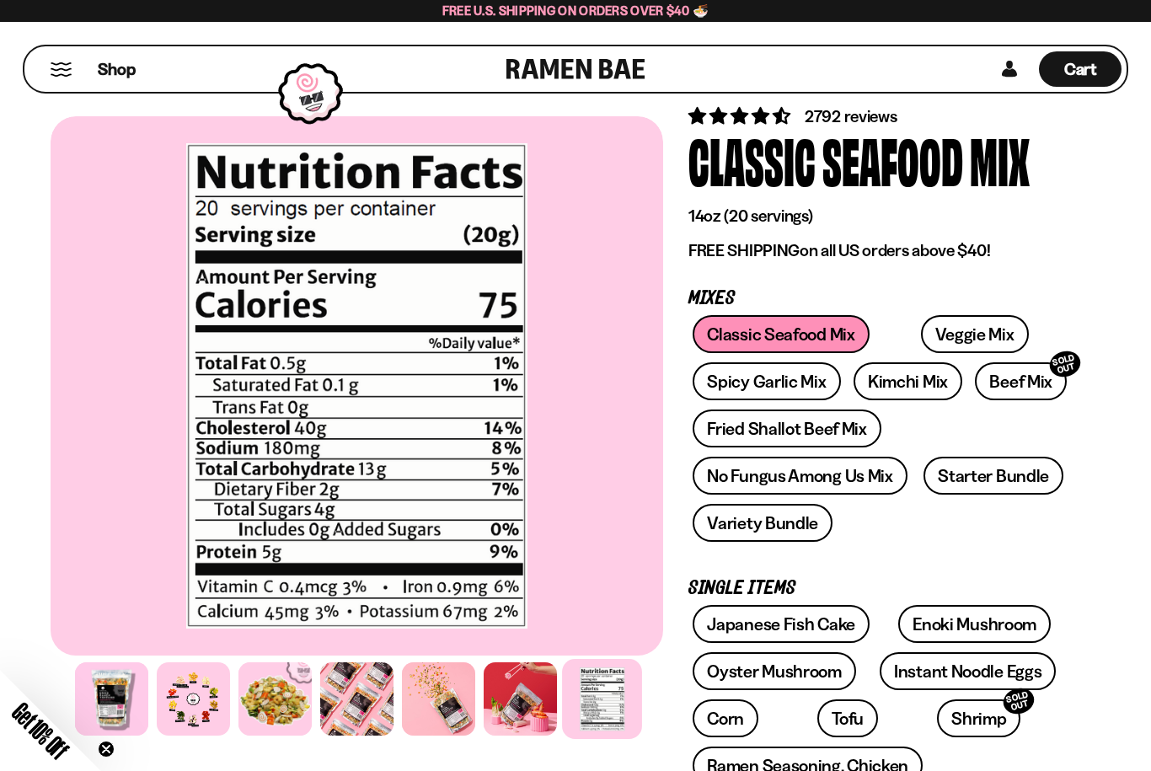
click at [921, 340] on link "Veggie Mix" at bounding box center [975, 334] width 108 height 38
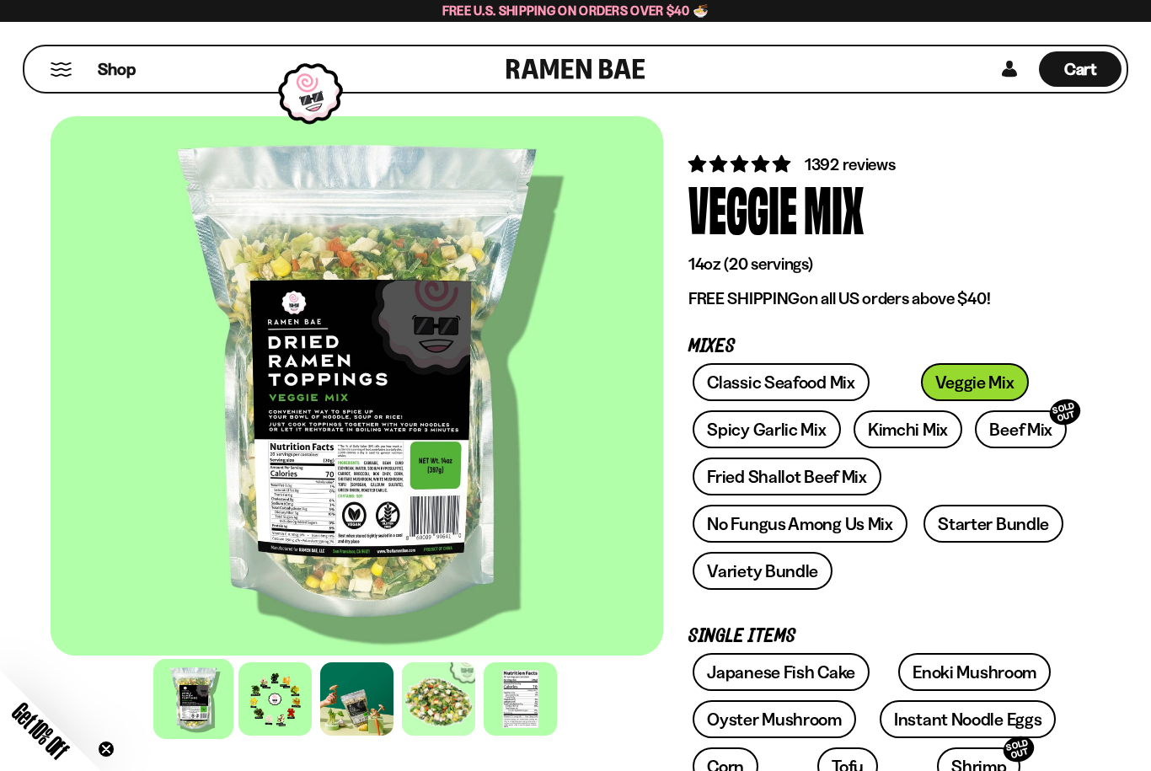
click at [513, 688] on div at bounding box center [520, 698] width 73 height 73
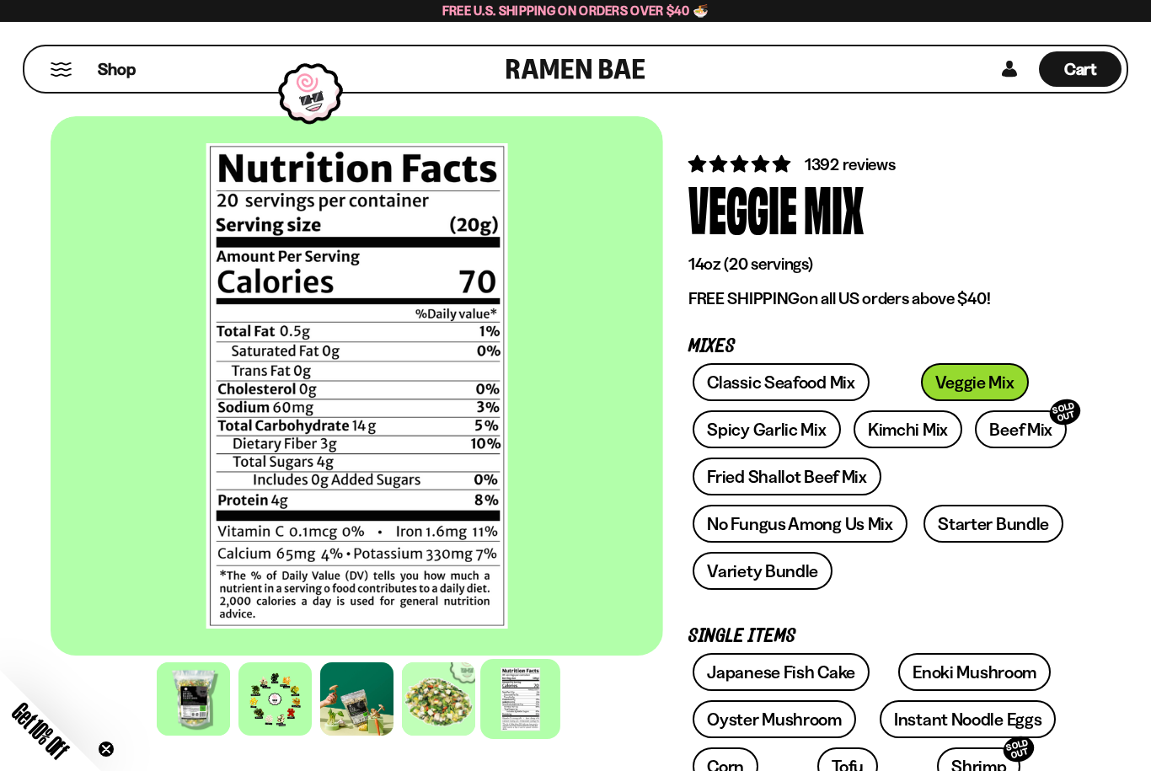
click at [278, 711] on div at bounding box center [274, 698] width 73 height 73
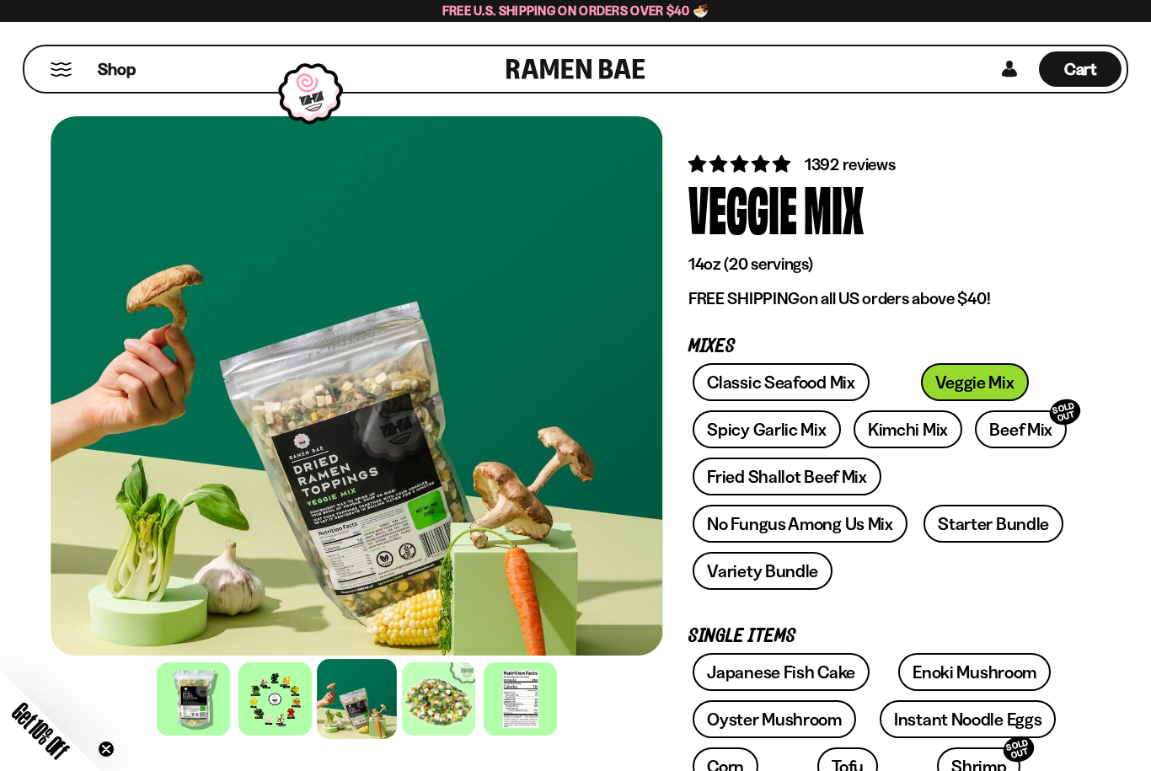
click at [259, 702] on div at bounding box center [274, 698] width 73 height 73
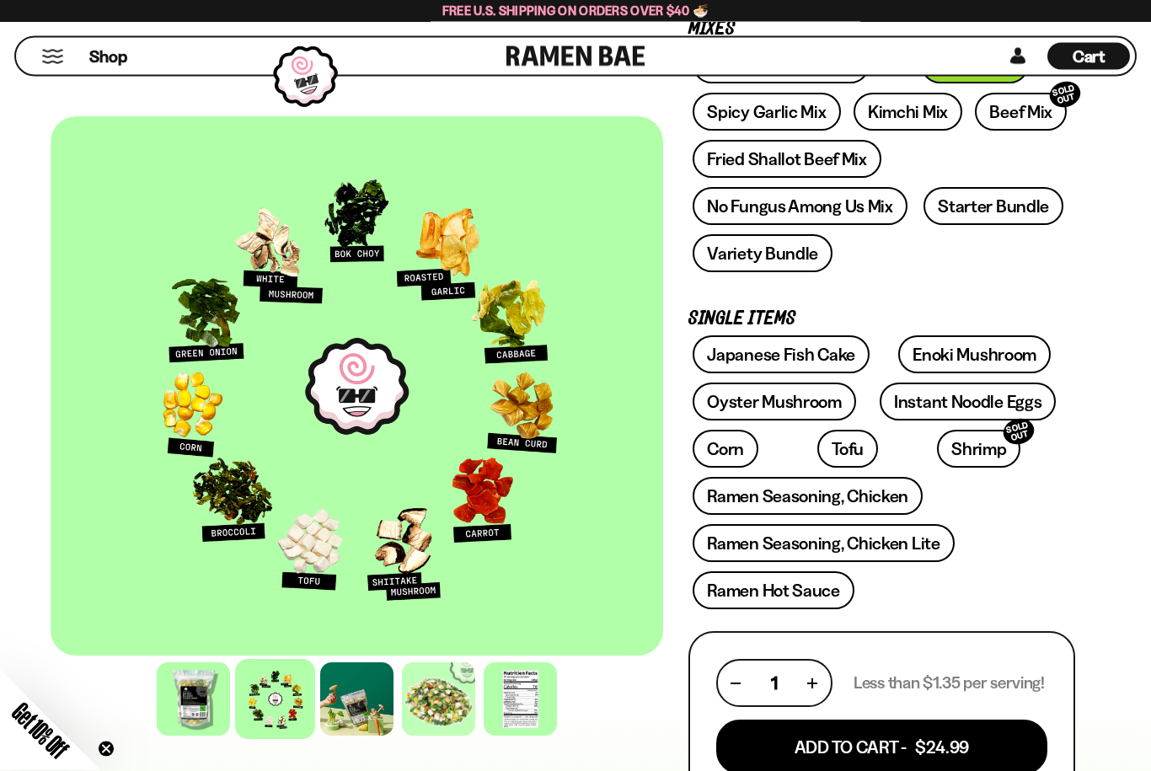
scroll to position [318, 0]
click at [775, 359] on link "Japanese Fish Cake" at bounding box center [781, 354] width 177 height 38
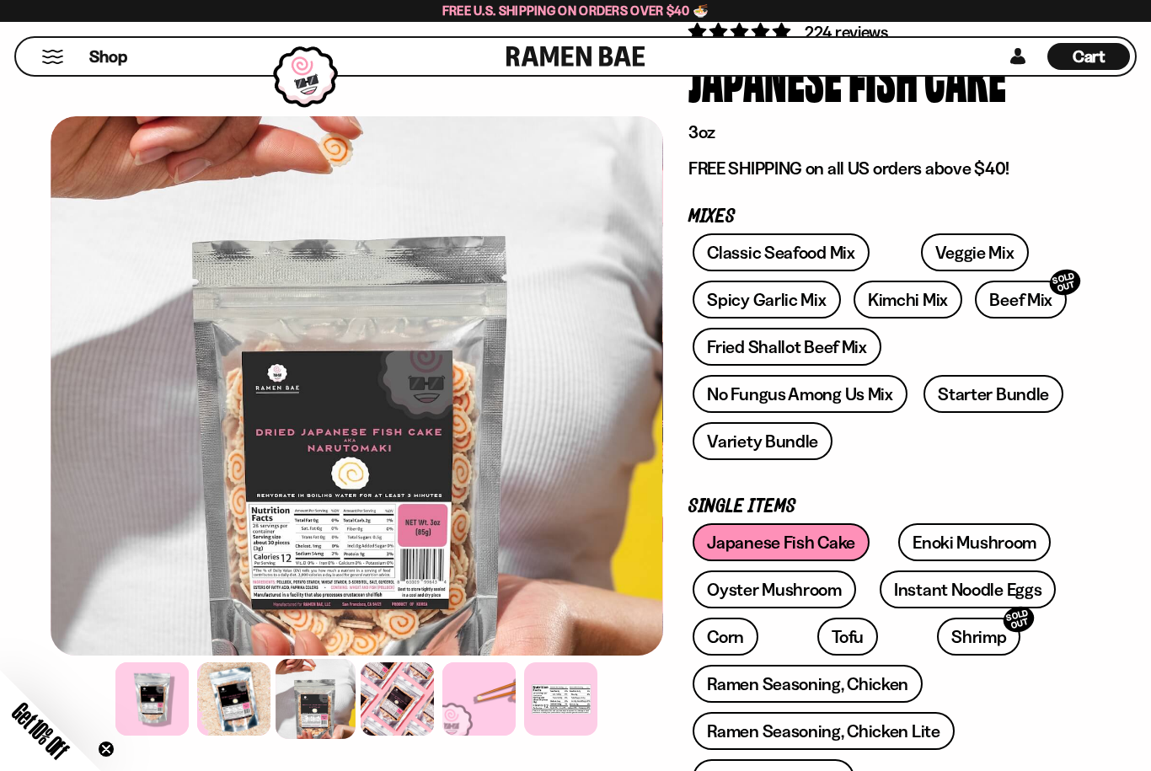
scroll to position [135, 0]
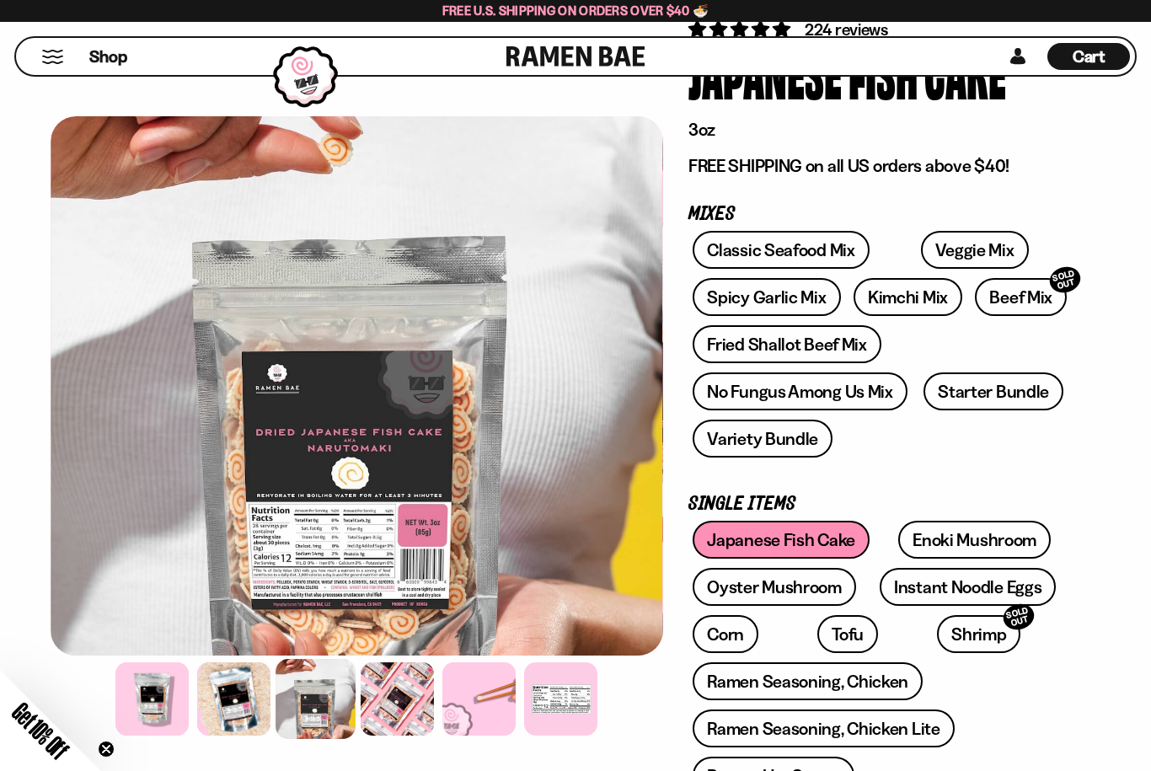
click at [912, 543] on link "Enoki Mushroom" at bounding box center [974, 540] width 152 height 38
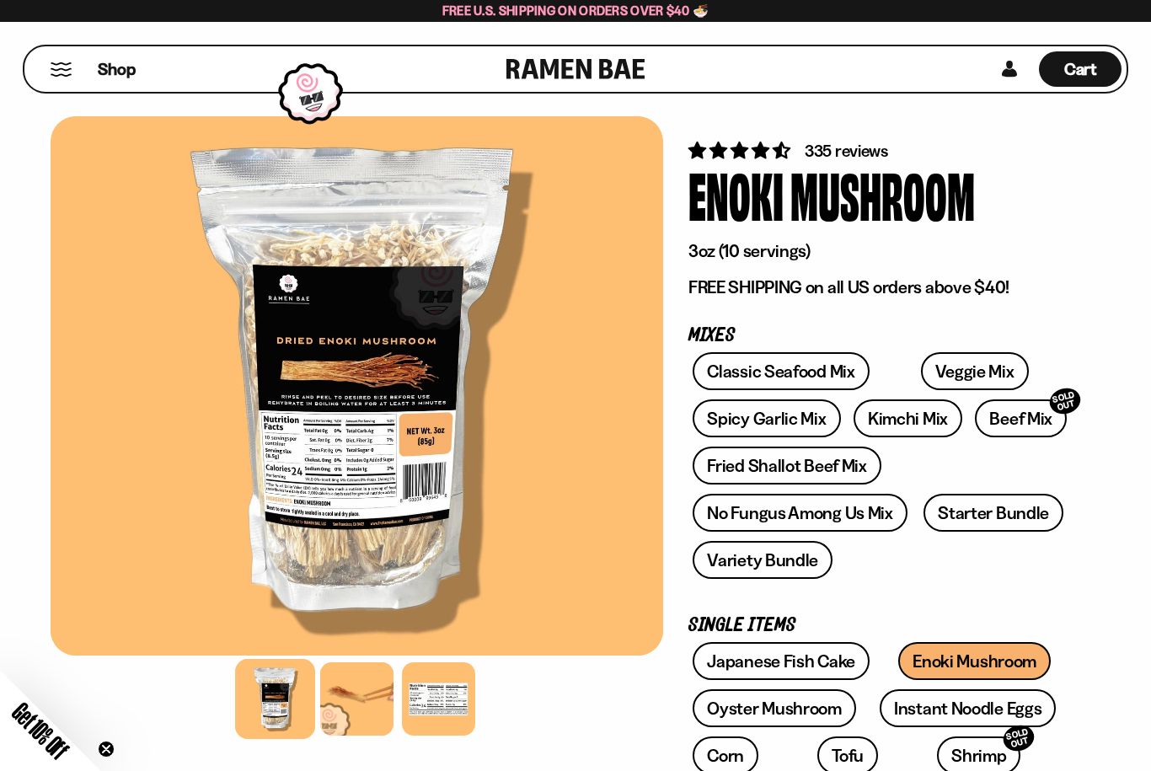
scroll to position [15, 0]
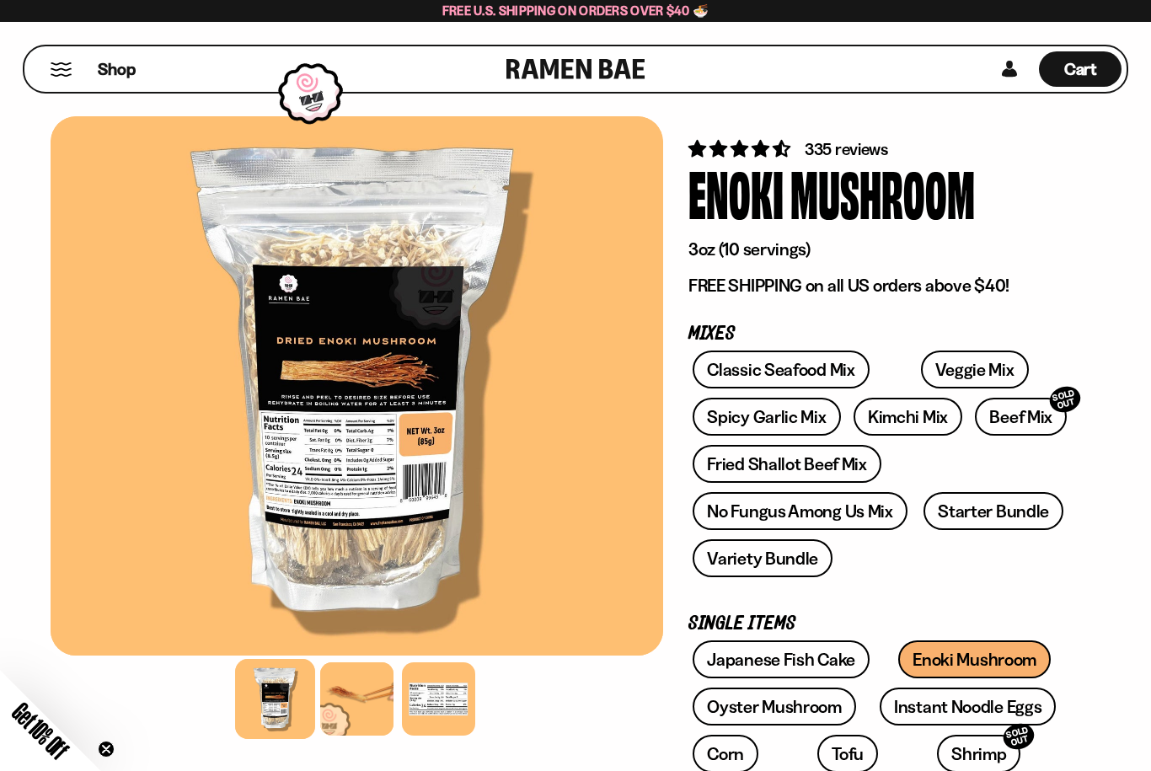
click at [340, 716] on div at bounding box center [356, 698] width 73 height 73
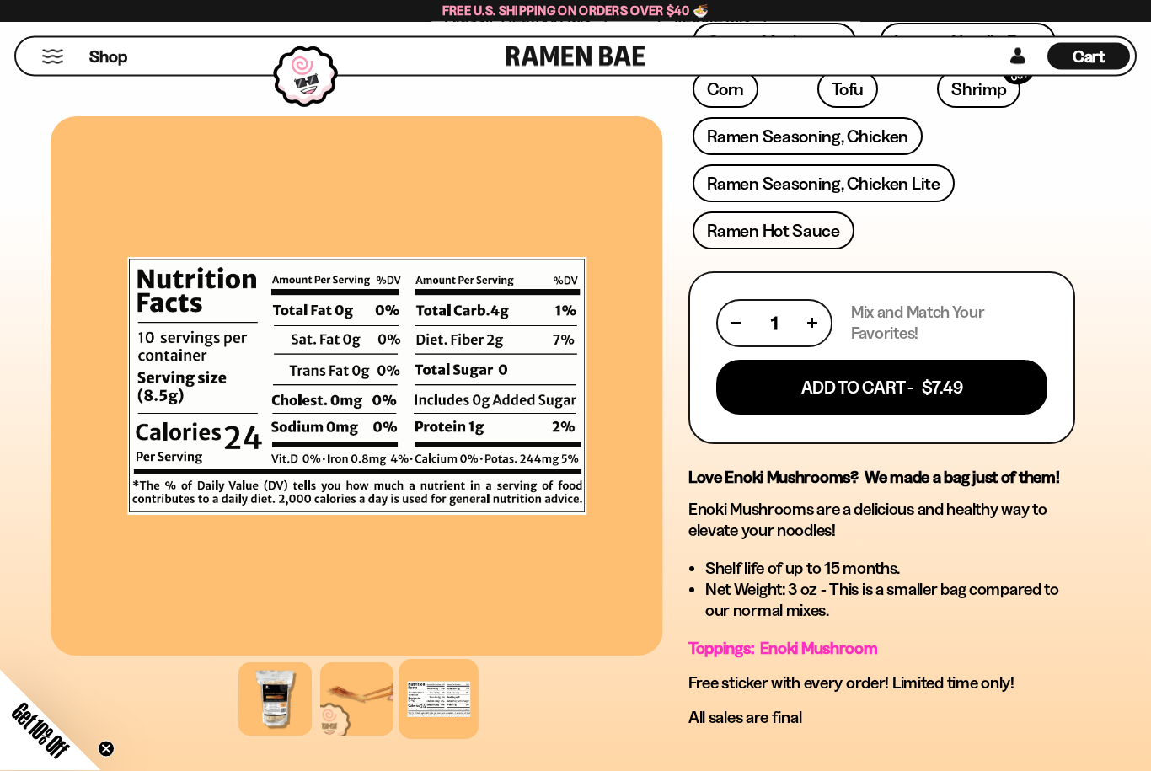
scroll to position [671, 0]
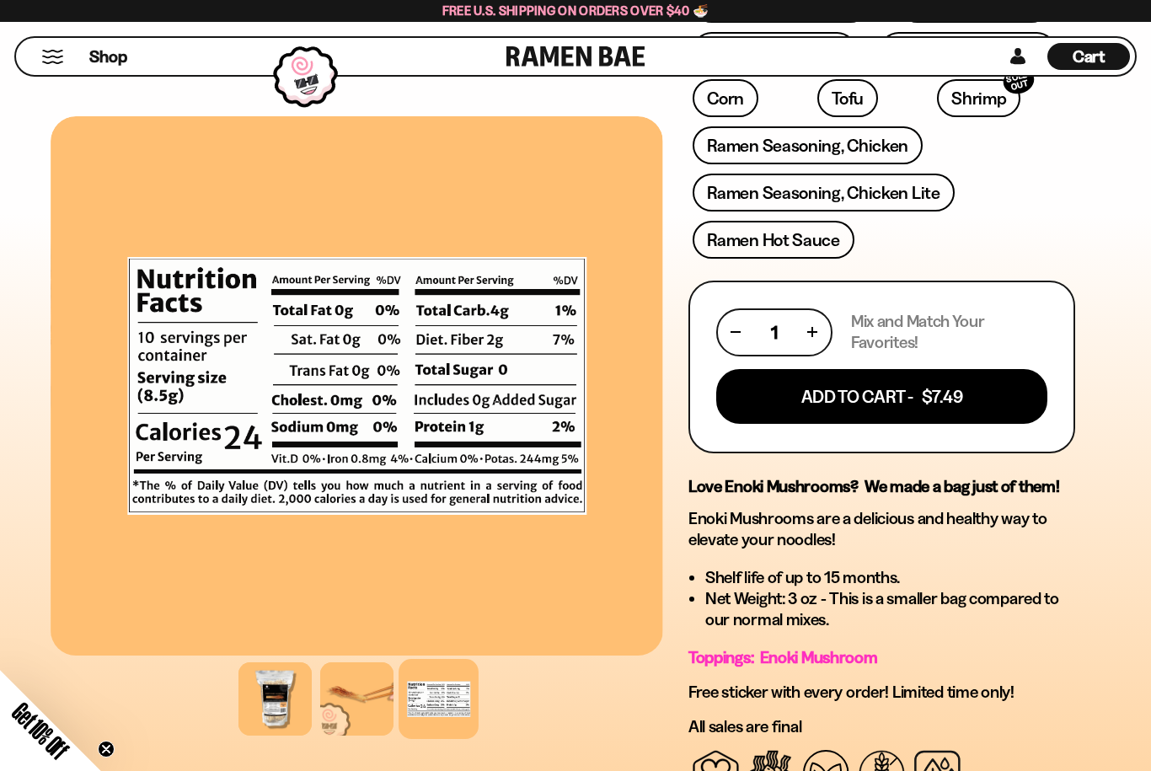
click at [796, 401] on button "Add To Cart - $7.49" at bounding box center [881, 396] width 331 height 55
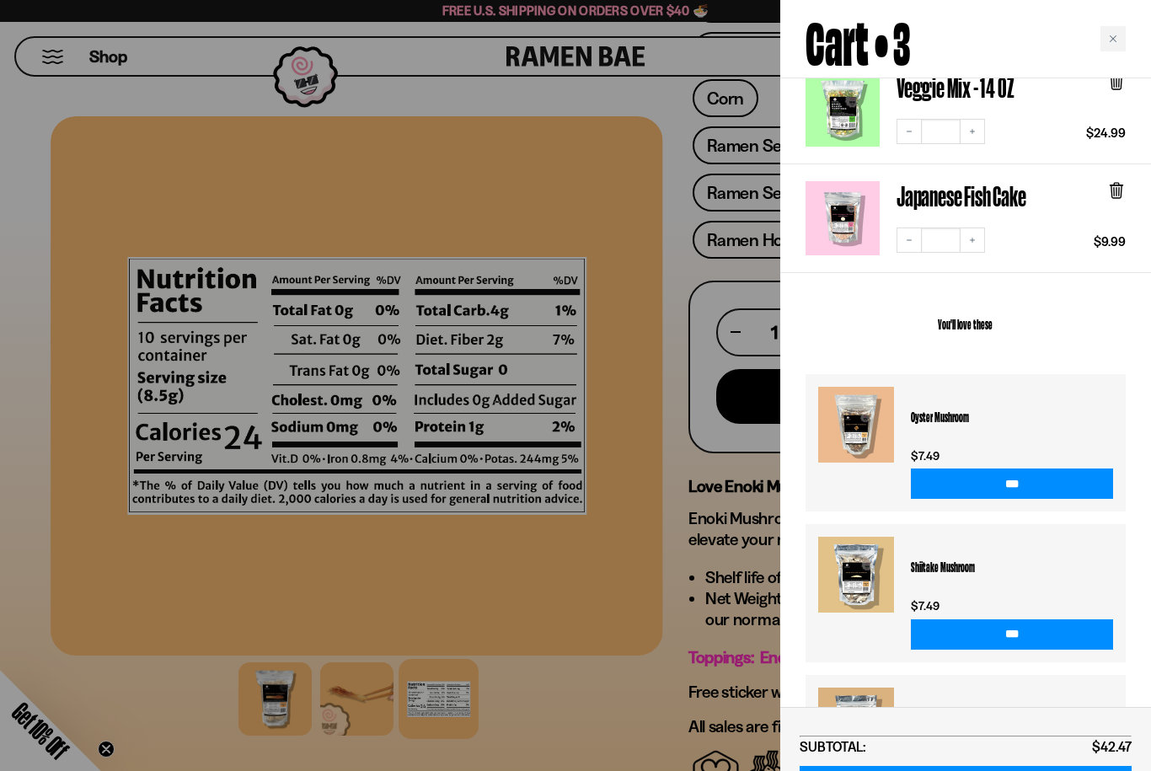
click at [426, 705] on div at bounding box center [575, 385] width 1151 height 771
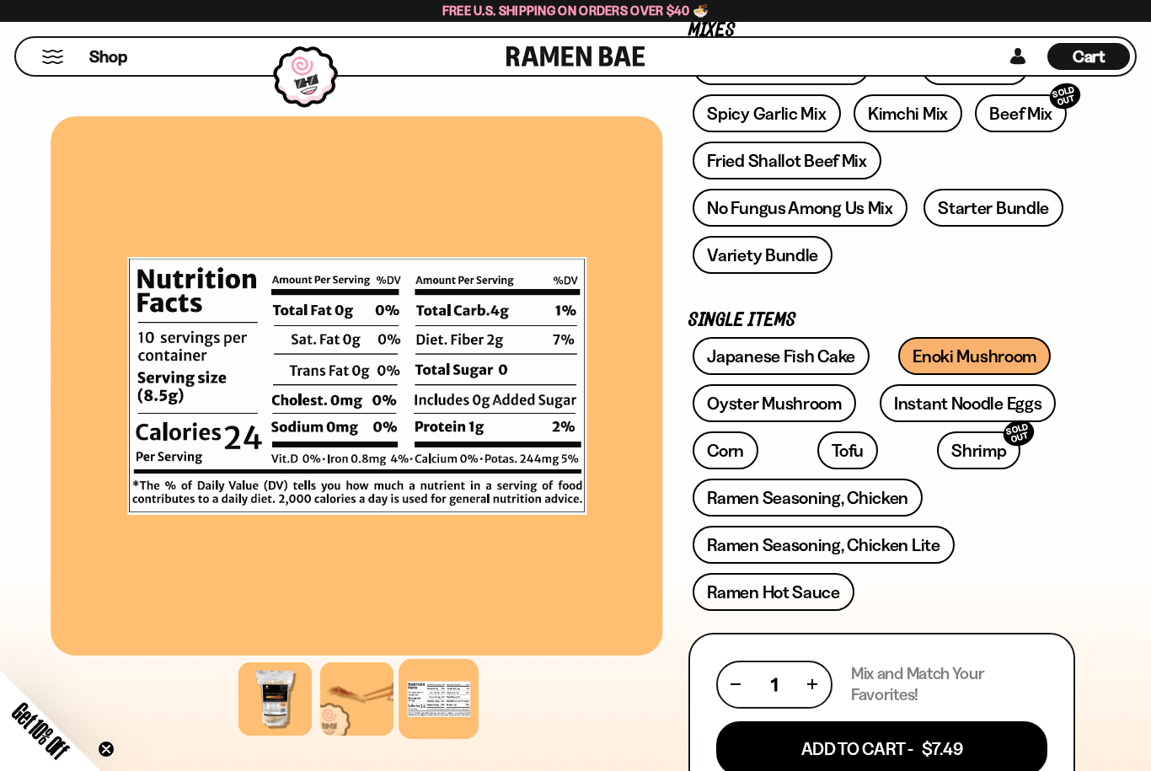
scroll to position [315, 0]
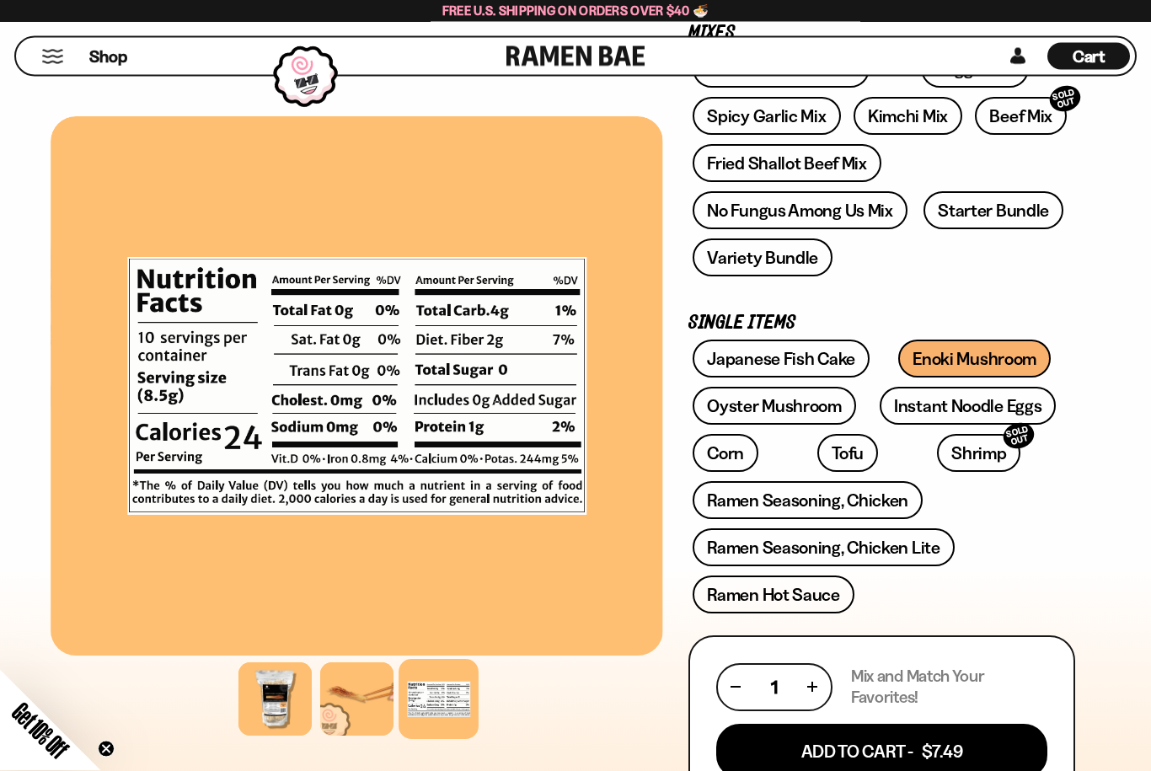
click at [729, 409] on link "Oyster Mushroom" at bounding box center [774, 407] width 163 height 38
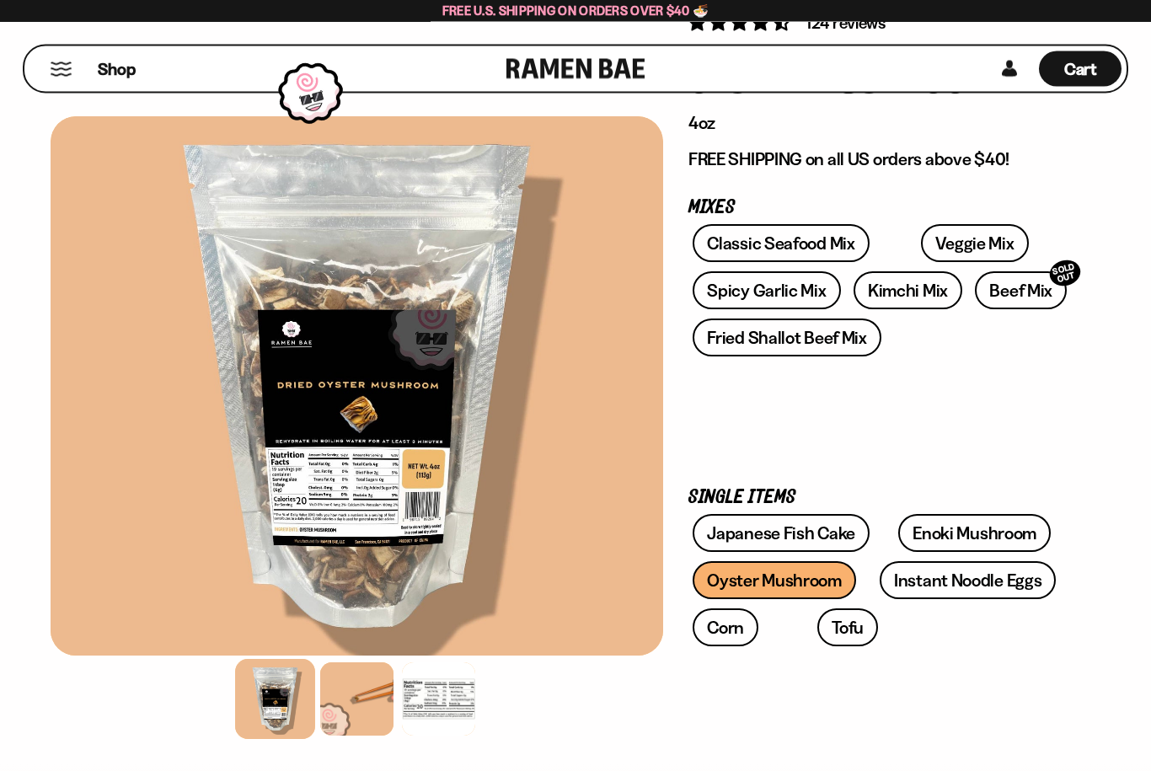
scroll to position [95, 0]
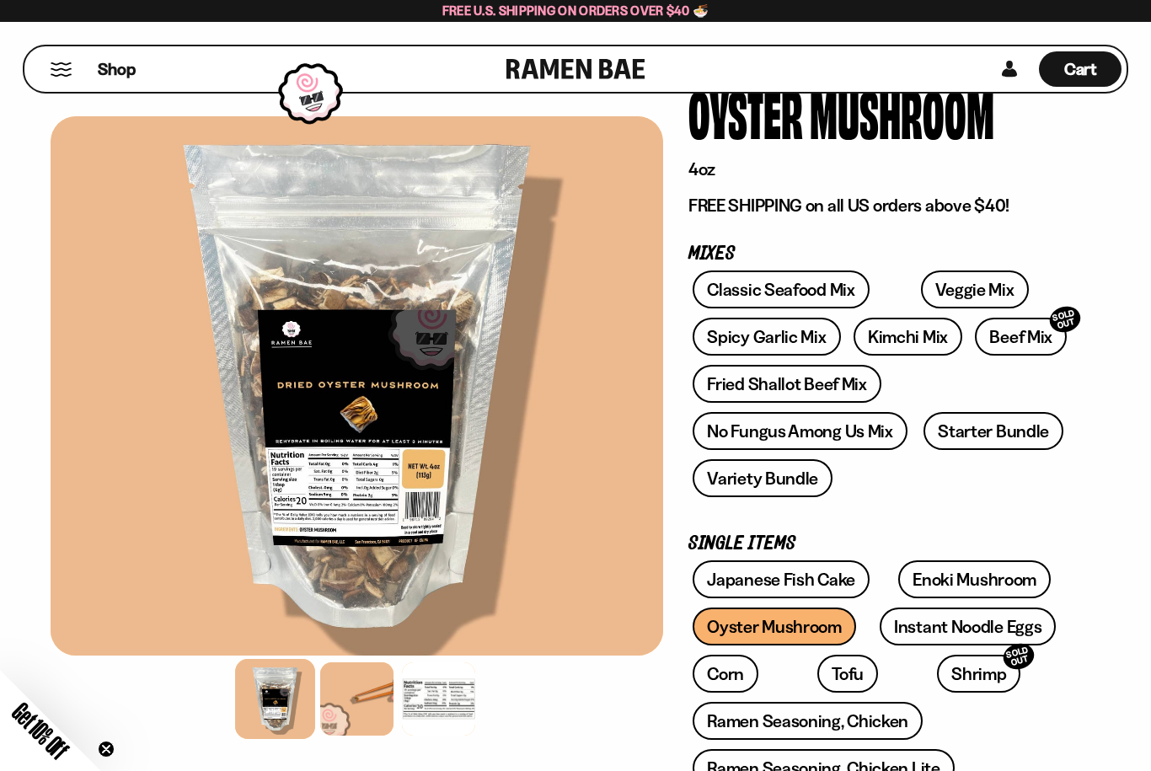
click at [425, 697] on div at bounding box center [438, 698] width 73 height 73
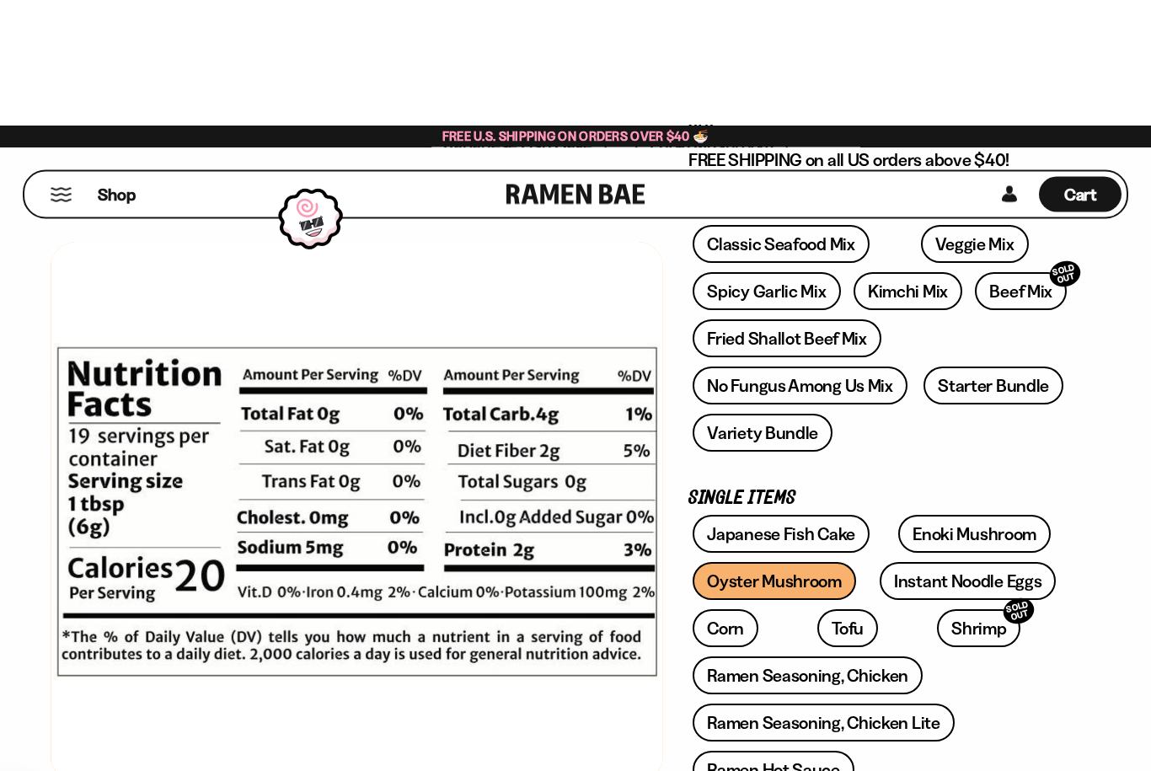
scroll to position [0, 0]
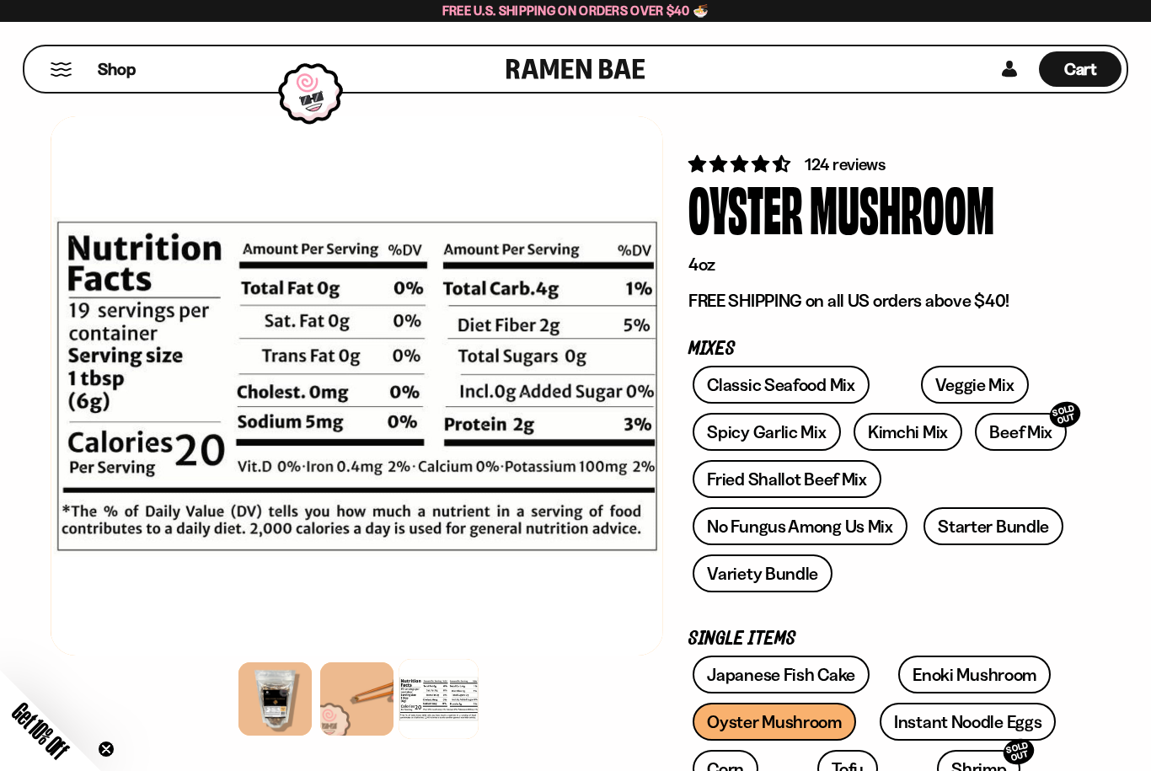
click at [1078, 65] on span "Cart" at bounding box center [1080, 69] width 33 height 20
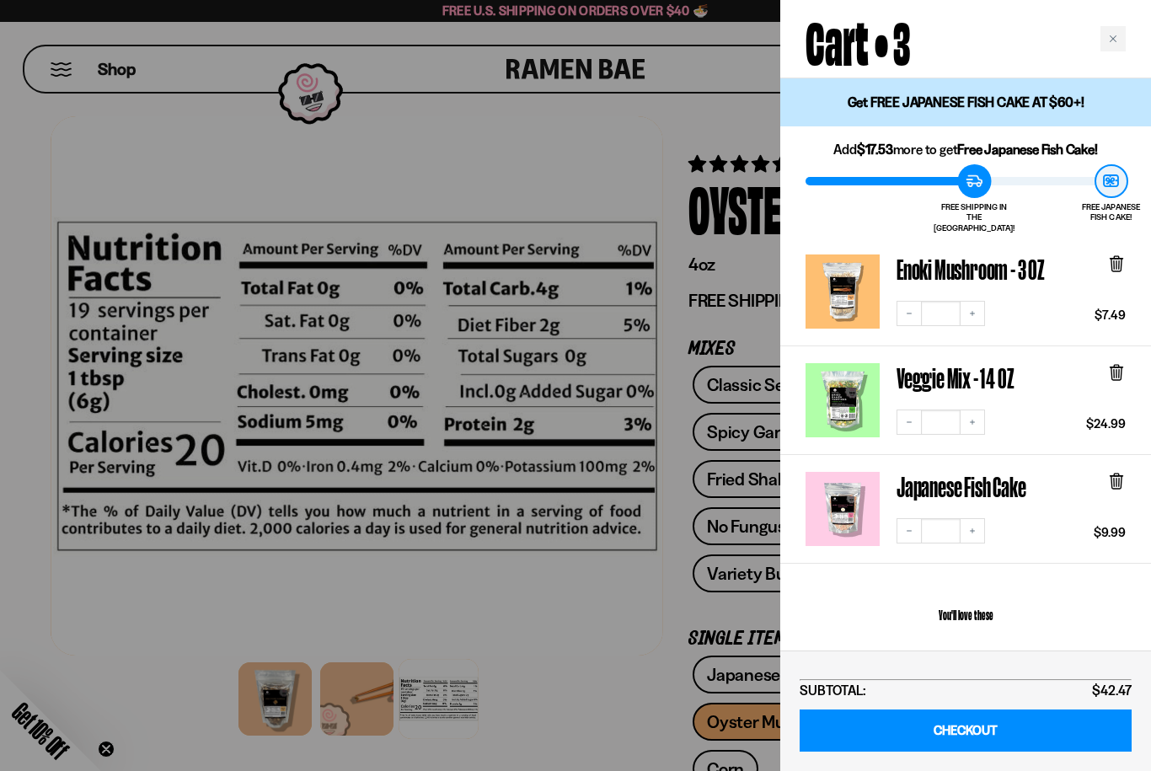
click at [970, 419] on button "Increase quantity" at bounding box center [972, 421] width 25 height 25
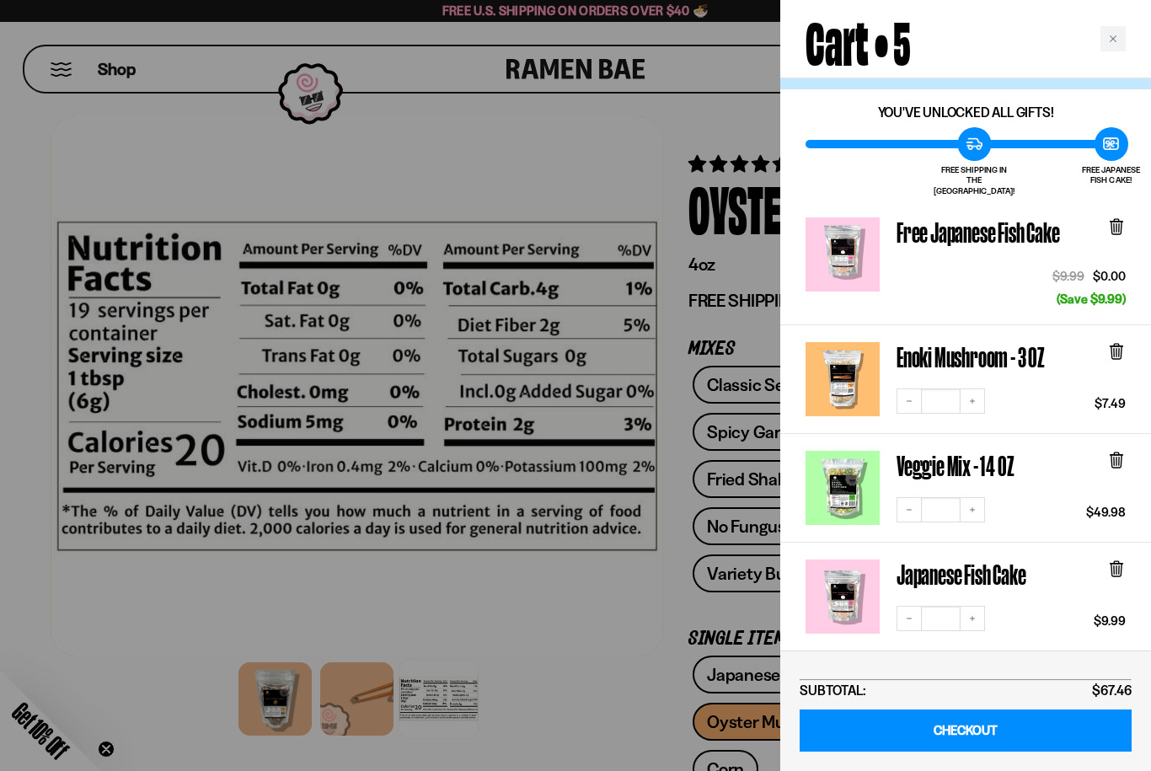
scroll to position [41, 0]
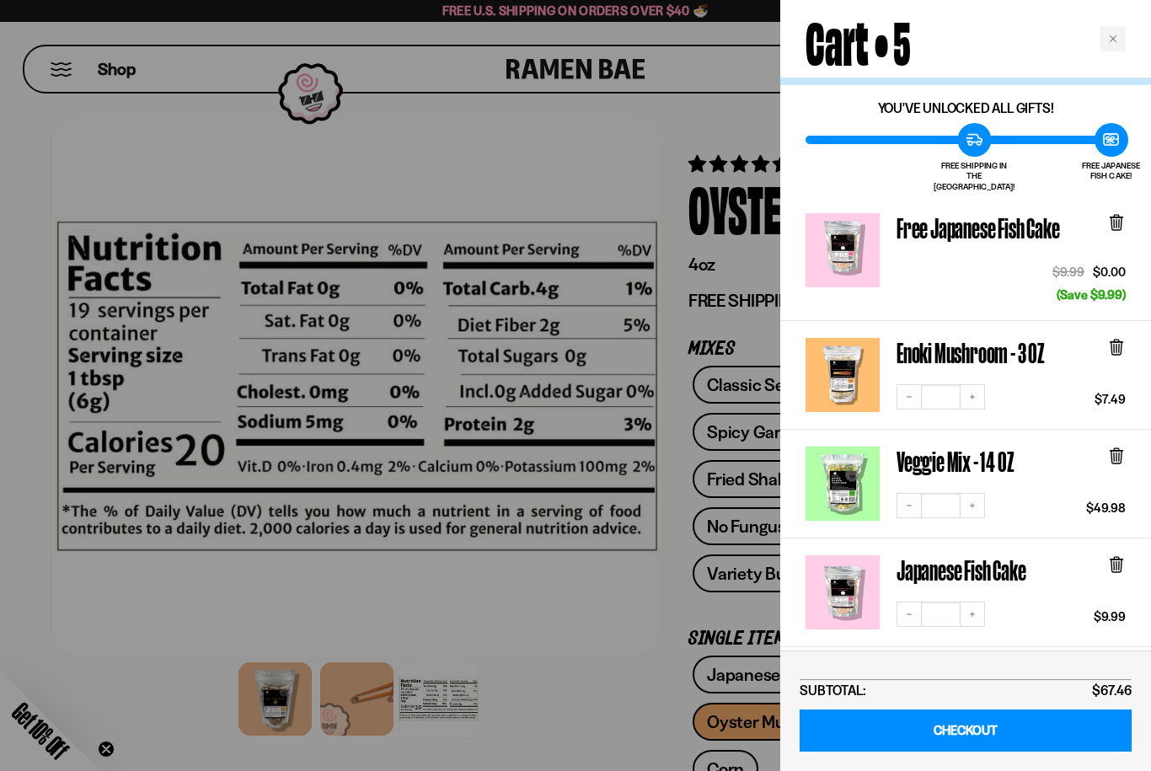
click at [303, 584] on div at bounding box center [575, 385] width 1151 height 771
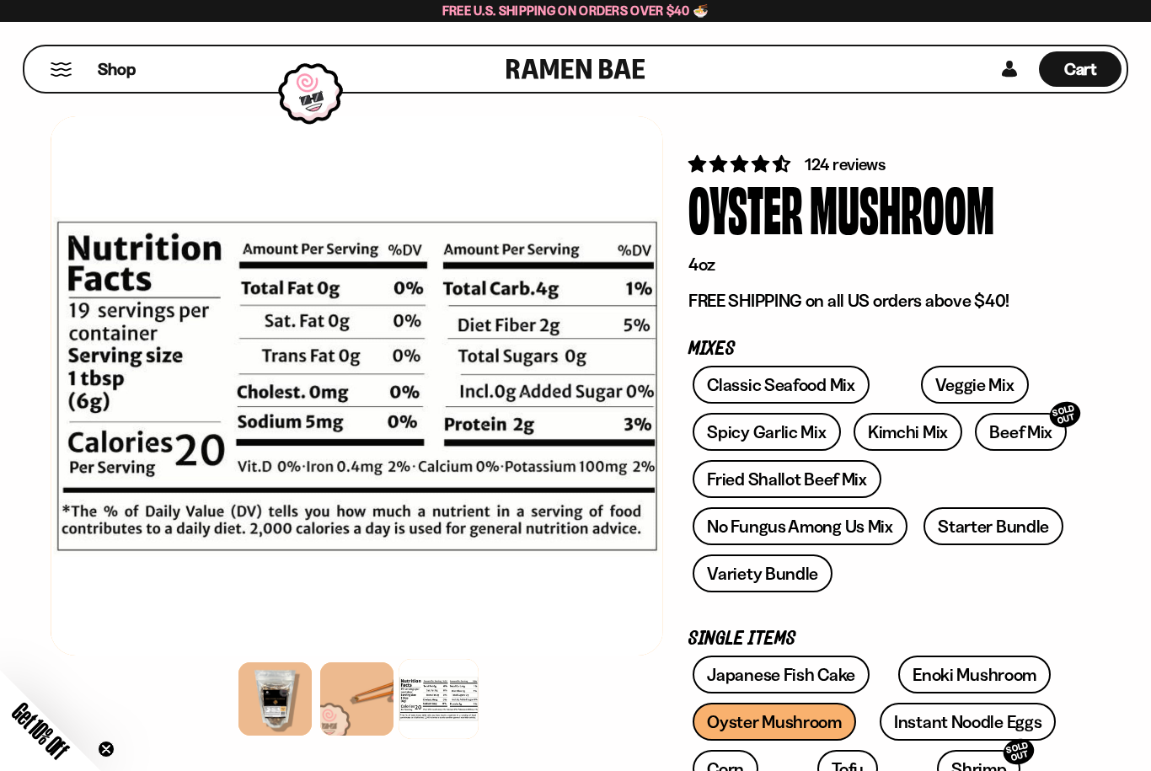
click at [725, 485] on link "Fried Shallot Beef Mix" at bounding box center [787, 479] width 188 height 38
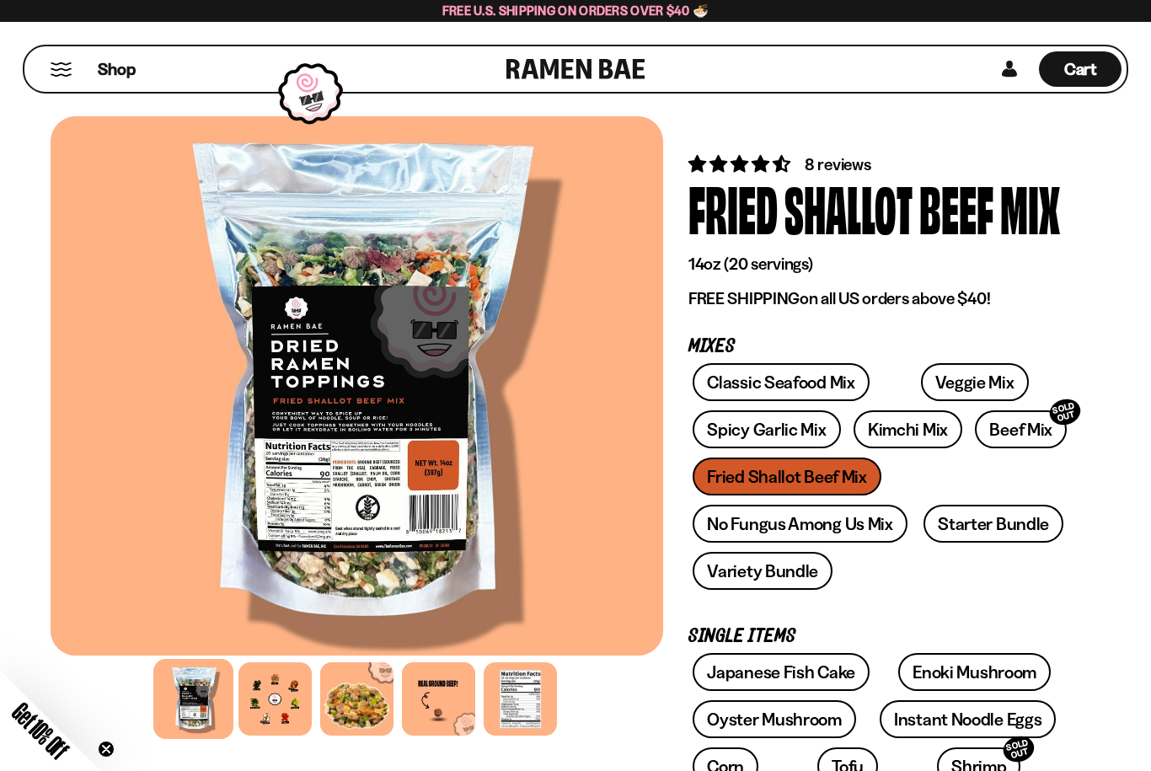
click at [523, 684] on div at bounding box center [520, 698] width 73 height 73
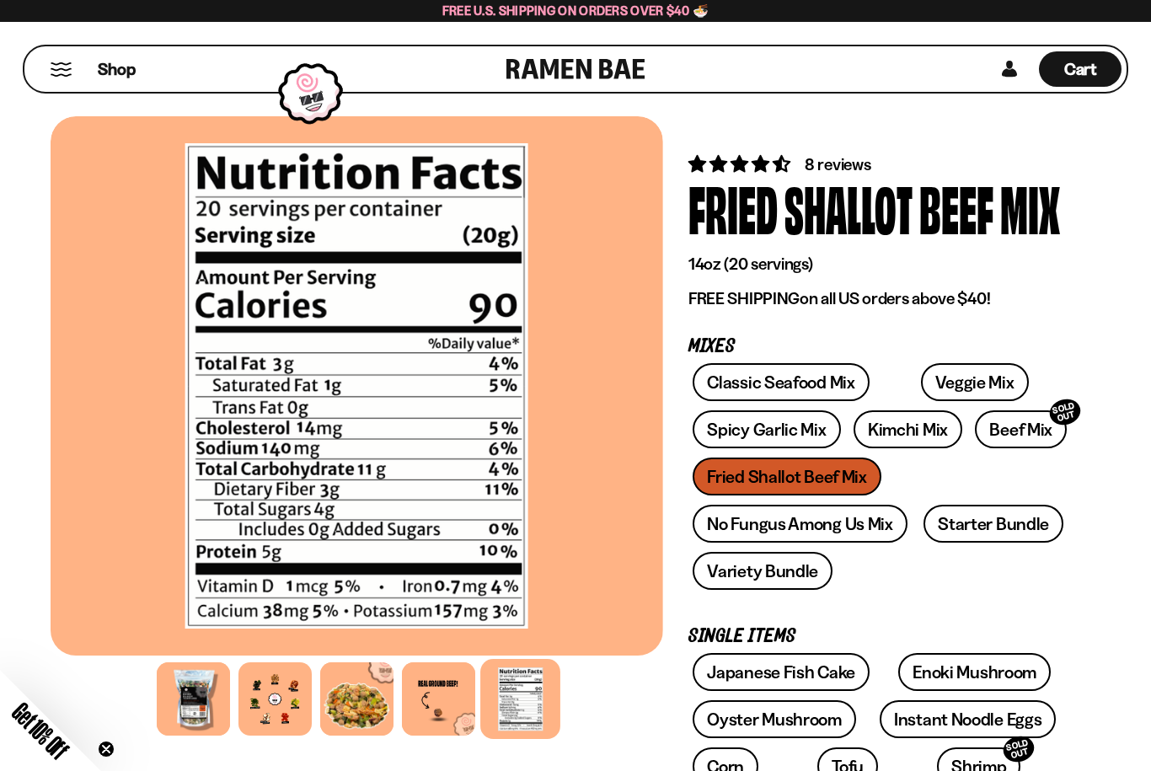
click at [258, 701] on div at bounding box center [274, 698] width 73 height 73
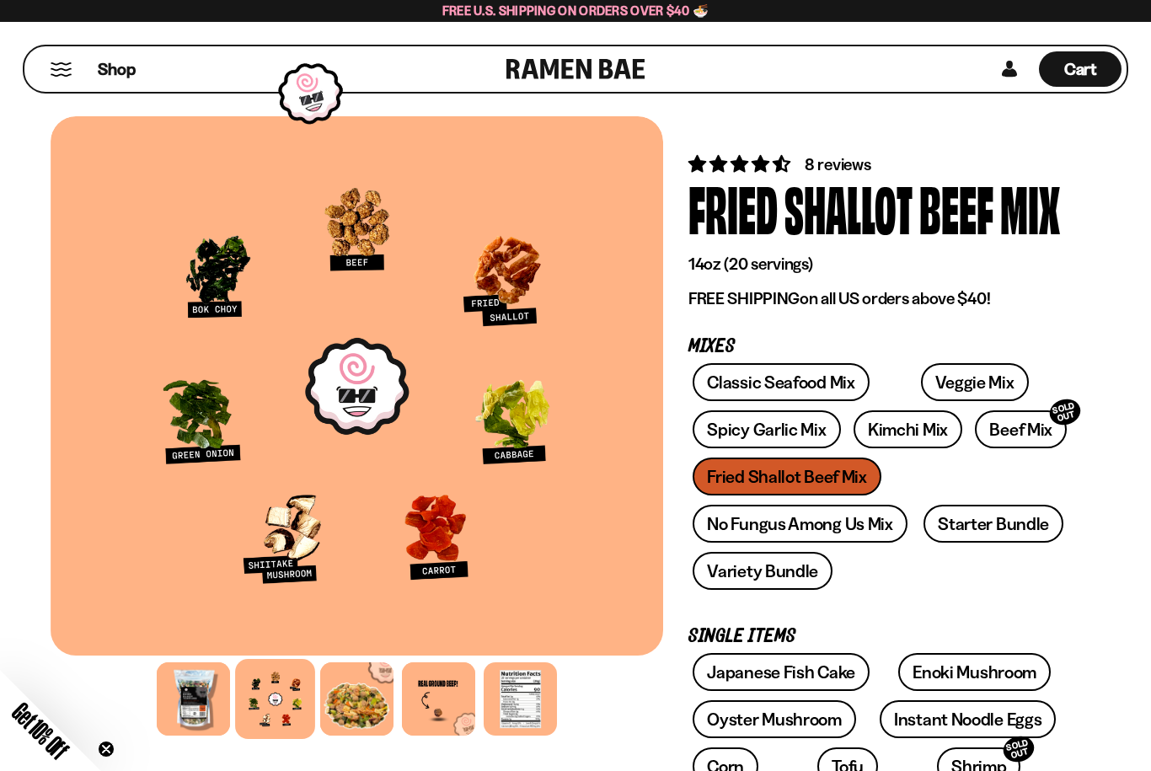
click at [191, 707] on div at bounding box center [193, 698] width 73 height 73
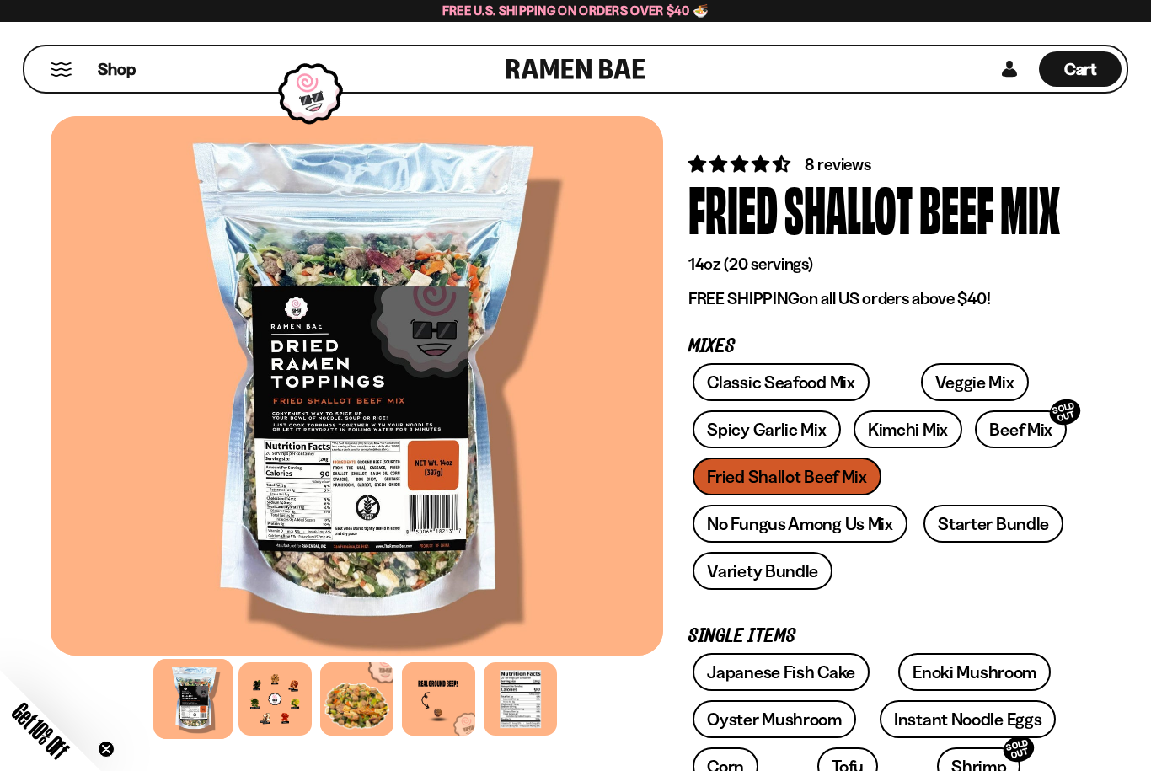
click at [341, 470] on div at bounding box center [357, 385] width 612 height 539
click at [340, 469] on div at bounding box center [357, 385] width 612 height 539
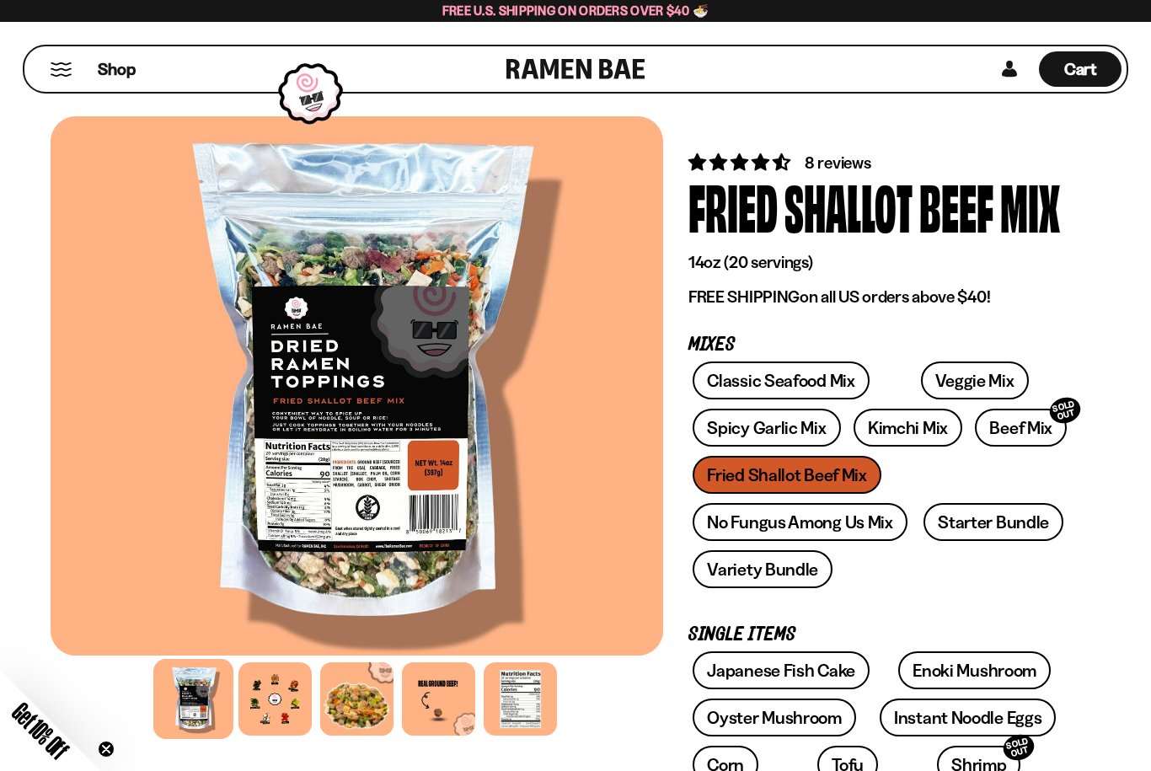
click at [357, 500] on div at bounding box center [357, 385] width 612 height 539
click at [332, 472] on div at bounding box center [357, 385] width 612 height 539
click at [341, 469] on div at bounding box center [357, 385] width 612 height 539
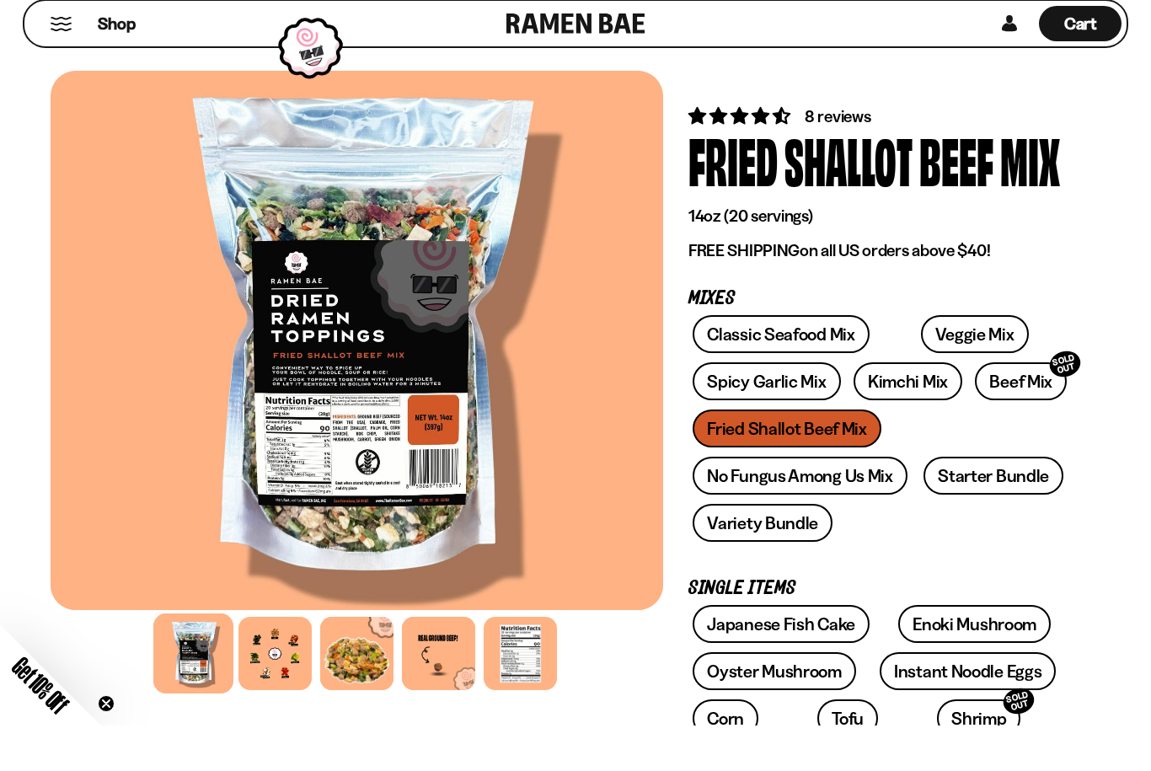
scroll to position [49, 0]
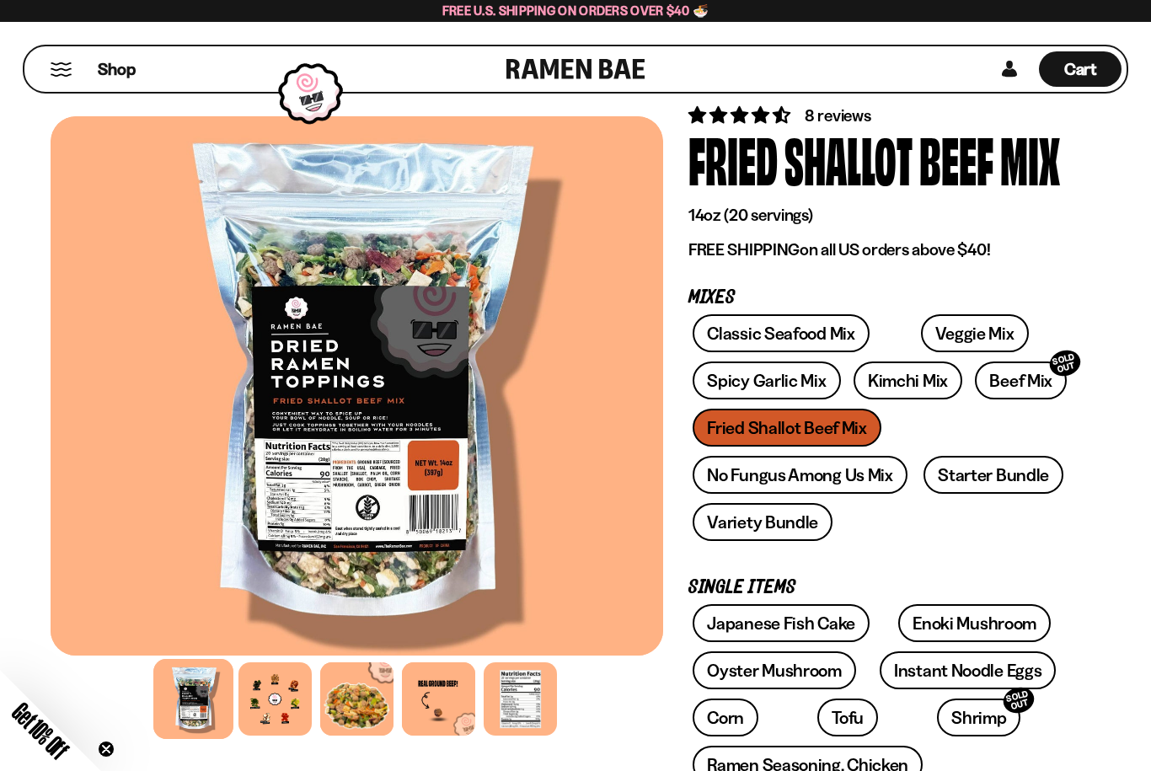
click at [334, 416] on div at bounding box center [357, 385] width 612 height 539
click at [340, 472] on div at bounding box center [357, 385] width 612 height 539
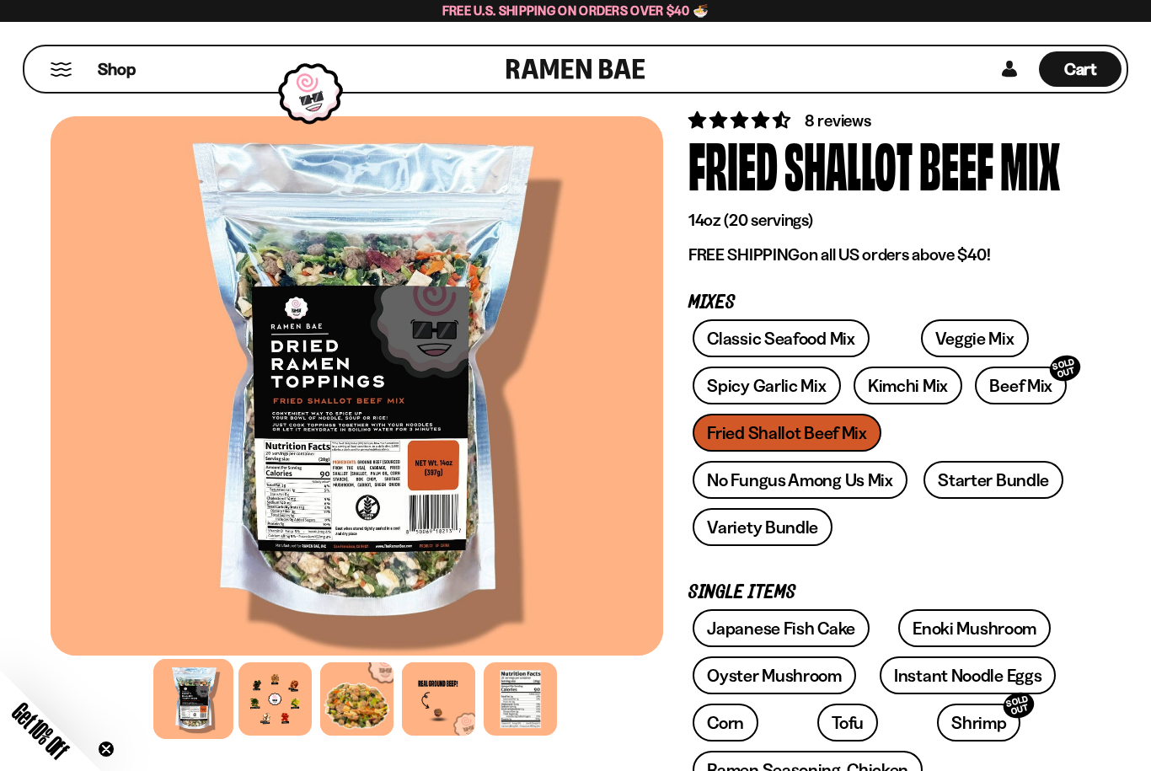
scroll to position [39, 0]
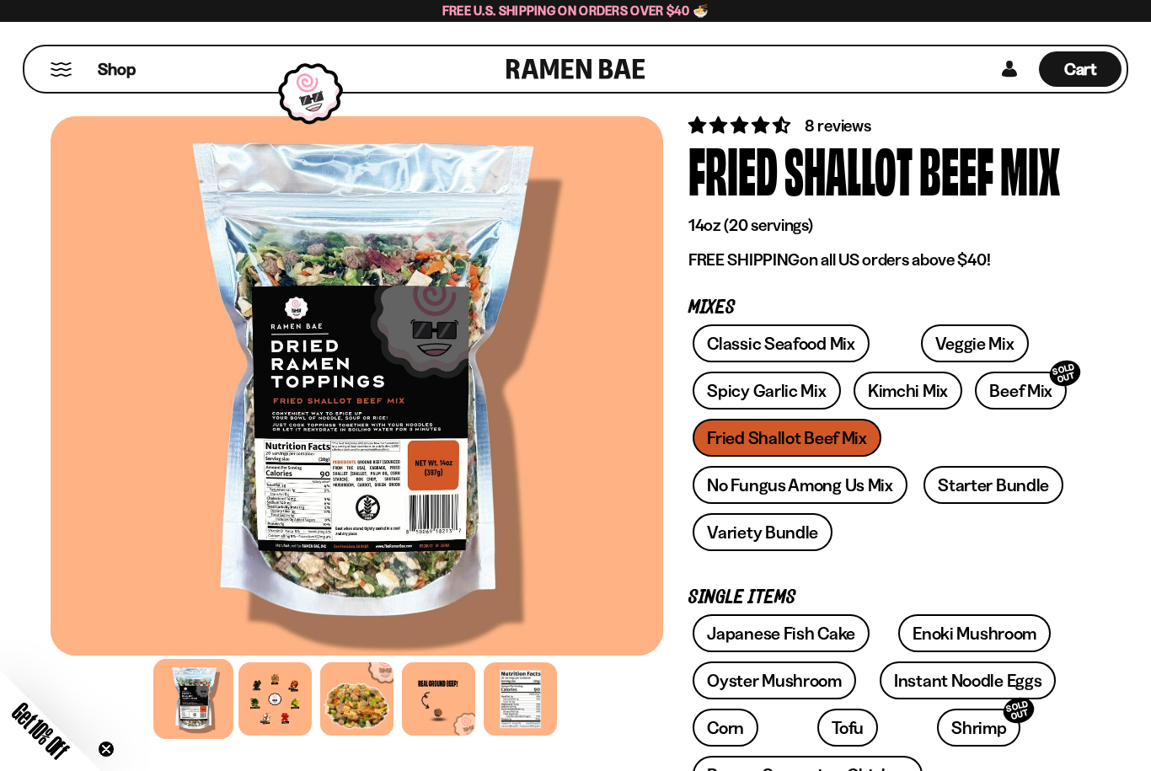
click at [270, 691] on div at bounding box center [274, 698] width 73 height 73
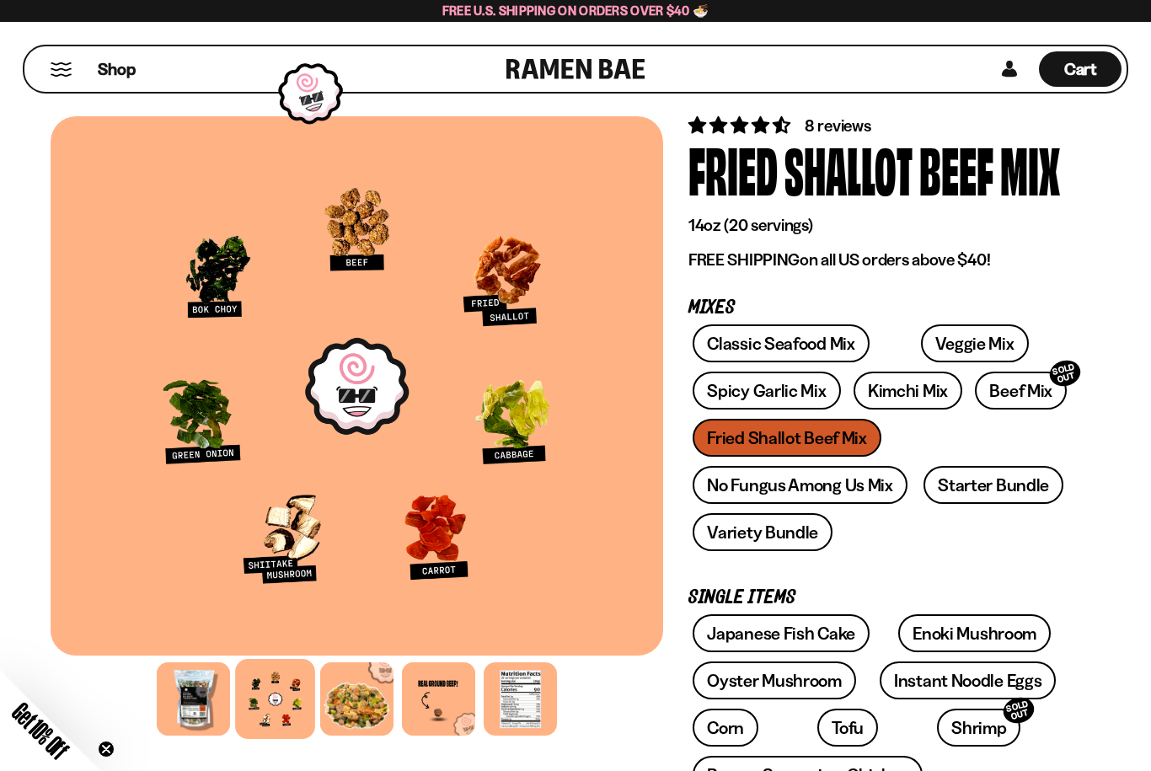
click at [571, 652] on div at bounding box center [357, 385] width 612 height 539
click at [532, 596] on div at bounding box center [357, 385] width 612 height 539
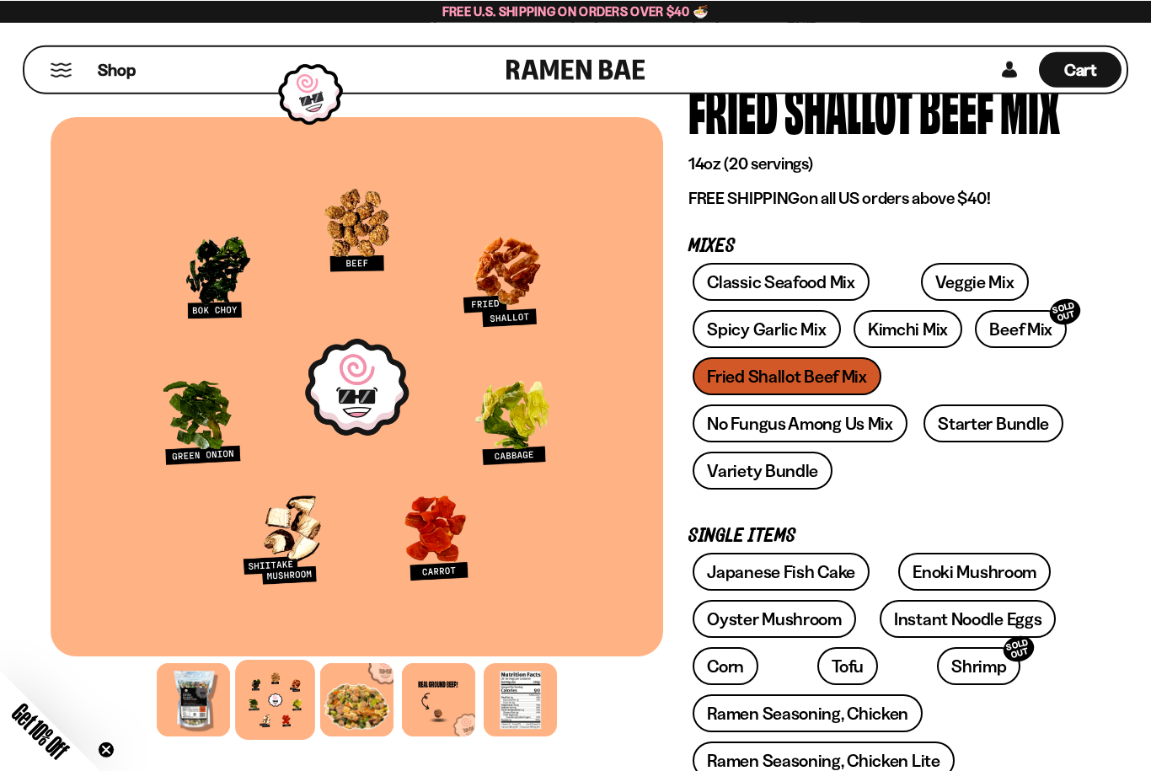
scroll to position [52, 0]
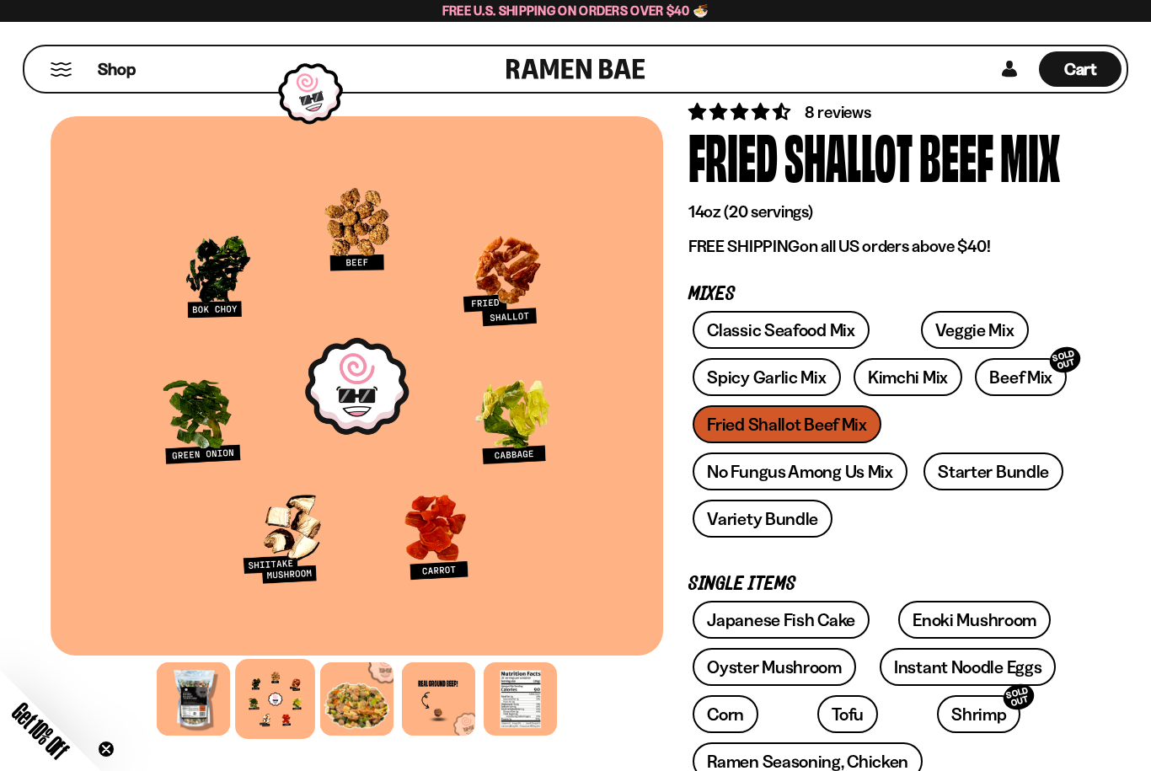
click at [708, 520] on link "Variety Bundle" at bounding box center [763, 519] width 140 height 38
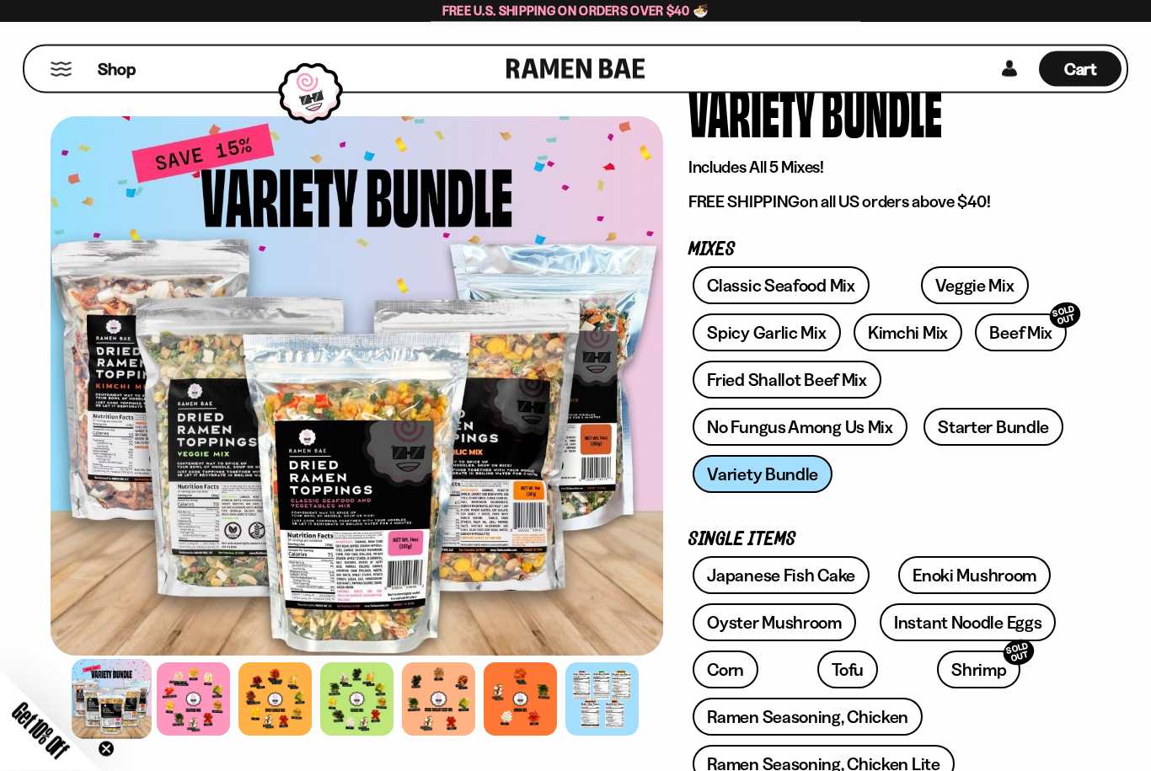
scroll to position [97, 0]
click at [714, 387] on link "Fried Shallot Beef Mix" at bounding box center [787, 380] width 188 height 38
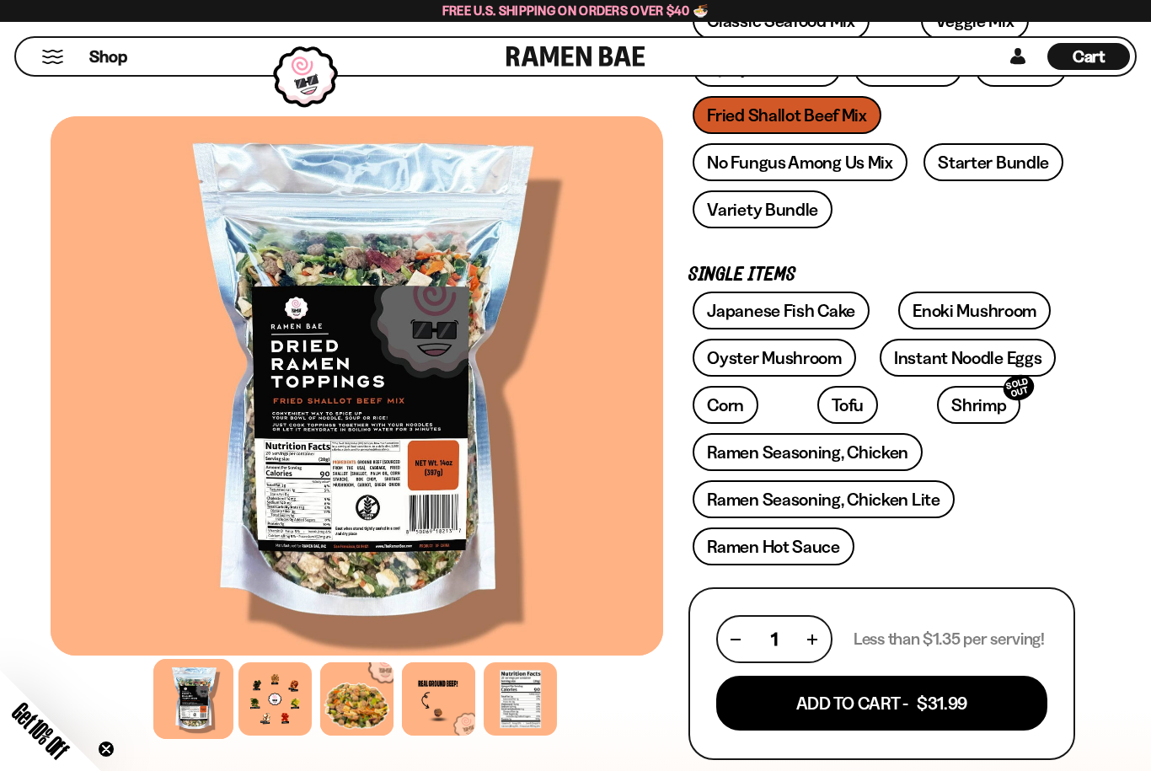
scroll to position [368, 0]
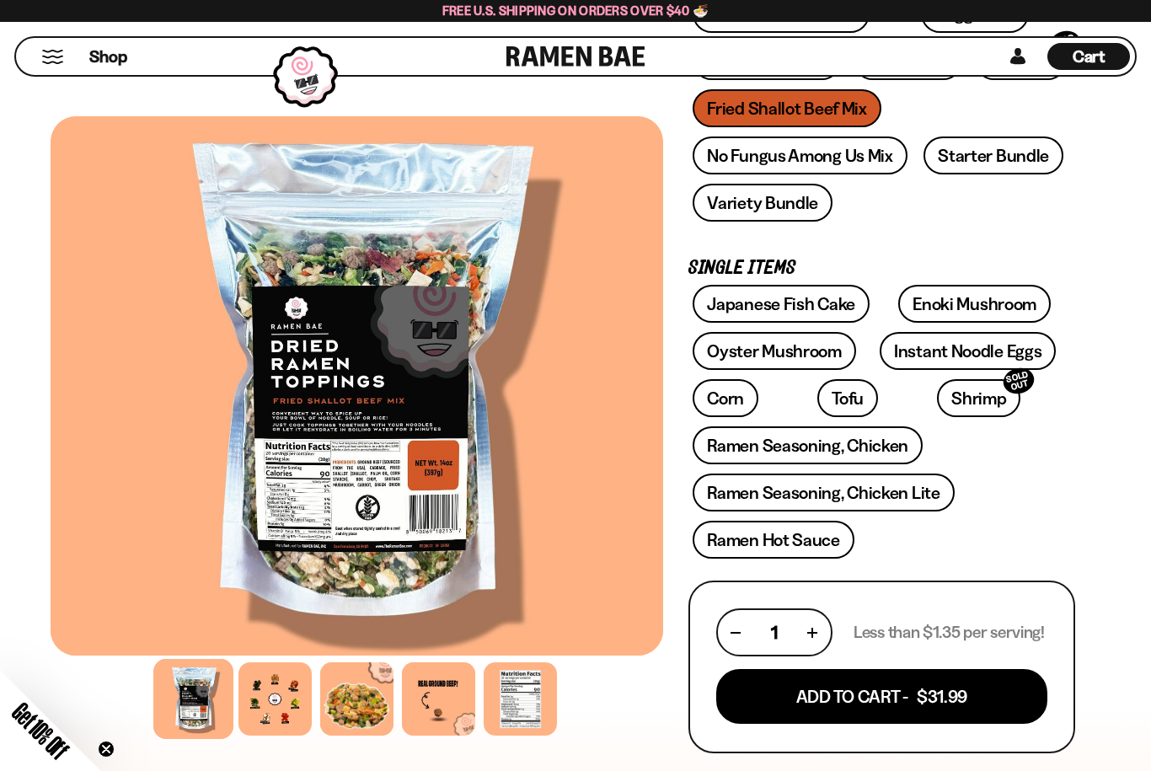
click at [802, 713] on button "Add To Cart - $31.99" at bounding box center [881, 696] width 331 height 55
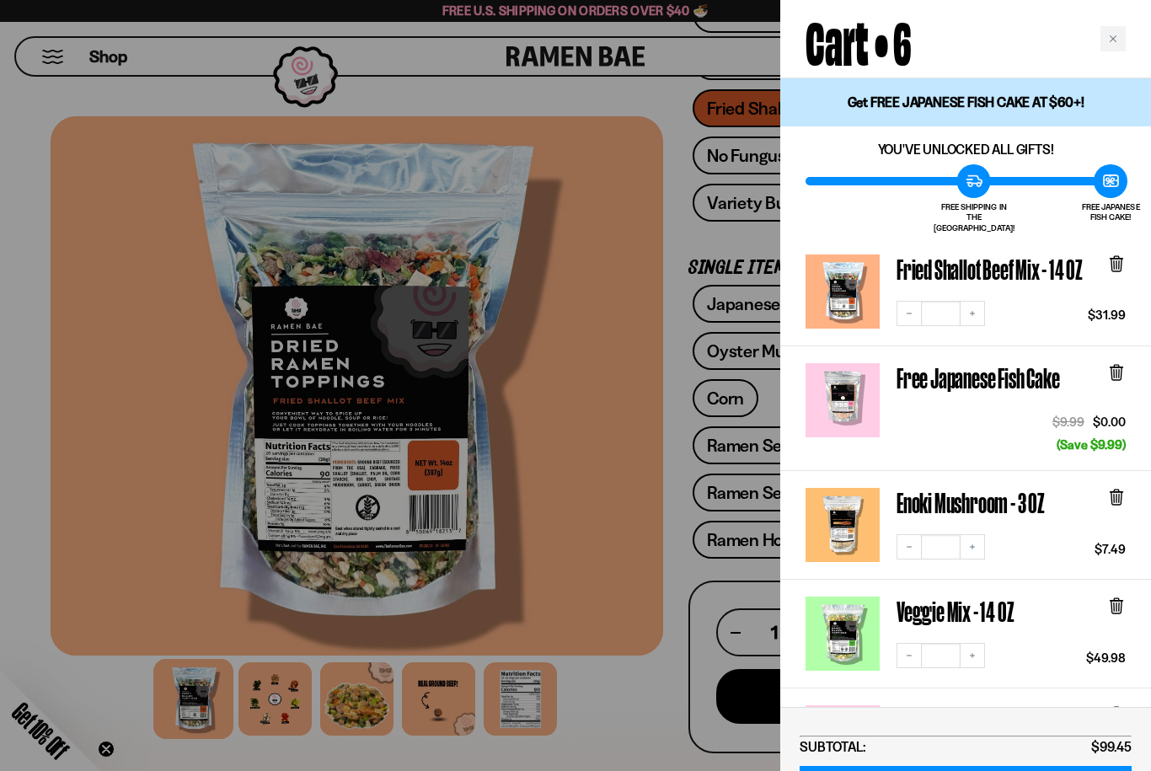
click at [156, 409] on div at bounding box center [575, 385] width 1151 height 771
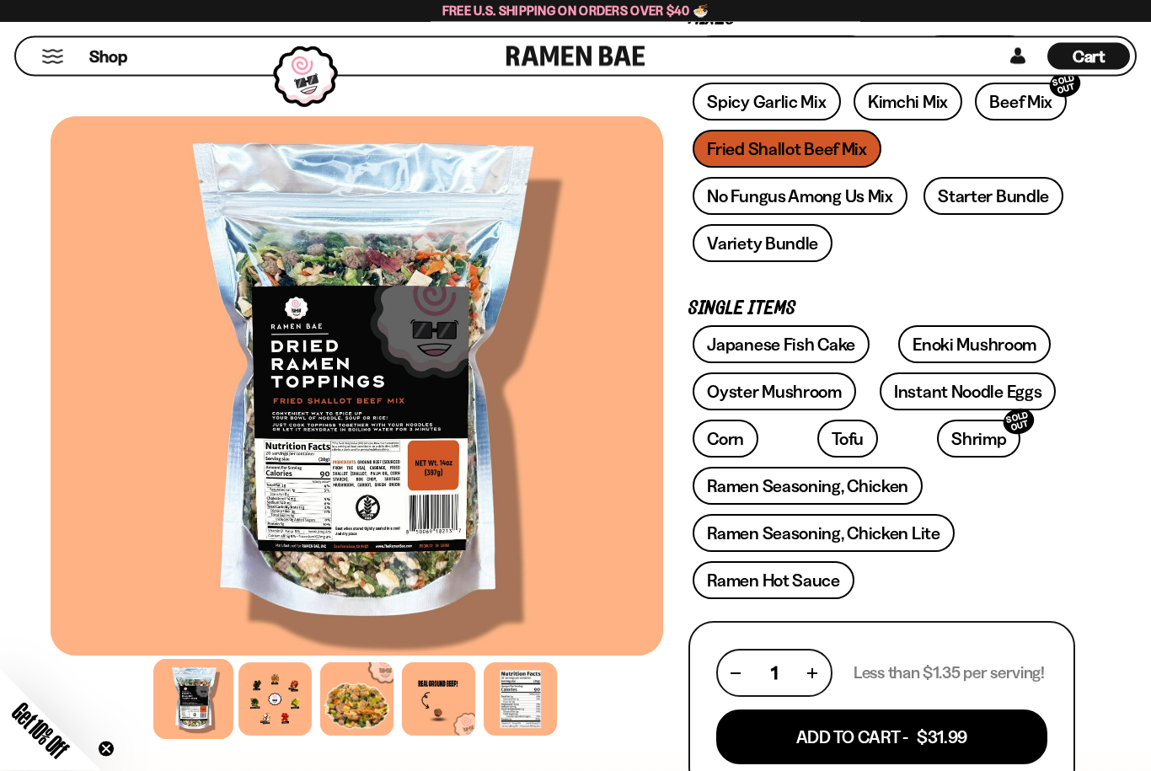
scroll to position [322, 0]
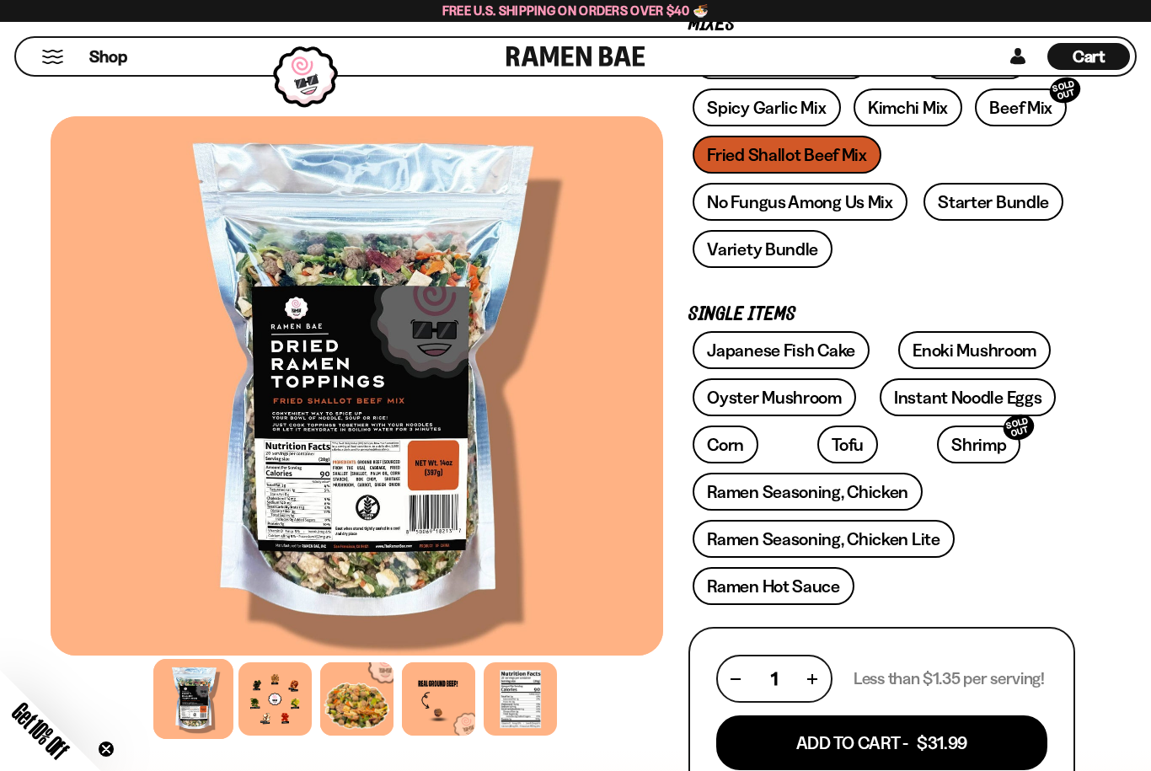
click at [713, 264] on link "Variety Bundle" at bounding box center [763, 249] width 140 height 38
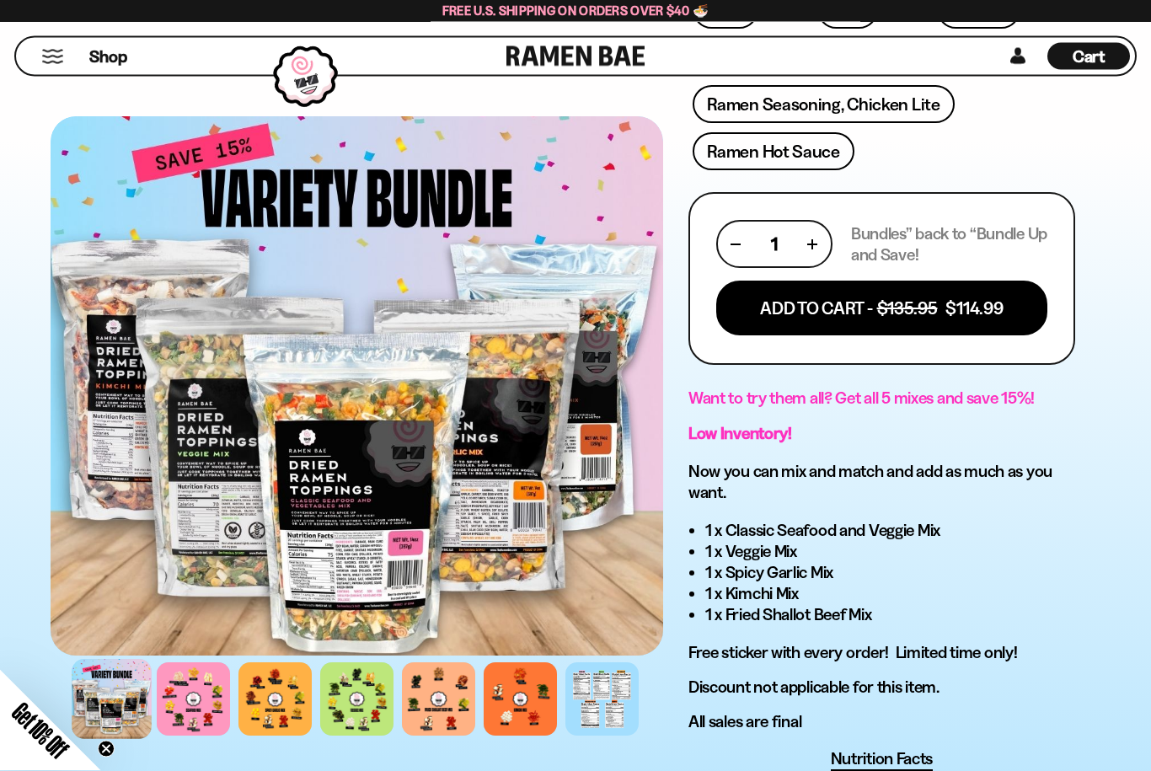
scroll to position [757, 0]
click at [242, 489] on div at bounding box center [357, 385] width 612 height 539
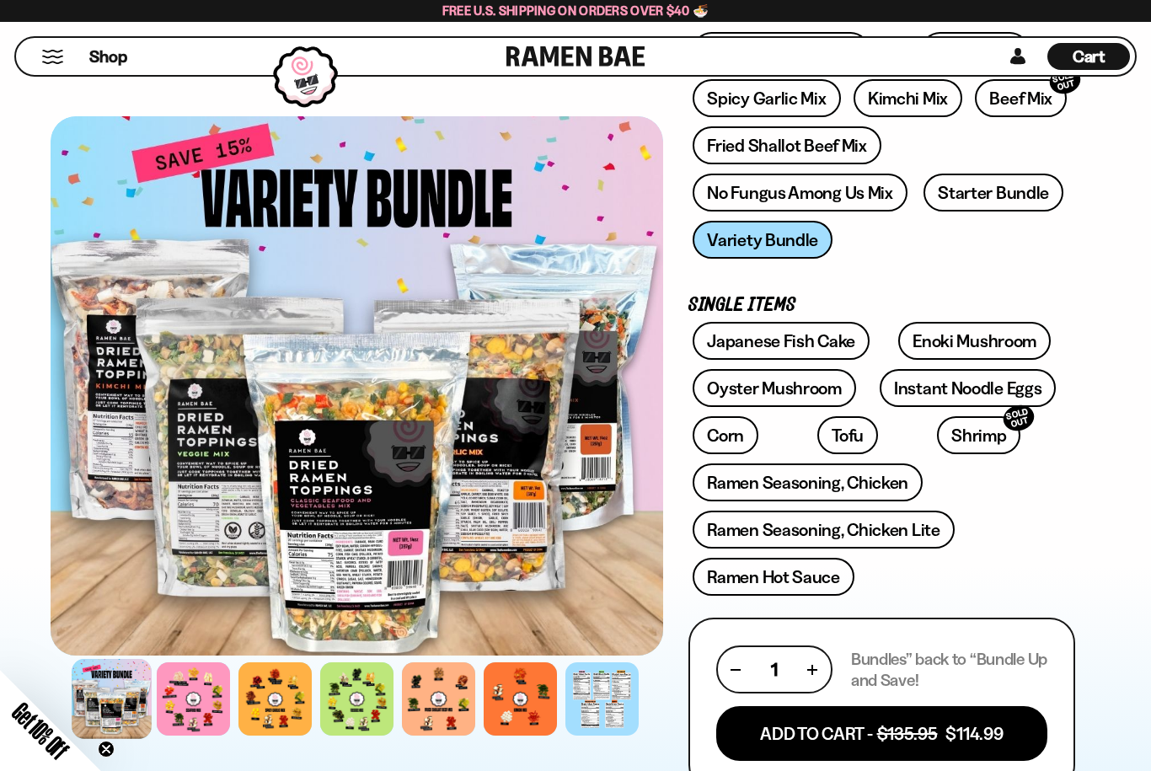
scroll to position [0, 0]
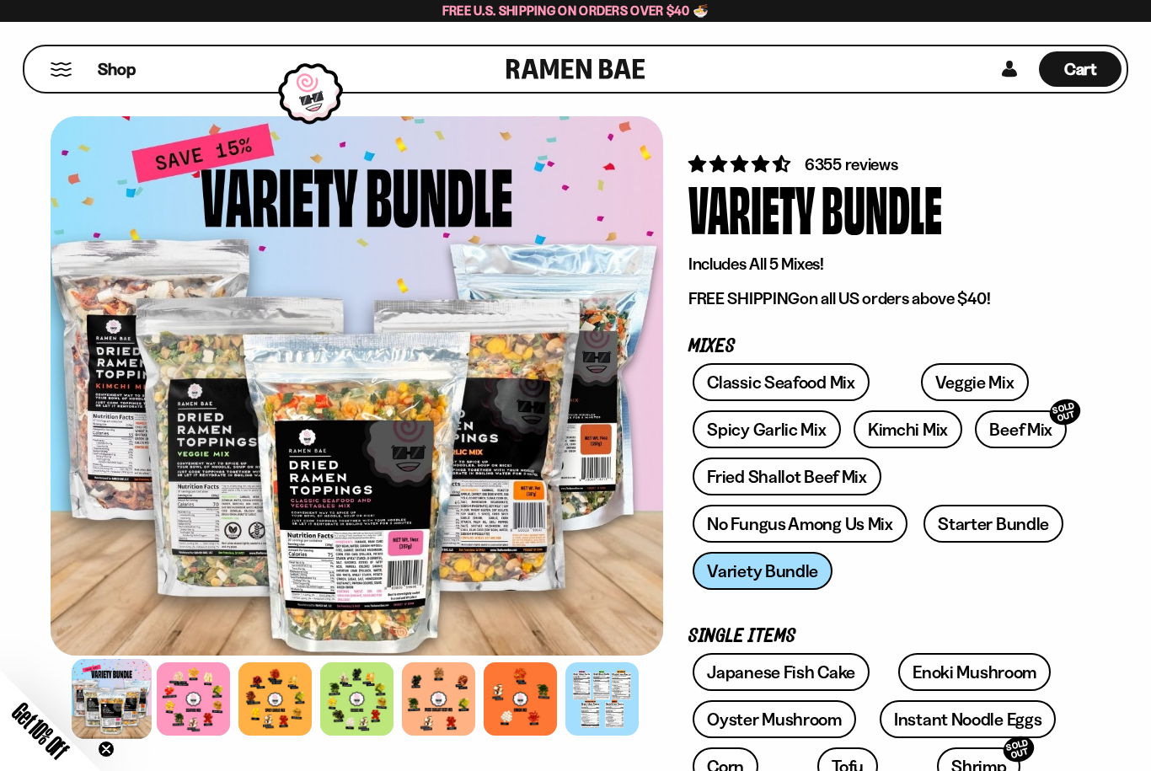
click at [961, 536] on link "Starter Bundle" at bounding box center [993, 524] width 140 height 38
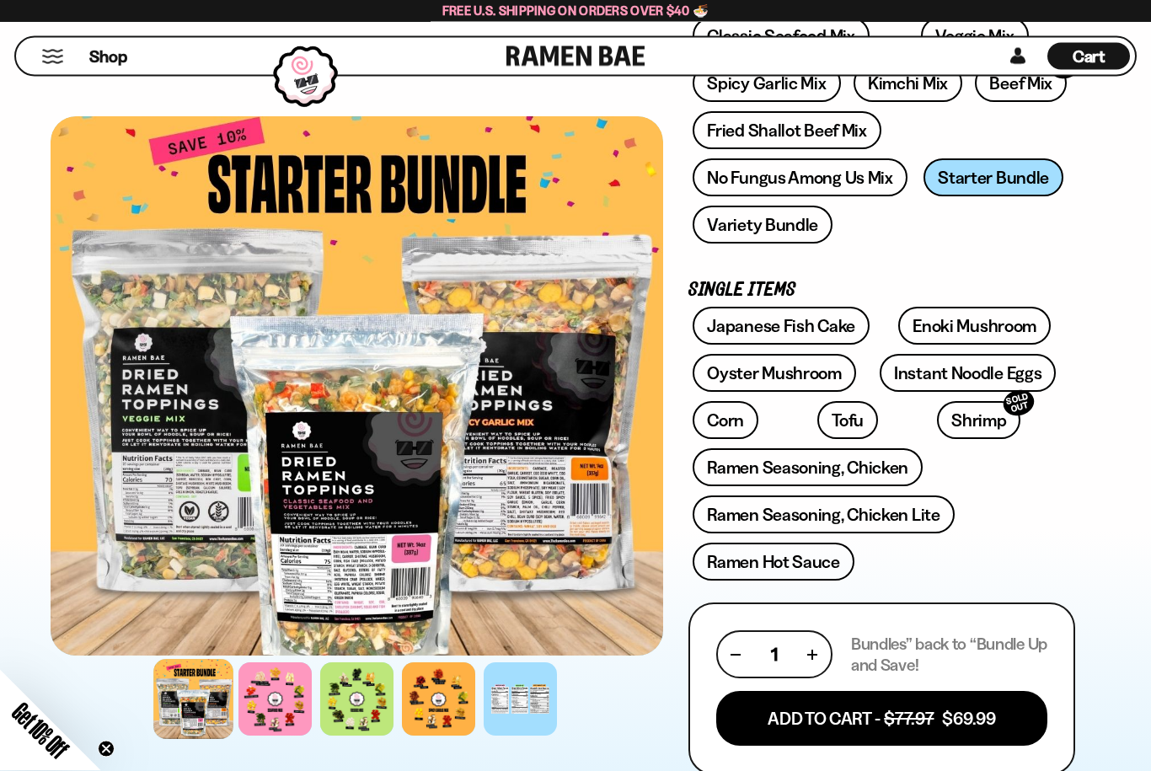
scroll to position [346, 0]
click at [1082, 67] on span "Cart" at bounding box center [1088, 56] width 33 height 20
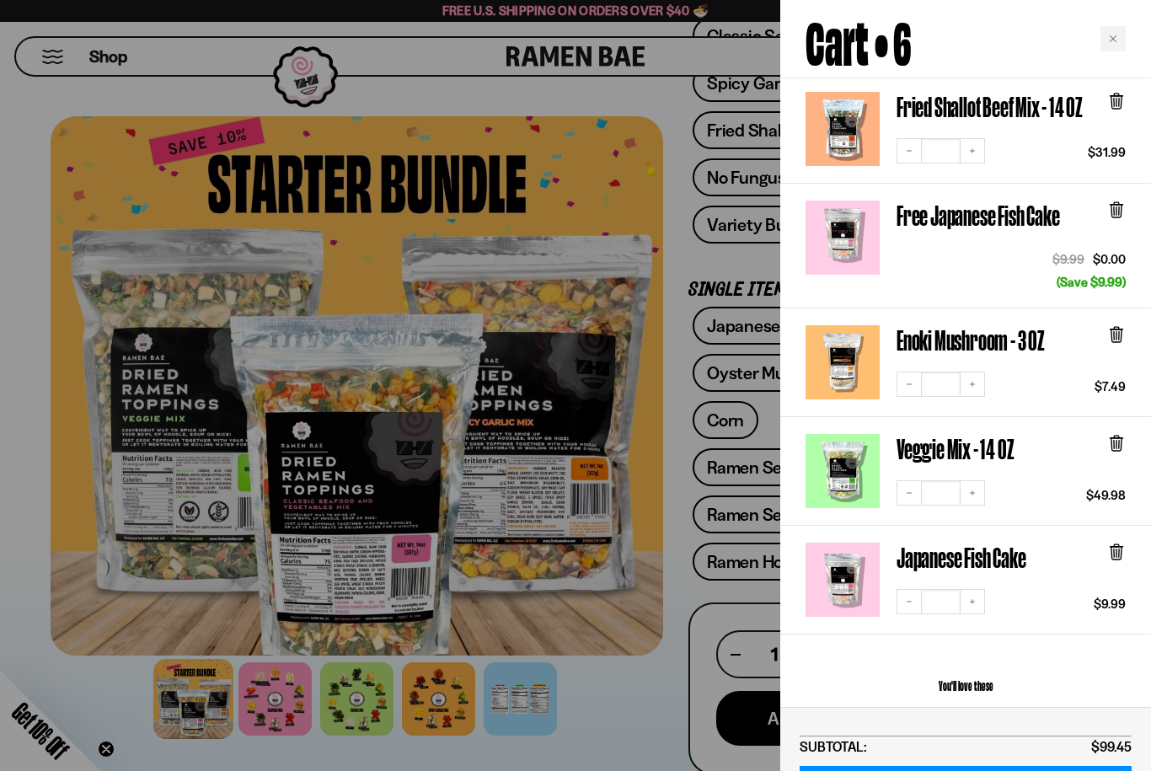
scroll to position [162, 0]
click at [1115, 550] on div at bounding box center [1116, 562] width 19 height 38
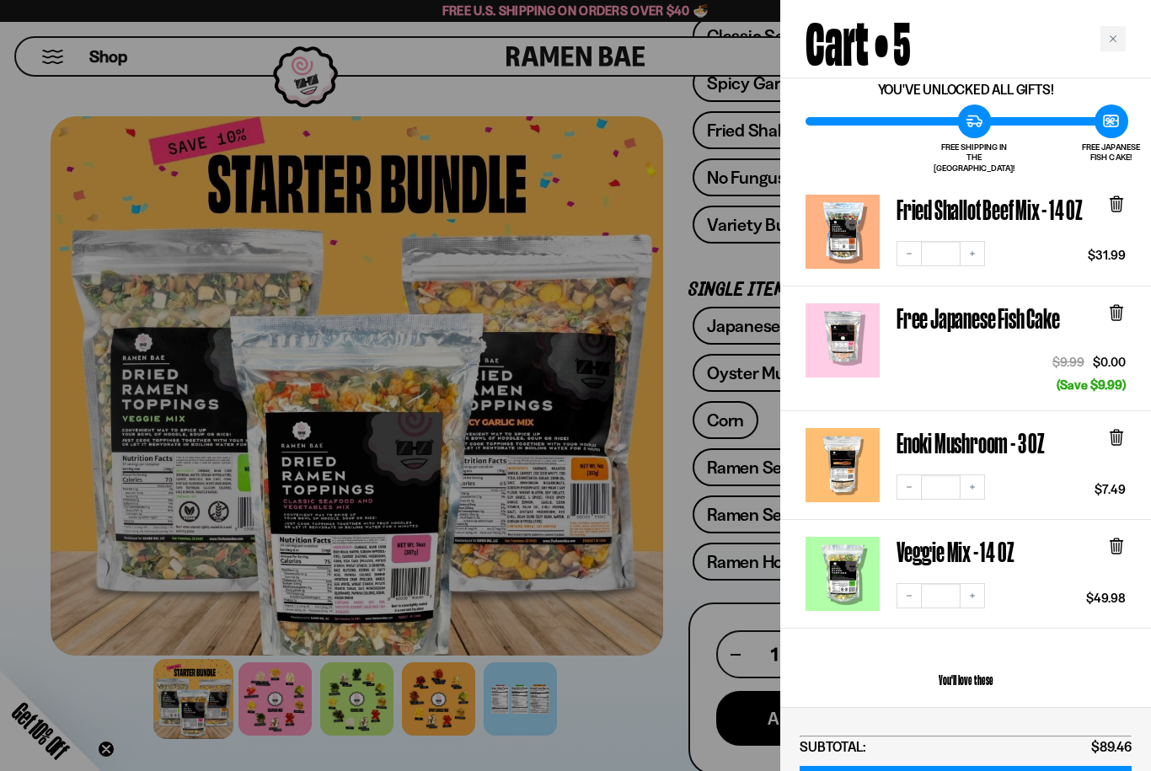
scroll to position [61, 0]
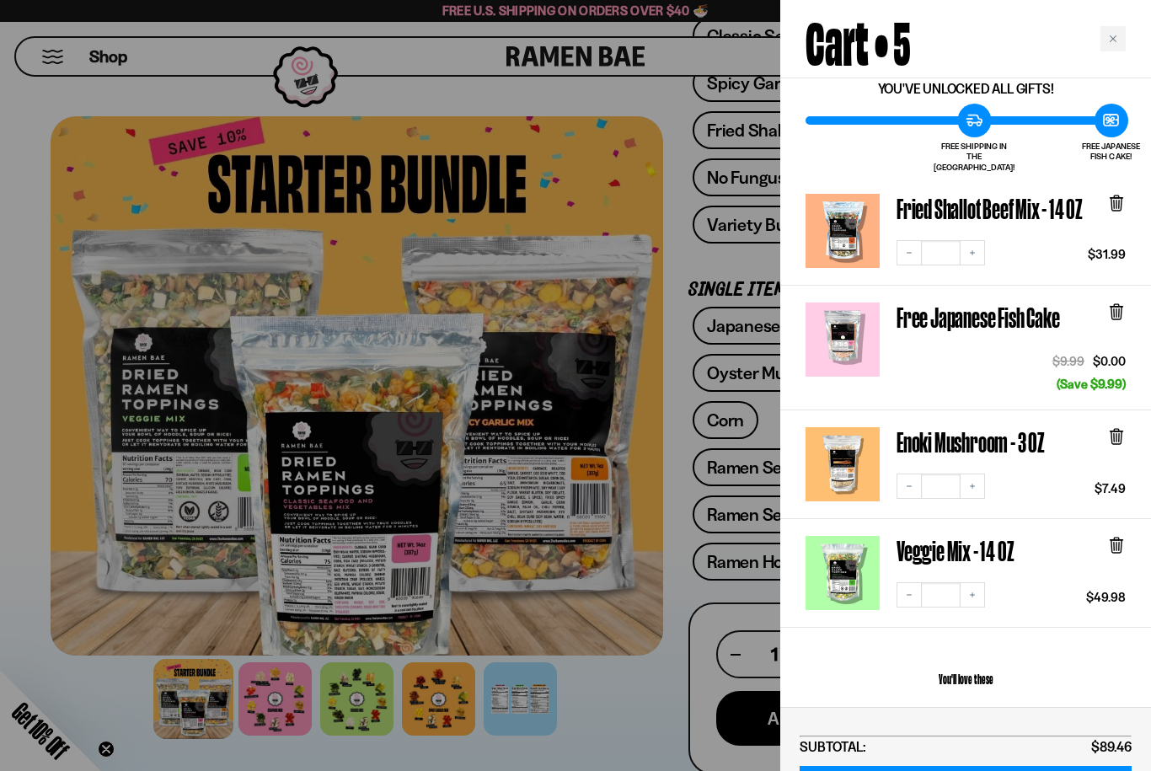
click at [906, 590] on icon "Decrease quantity" at bounding box center [909, 595] width 10 height 10
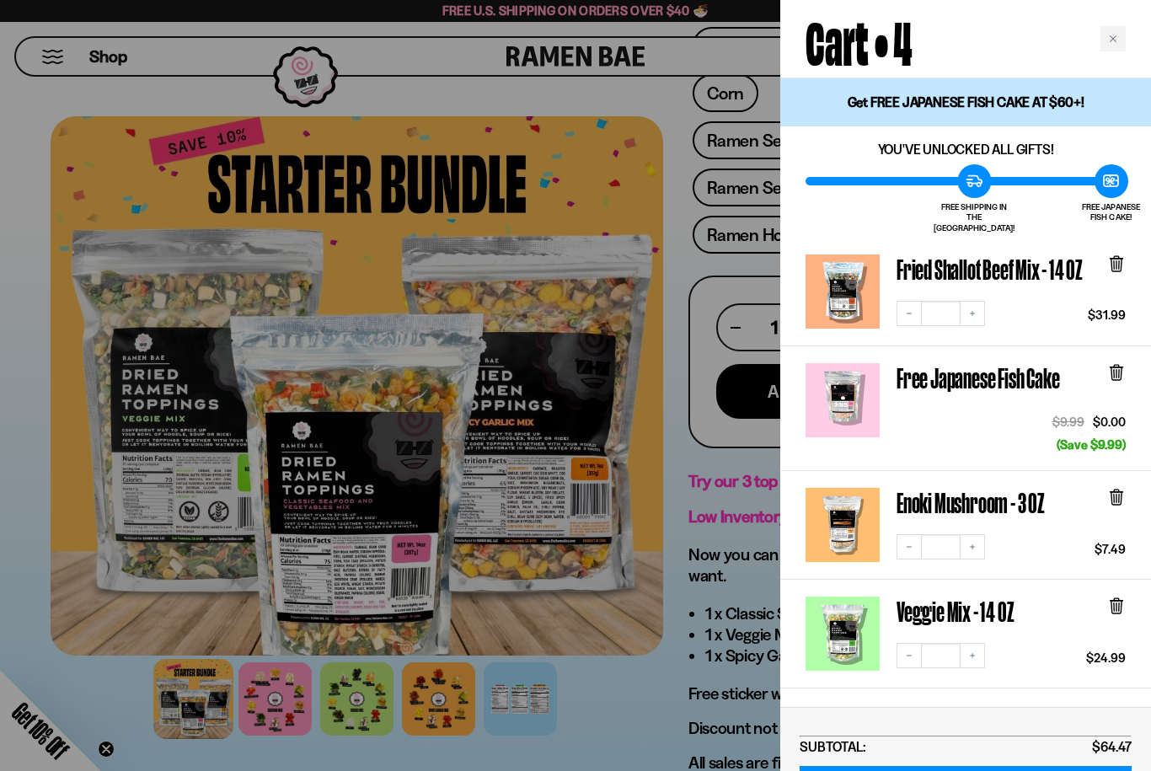
scroll to position [667, 0]
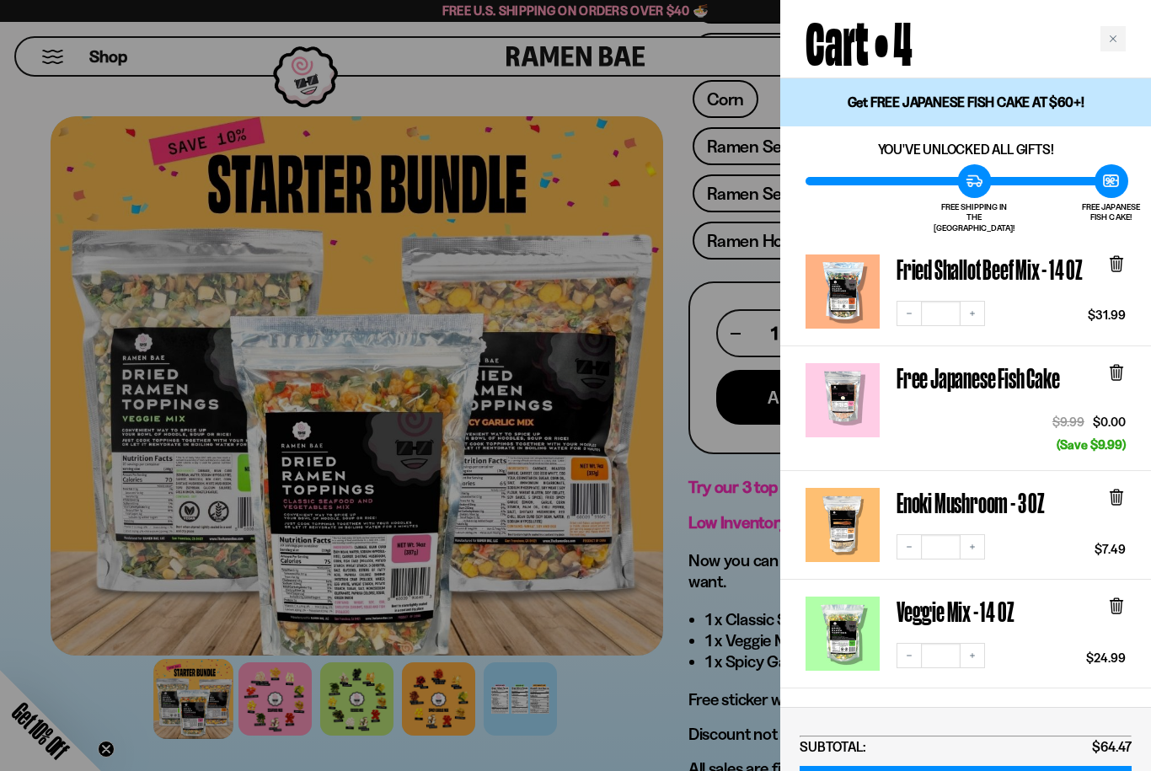
click at [597, 726] on div at bounding box center [575, 385] width 1151 height 771
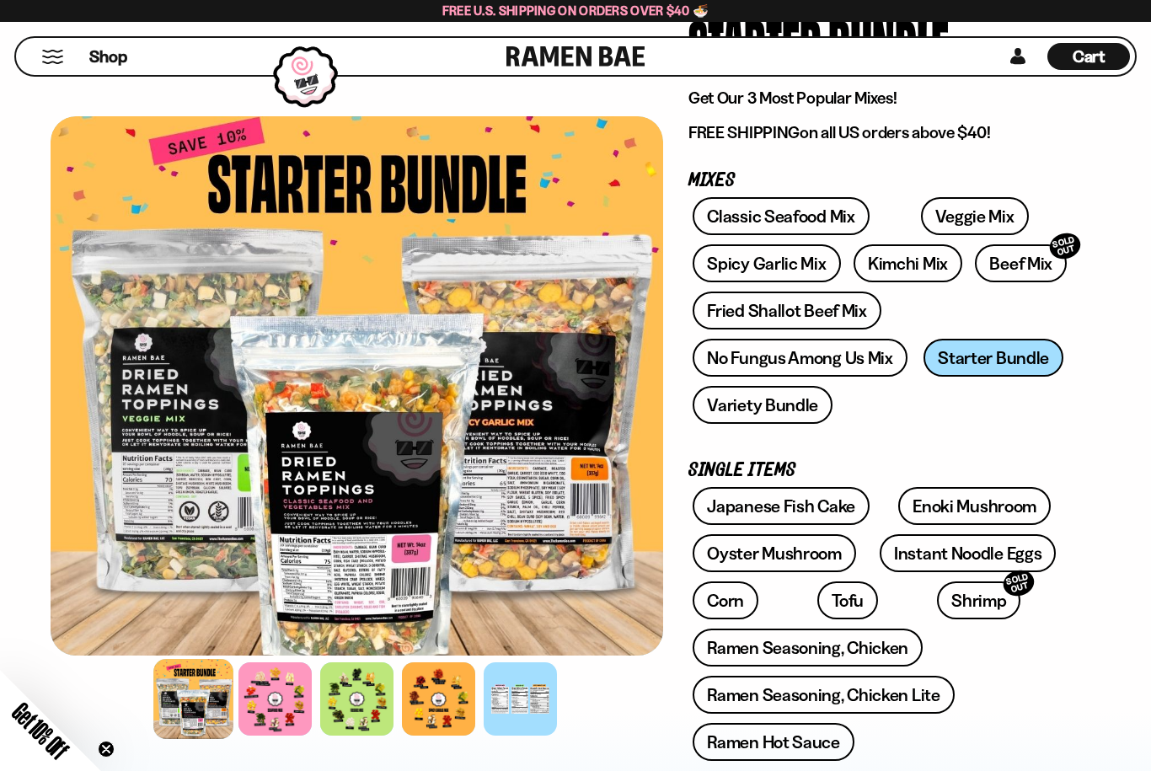
scroll to position [0, 0]
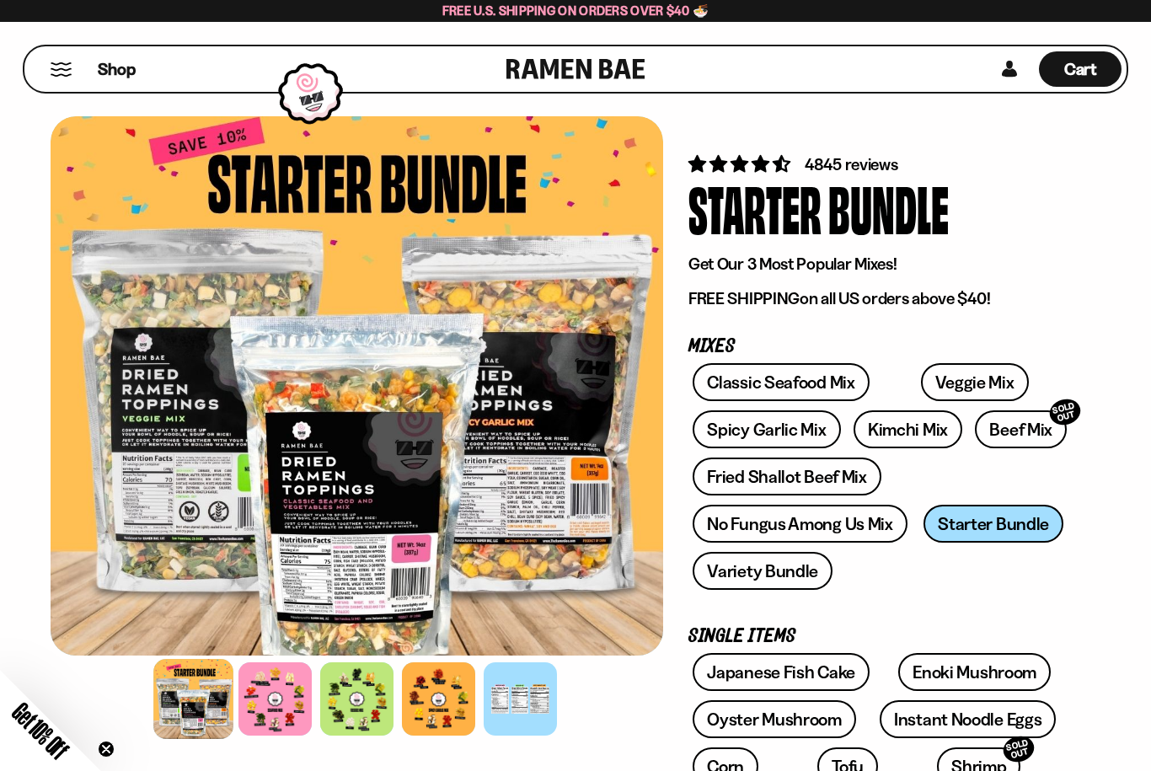
click at [719, 514] on link "No Fungus Among Us Mix" at bounding box center [800, 524] width 214 height 38
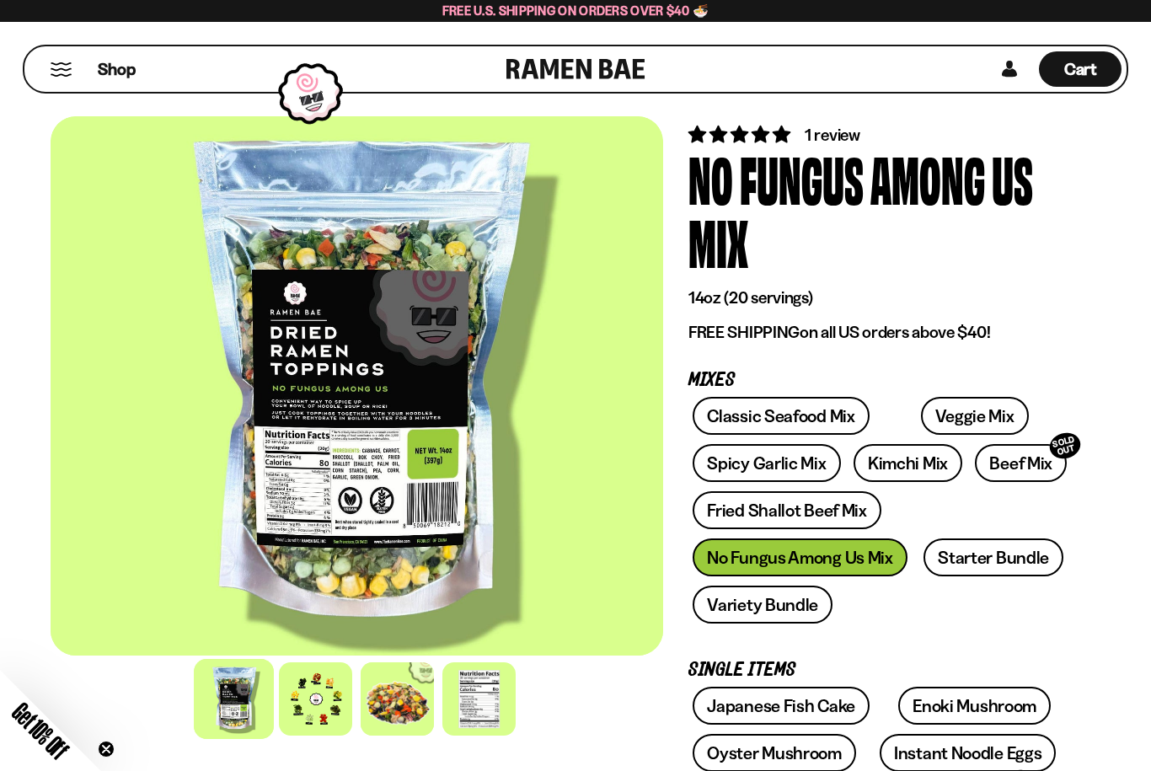
scroll to position [29, 0]
click at [302, 692] on div at bounding box center [315, 698] width 73 height 73
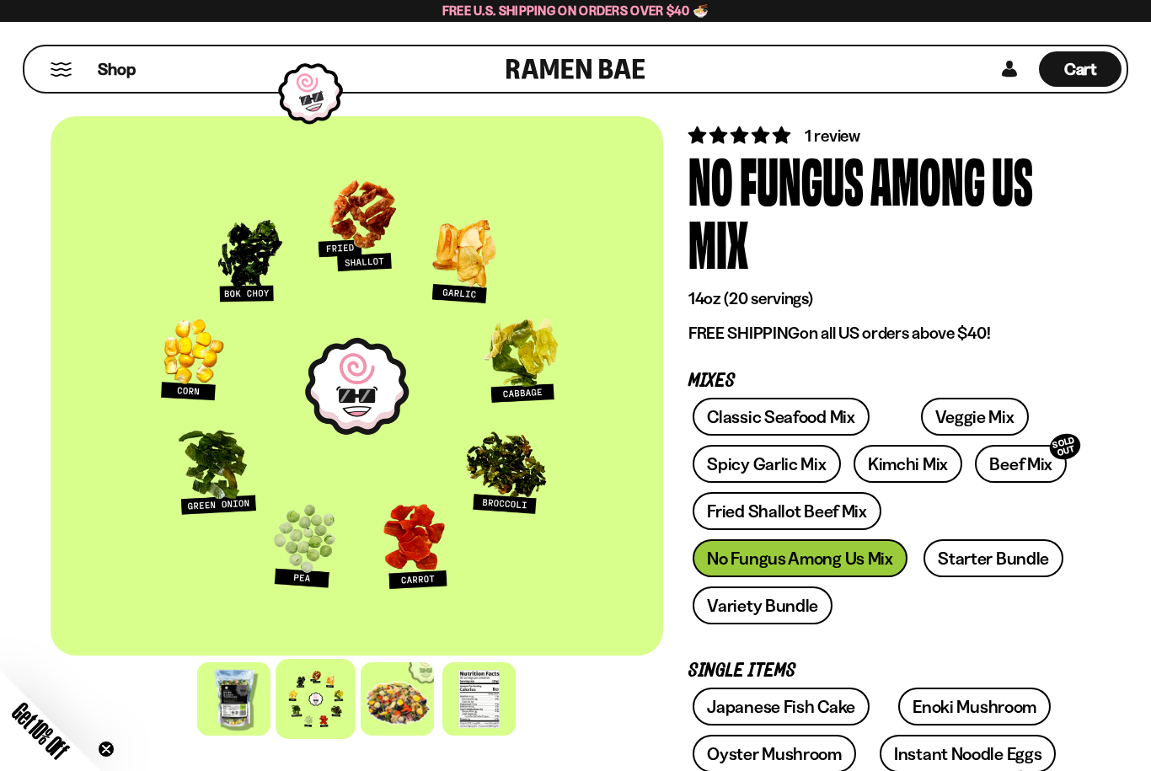
click at [468, 691] on div at bounding box center [478, 698] width 73 height 73
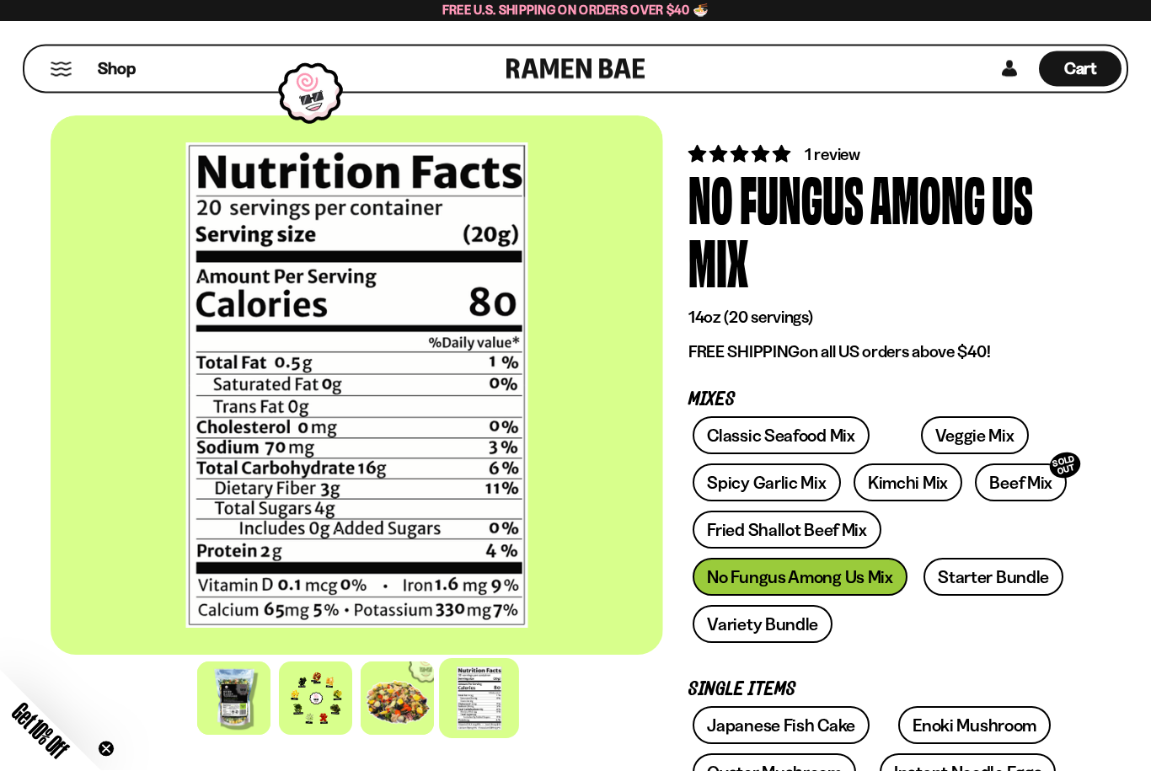
scroll to position [44, 0]
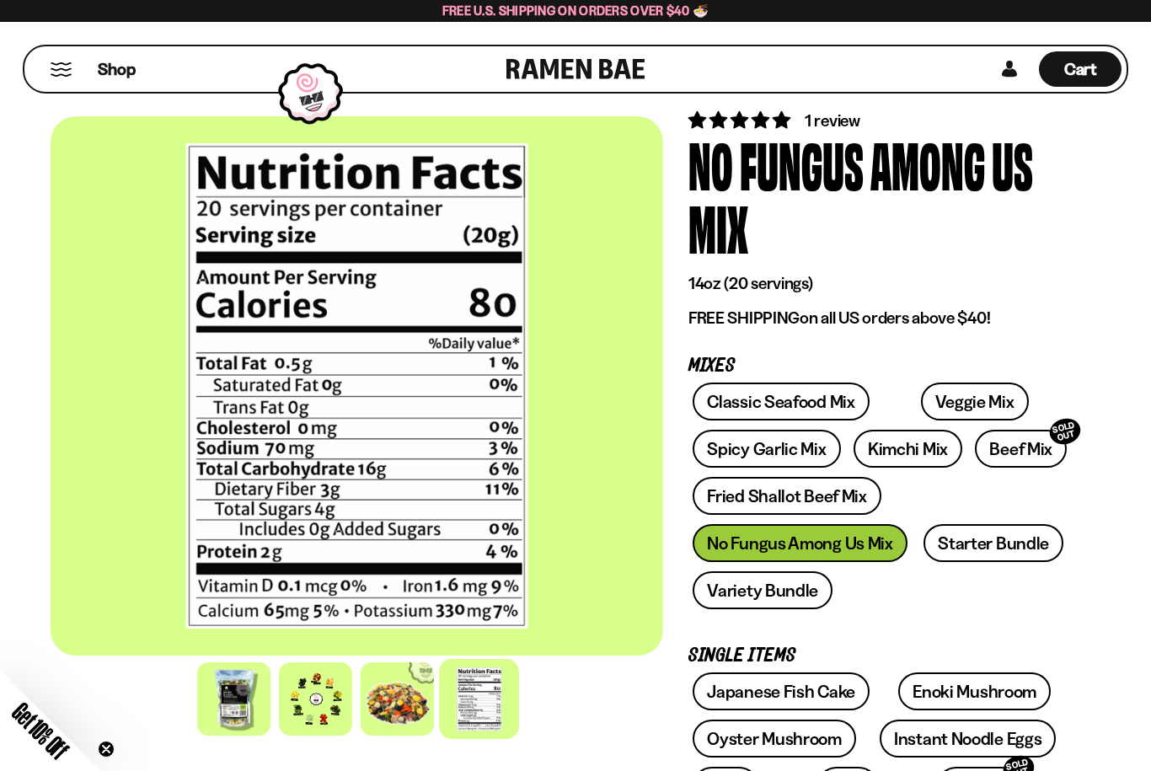
click at [738, 395] on link "Classic Seafood Mix" at bounding box center [781, 401] width 176 height 38
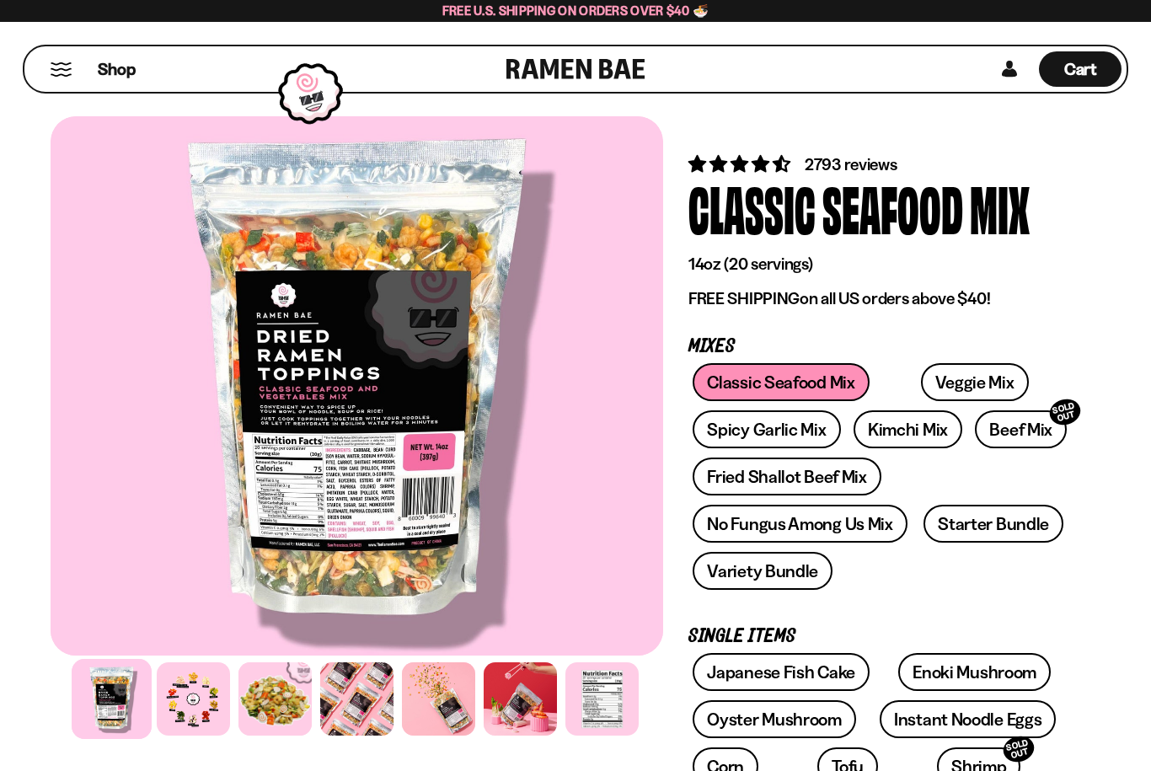
click at [588, 711] on div at bounding box center [601, 698] width 73 height 73
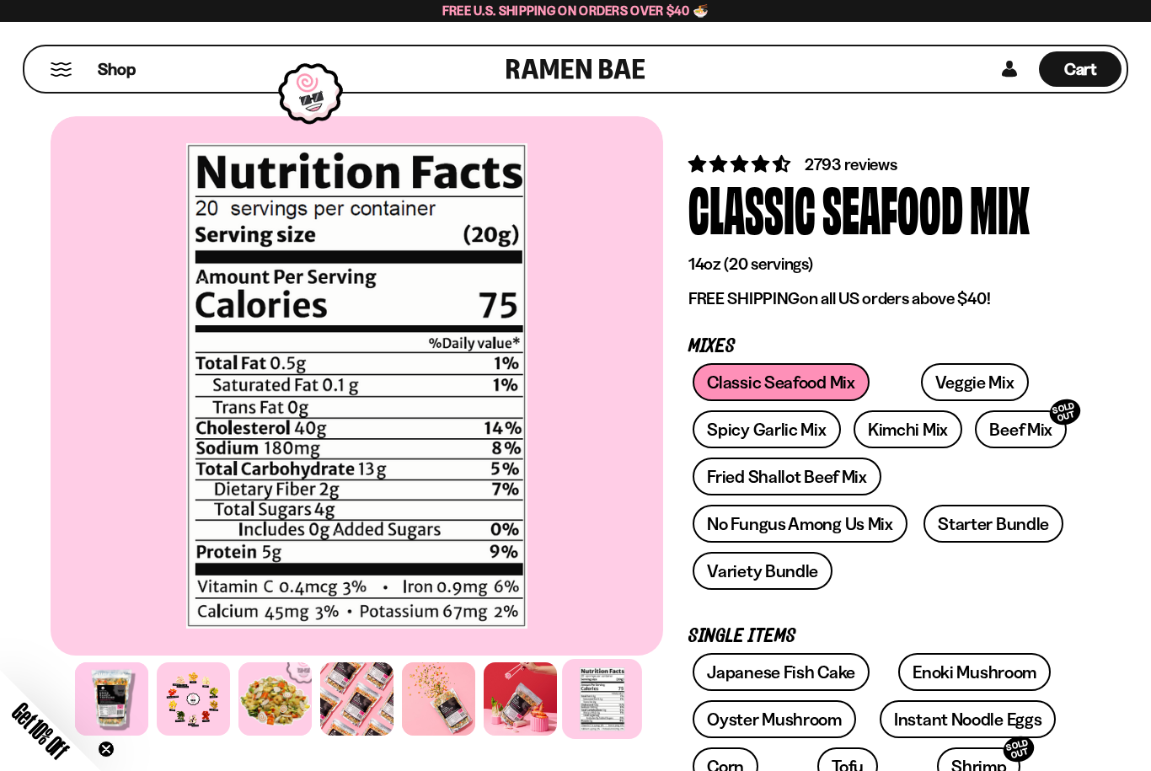
click at [186, 698] on div at bounding box center [193, 698] width 73 height 73
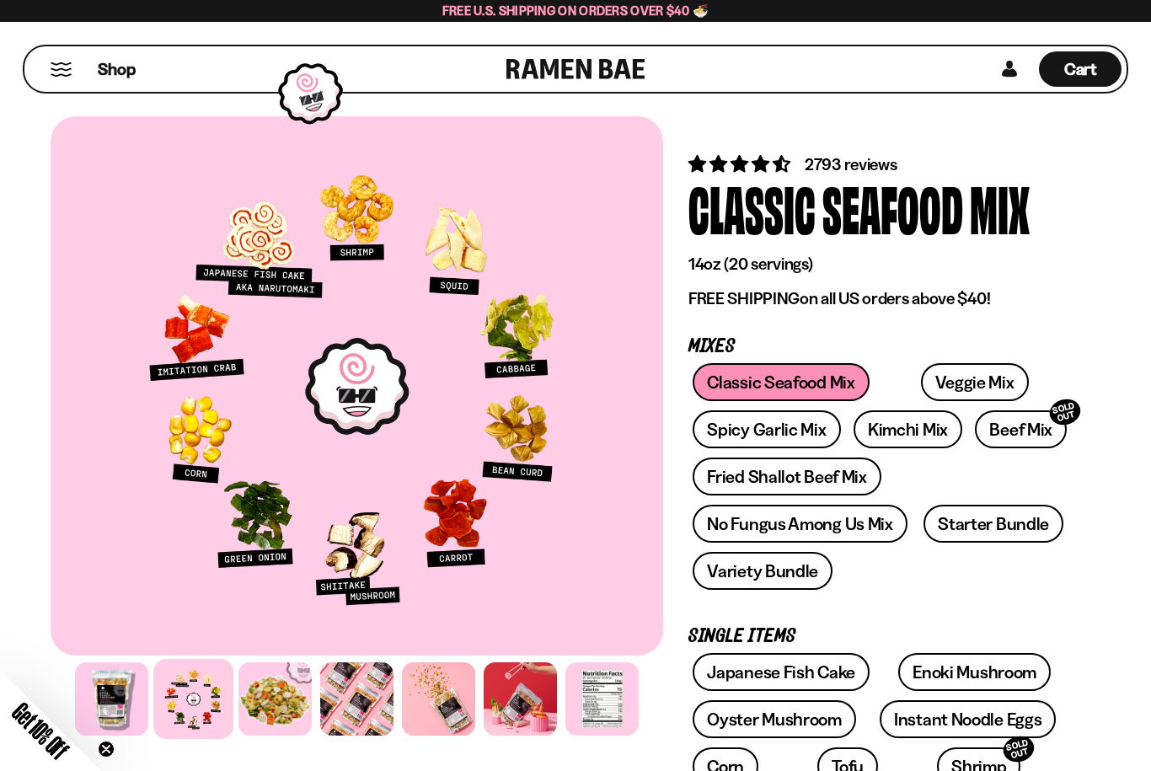
click at [1008, 415] on link "Beef Mix SOLD OUT" at bounding box center [1021, 429] width 92 height 38
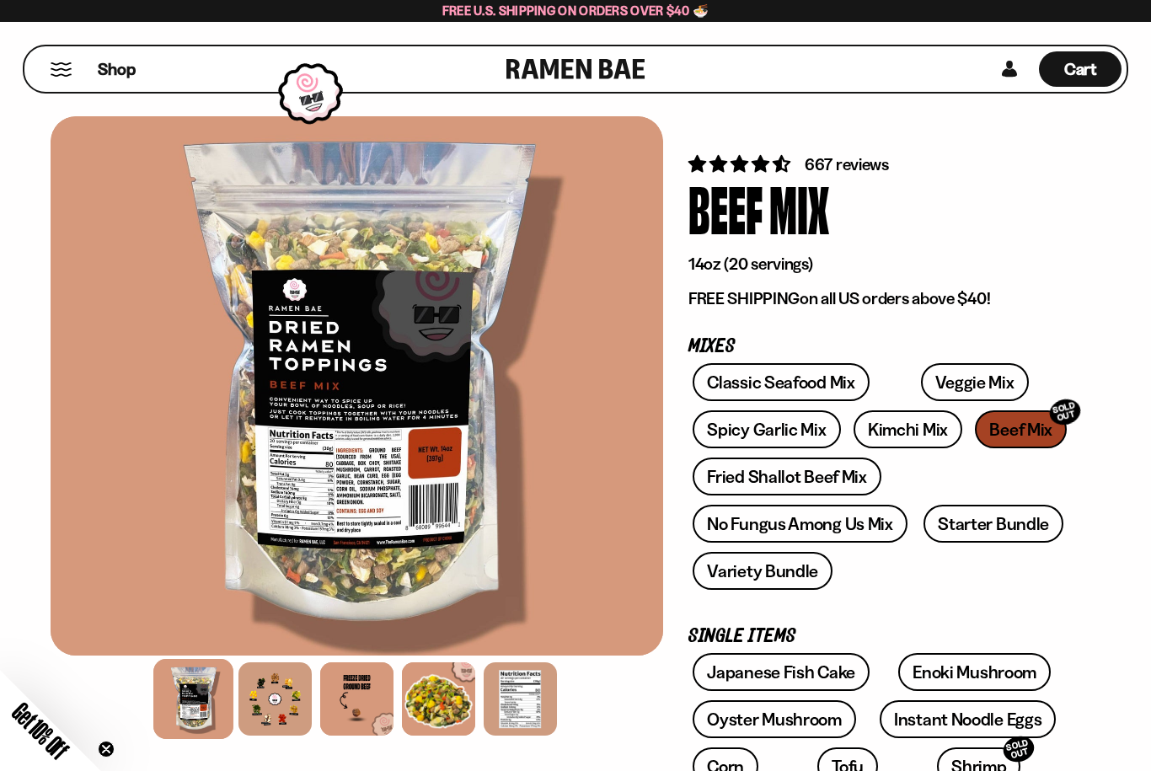
click at [269, 703] on div at bounding box center [274, 698] width 73 height 73
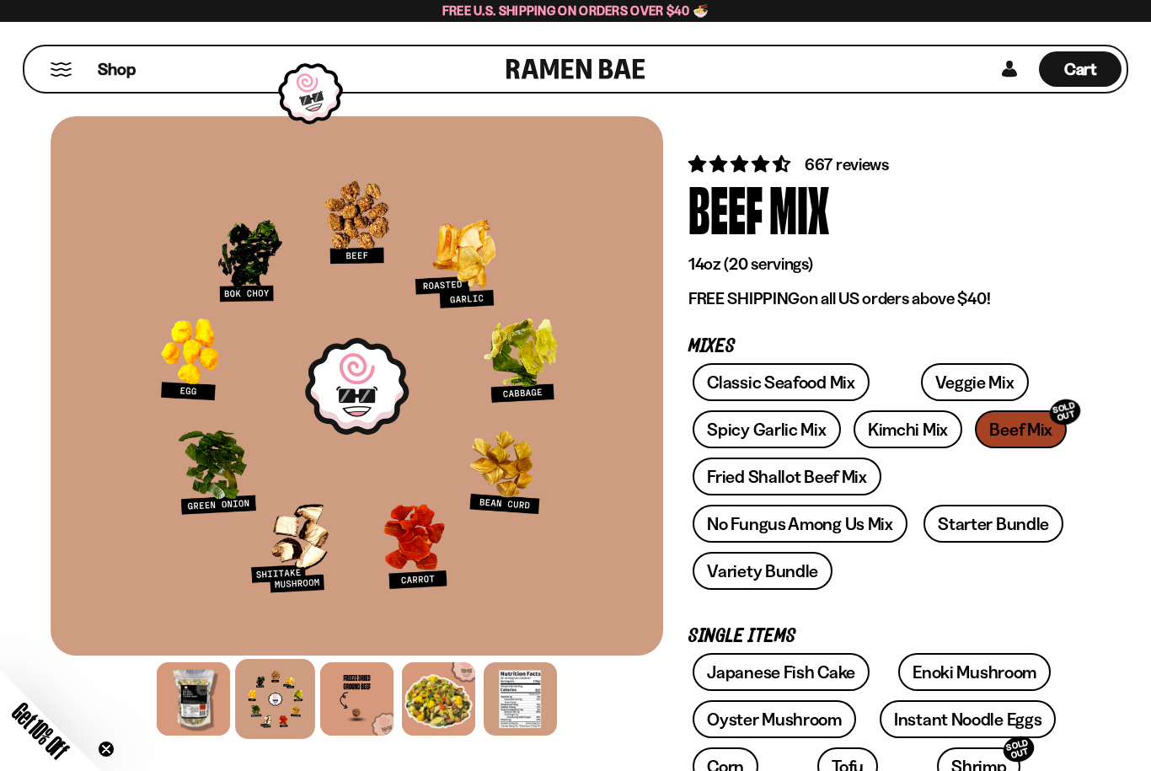
click at [721, 483] on link "Fried Shallot Beef Mix" at bounding box center [787, 476] width 188 height 38
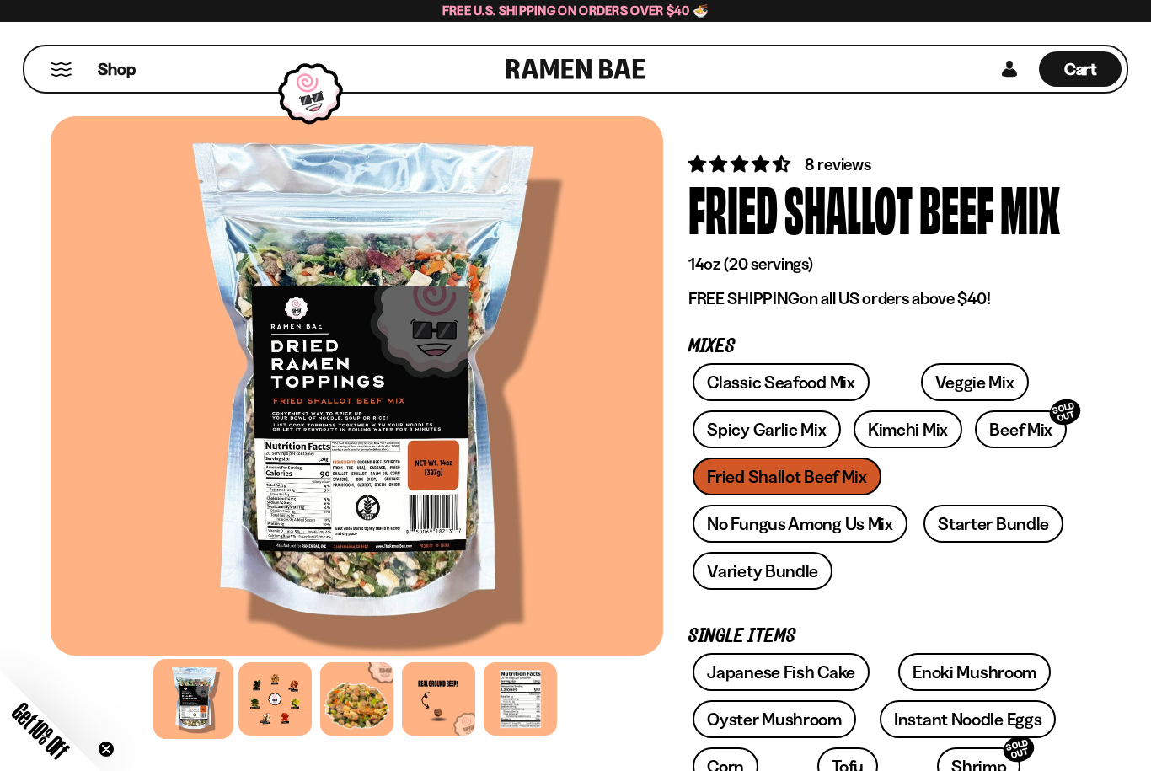
click at [266, 701] on div at bounding box center [274, 698] width 73 height 73
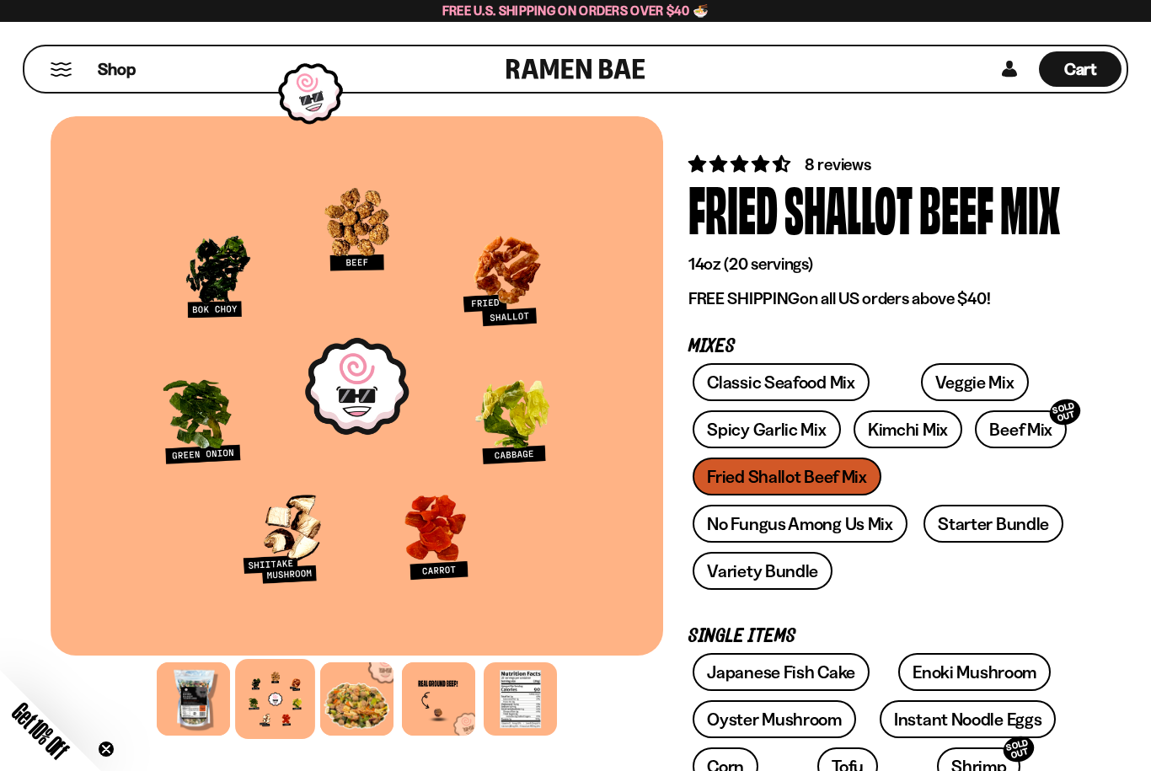
click at [602, 692] on div at bounding box center [357, 699] width 612 height 82
click at [921, 382] on link "Veggie Mix" at bounding box center [975, 382] width 108 height 38
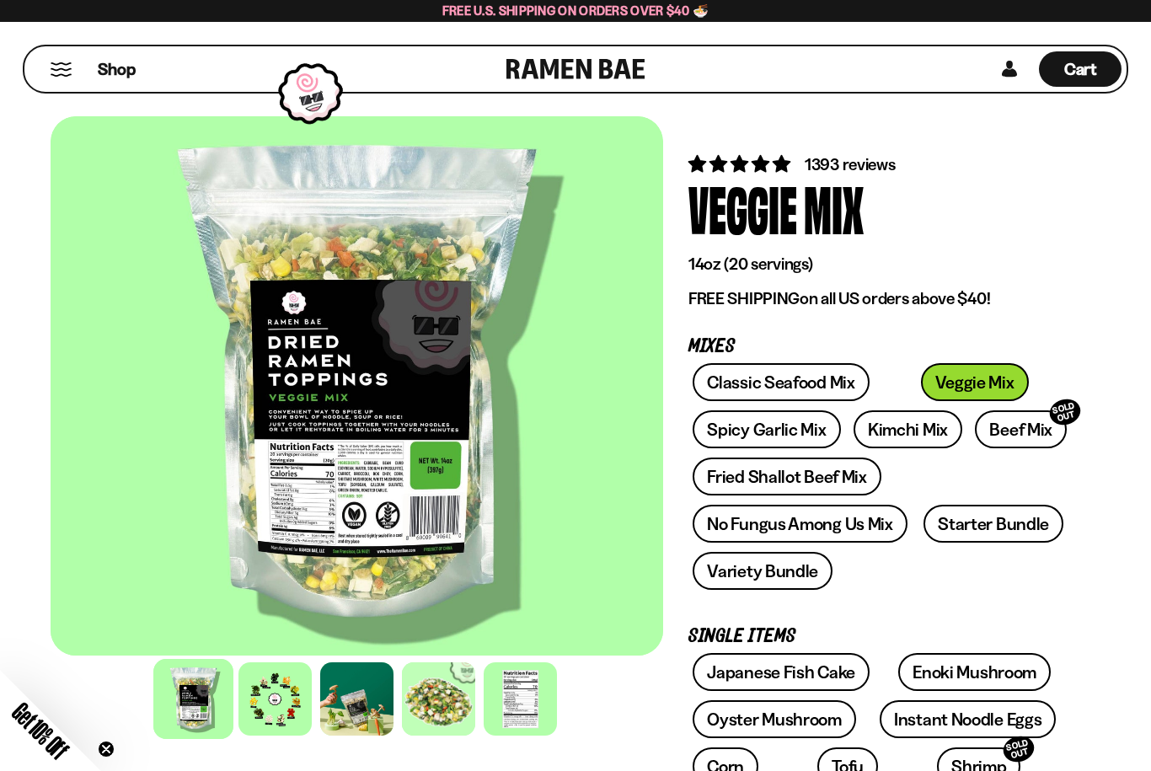
click at [256, 692] on div at bounding box center [274, 698] width 73 height 73
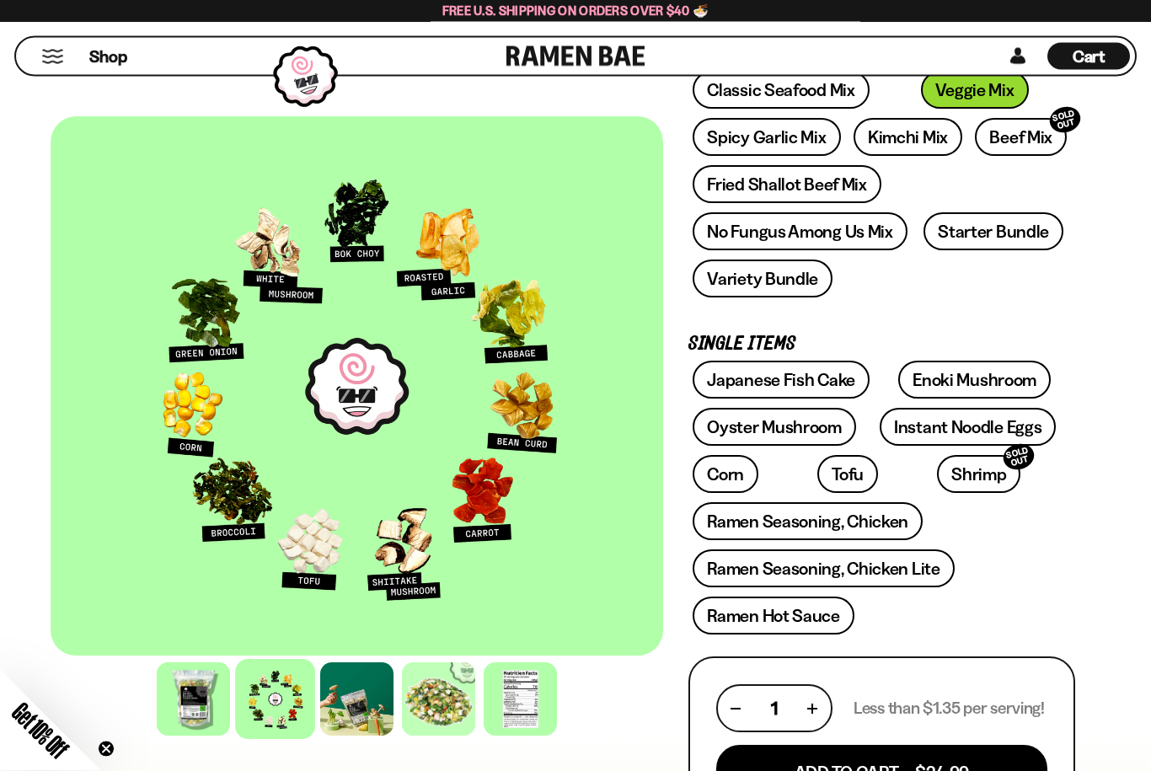
scroll to position [292, 0]
click at [1076, 59] on span "Cart" at bounding box center [1088, 56] width 33 height 20
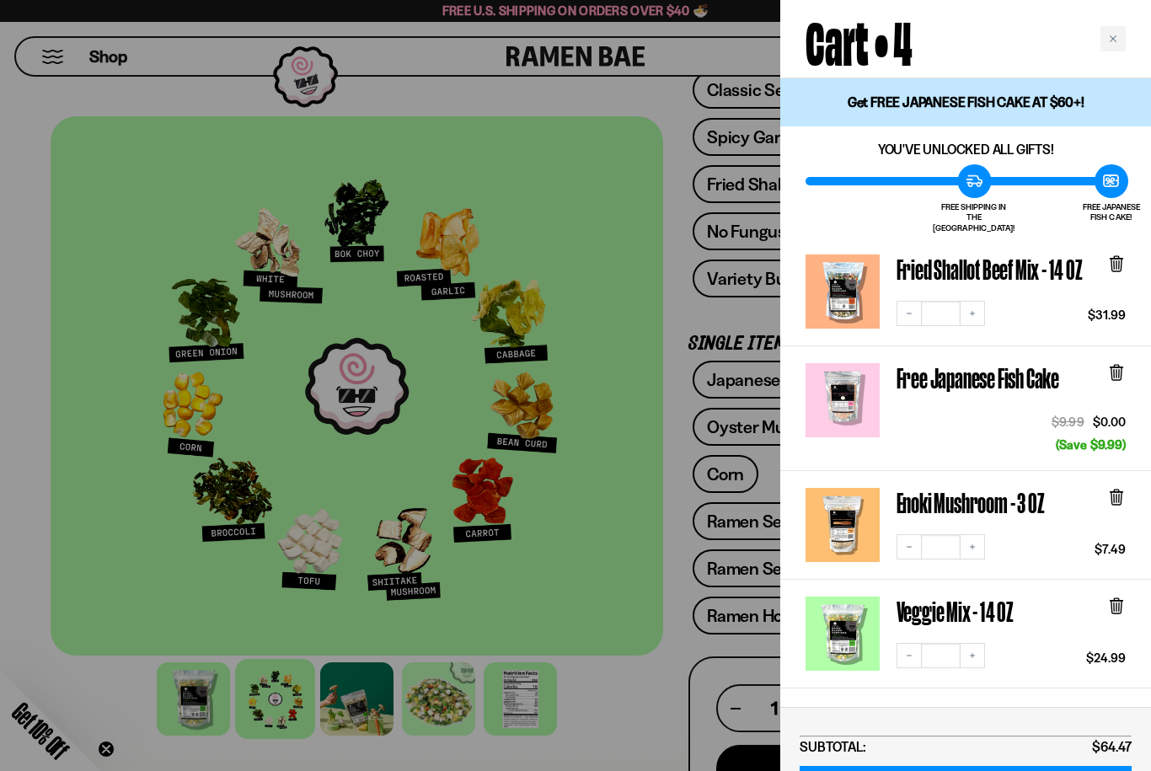
click at [960, 643] on button "Increase quantity" at bounding box center [972, 655] width 25 height 25
click at [898, 301] on button "Decrease quantity" at bounding box center [908, 313] width 25 height 25
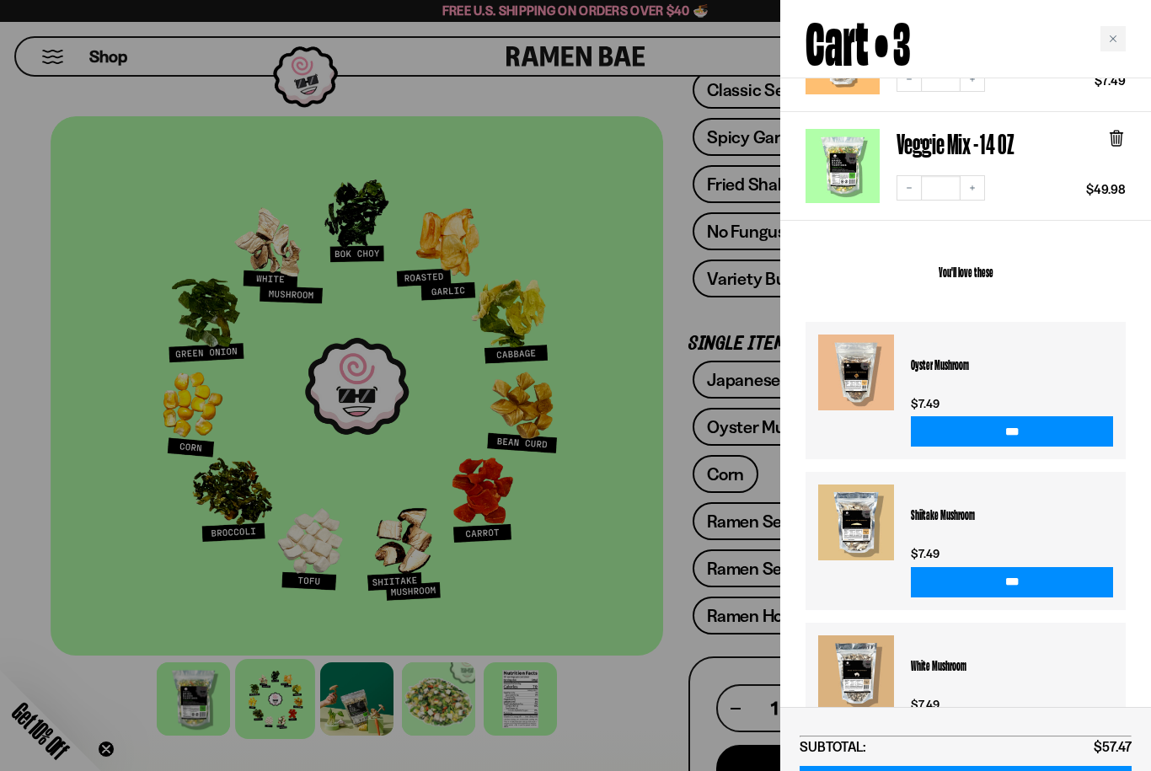
scroll to position [233, 0]
click at [844, 522] on link at bounding box center [856, 523] width 76 height 76
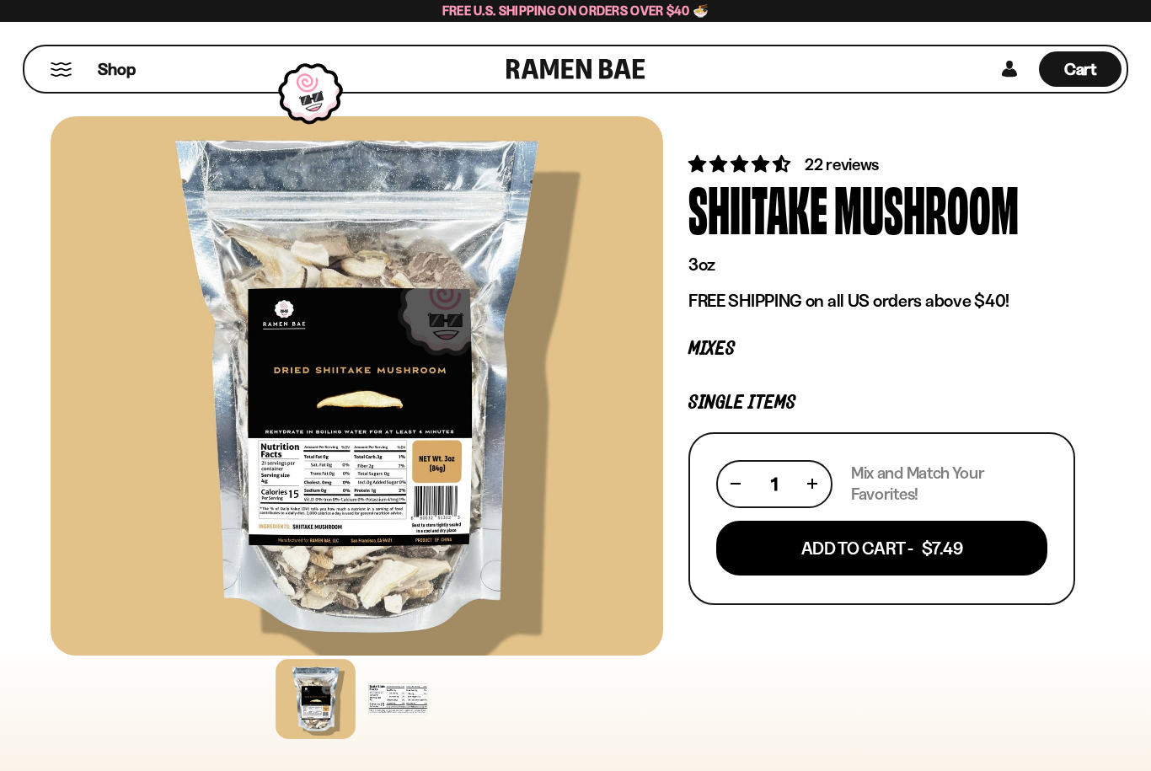
click at [367, 491] on div at bounding box center [357, 385] width 612 height 539
click at [396, 707] on div at bounding box center [397, 698] width 73 height 73
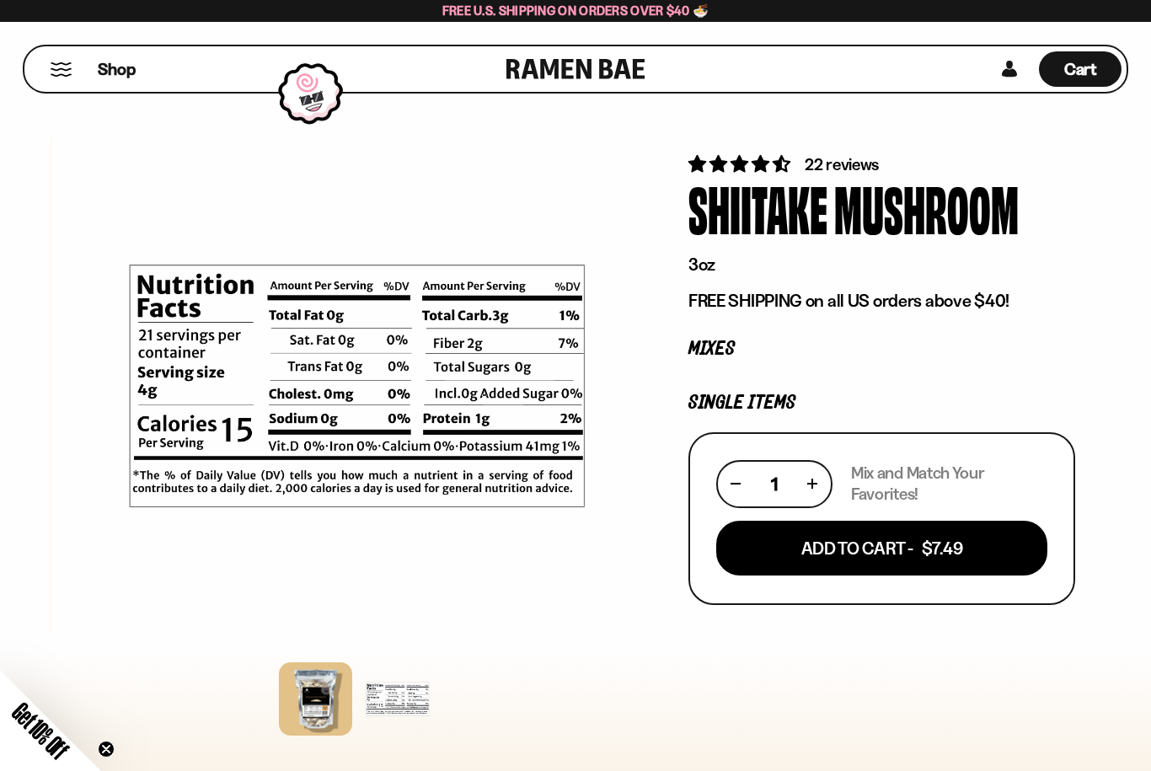
click at [351, 602] on div at bounding box center [357, 385] width 612 height 539
click at [55, 72] on button "Mobile Menu Trigger" at bounding box center [61, 69] width 23 height 14
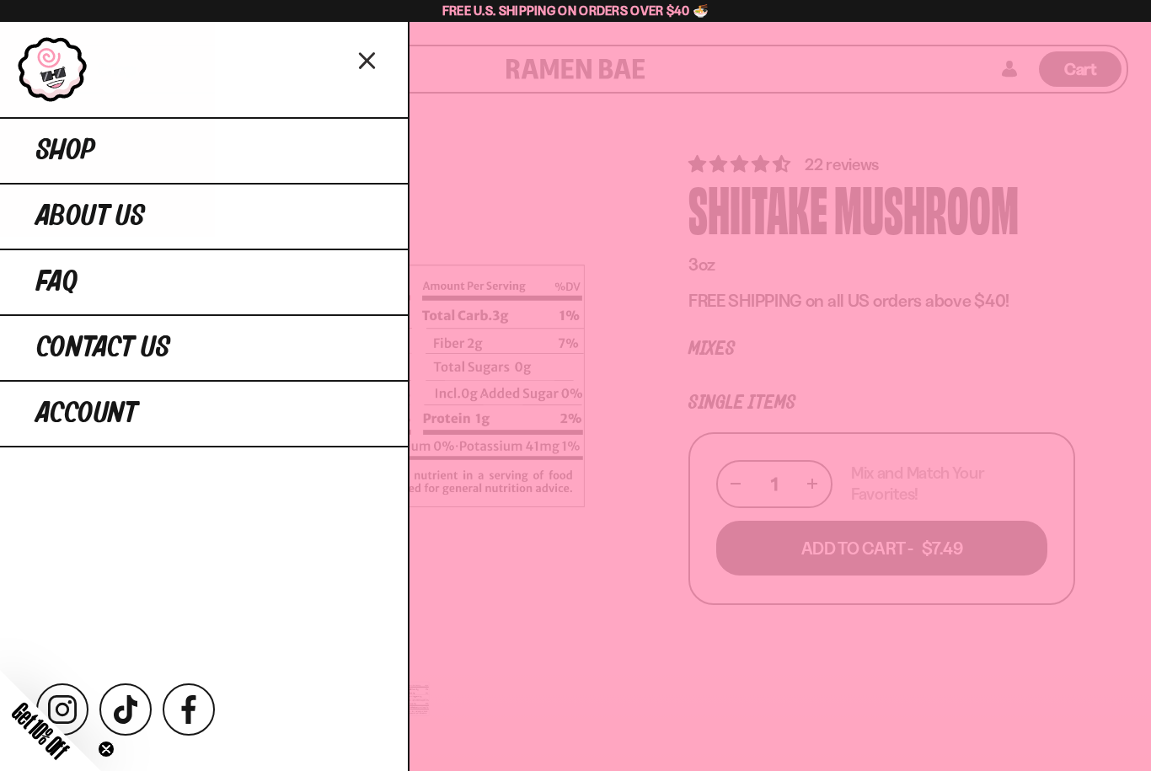
click at [50, 148] on span "Shop" at bounding box center [65, 151] width 59 height 30
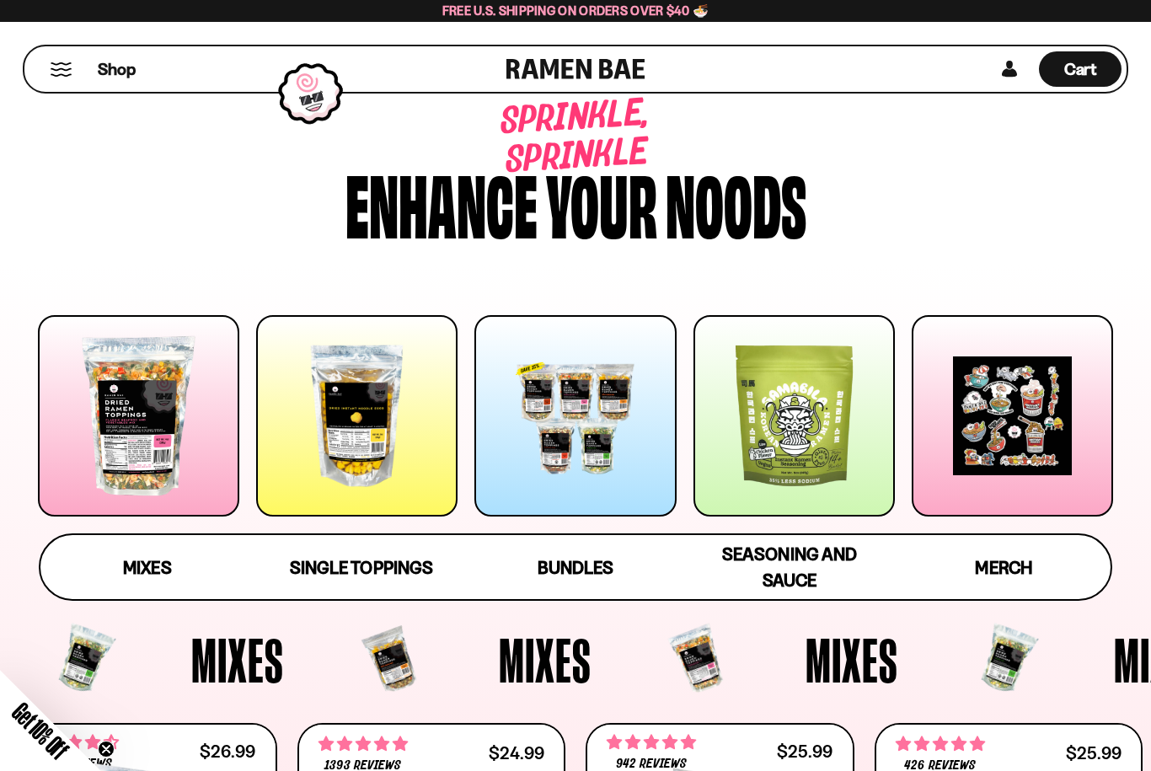
click at [116, 419] on div at bounding box center [138, 415] width 201 height 201
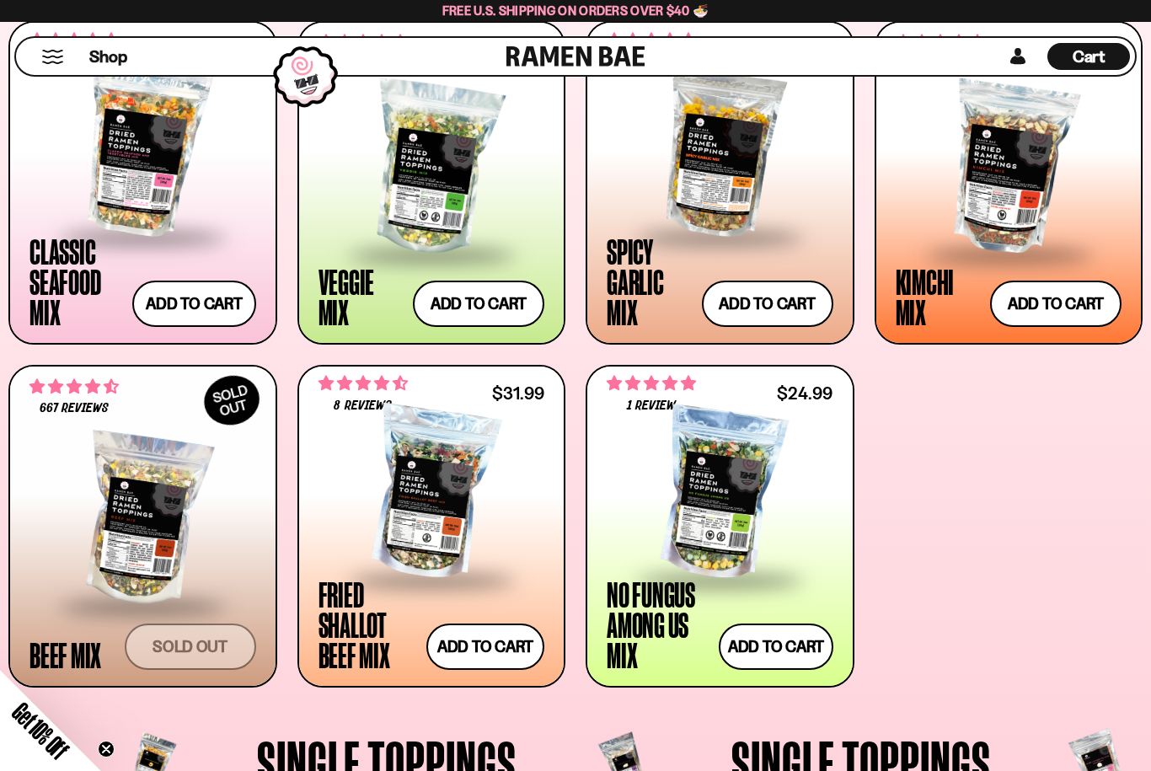
scroll to position [706, 0]
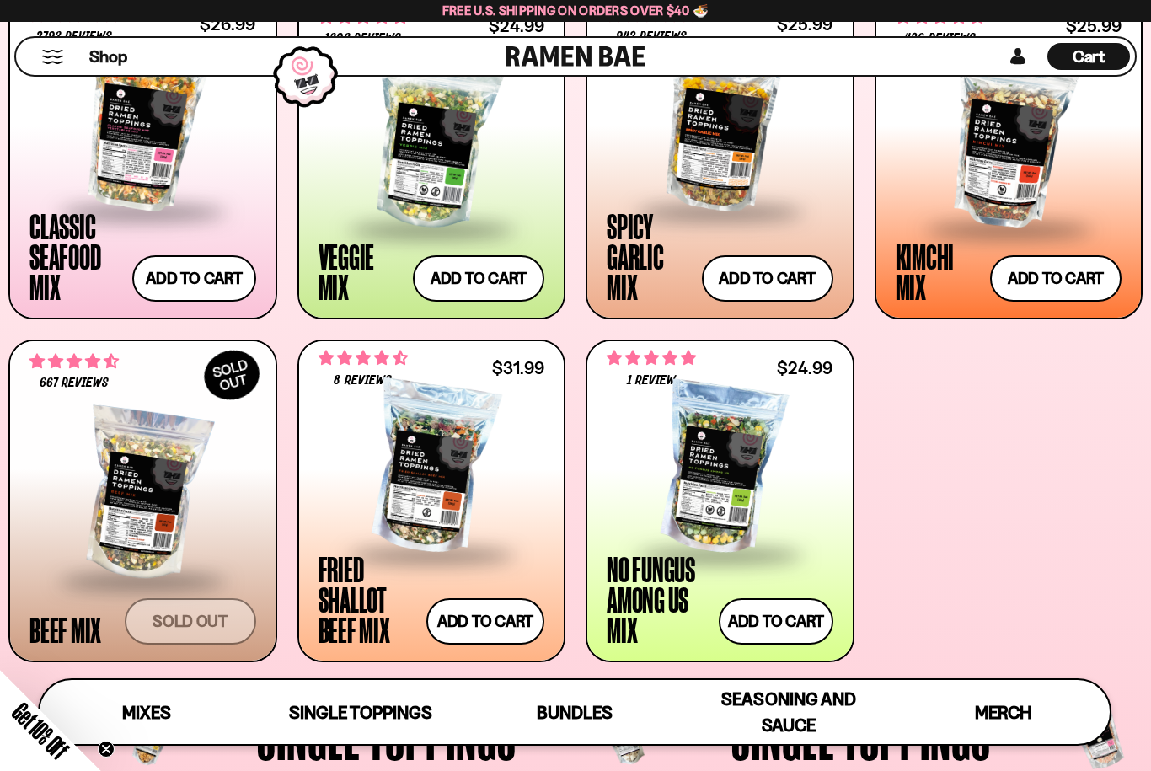
click at [481, 623] on button "Add to cart Add — Regular price $31.99 Regular price Sale price $31.99 Unit pri…" at bounding box center [485, 621] width 118 height 46
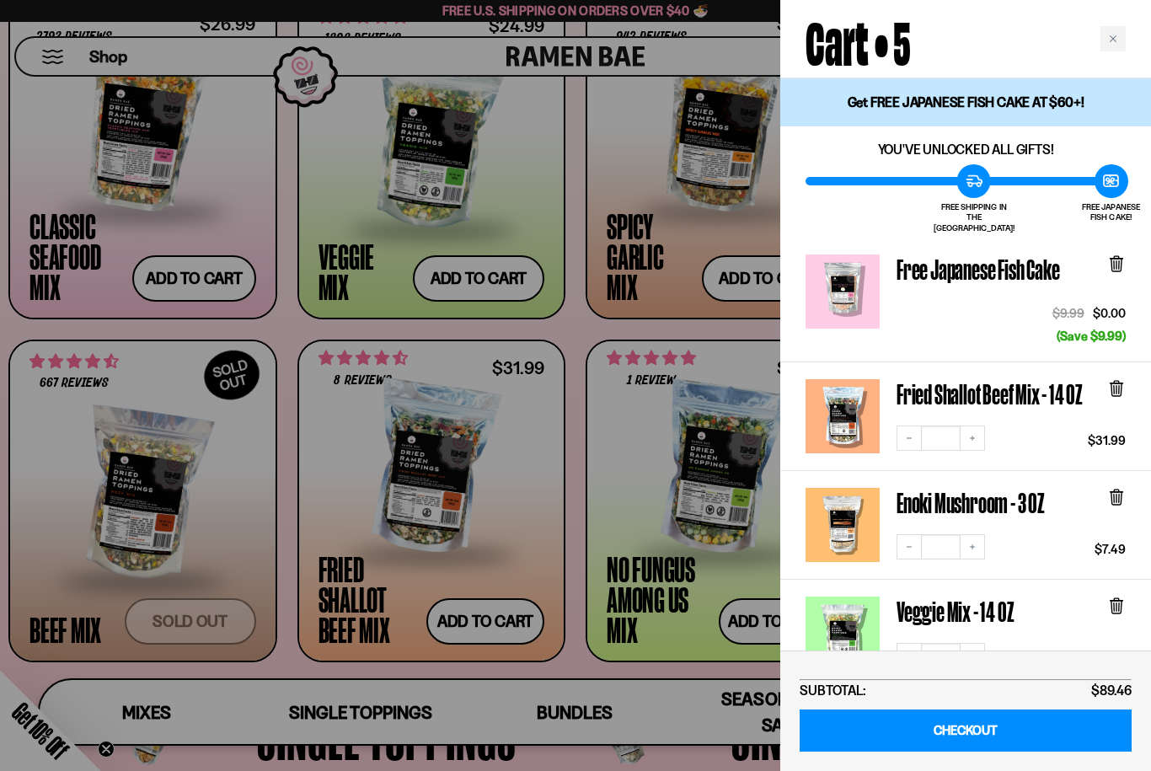
click at [911, 647] on button "Decrease quantity" at bounding box center [908, 655] width 25 height 25
click at [936, 725] on link "CHECKOUT" at bounding box center [966, 730] width 332 height 43
